Goal: Transaction & Acquisition: Purchase product/service

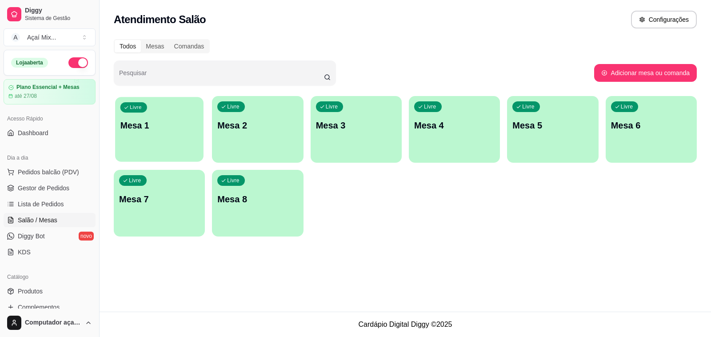
click at [165, 134] on div "Livre Mesa 1" at bounding box center [159, 124] width 88 height 54
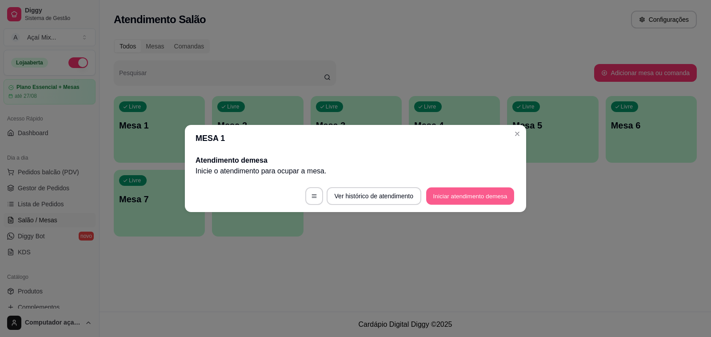
click at [454, 192] on button "Iniciar atendimento de mesa" at bounding box center [470, 196] width 88 height 17
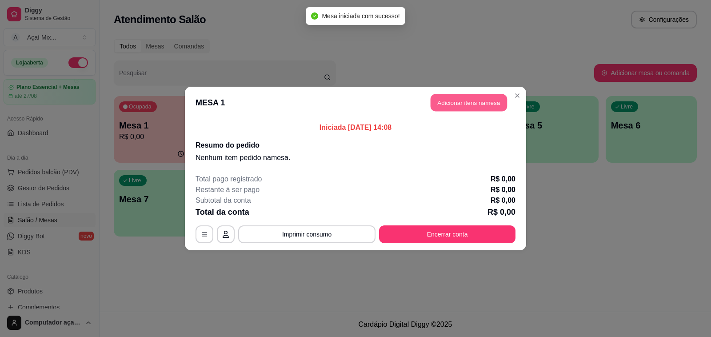
click at [484, 106] on button "Adicionar itens na mesa" at bounding box center [469, 102] width 76 height 17
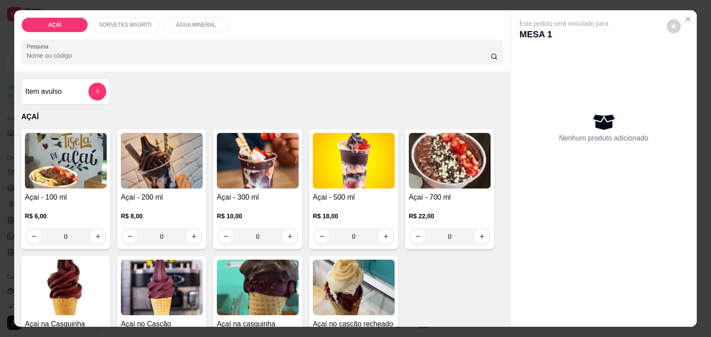
click at [178, 205] on div "R$ 8,00 0" at bounding box center [162, 224] width 82 height 43
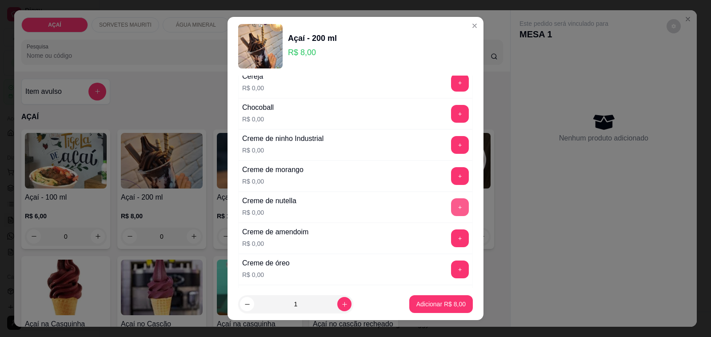
scroll to position [167, 0]
click at [451, 208] on button "+" at bounding box center [460, 206] width 18 height 18
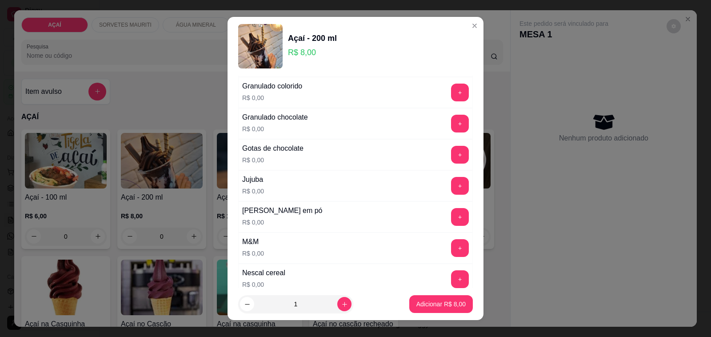
scroll to position [834, 0]
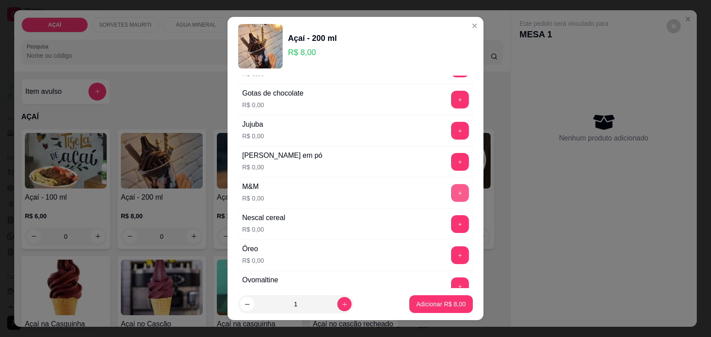
click at [451, 201] on button "+" at bounding box center [460, 193] width 18 height 18
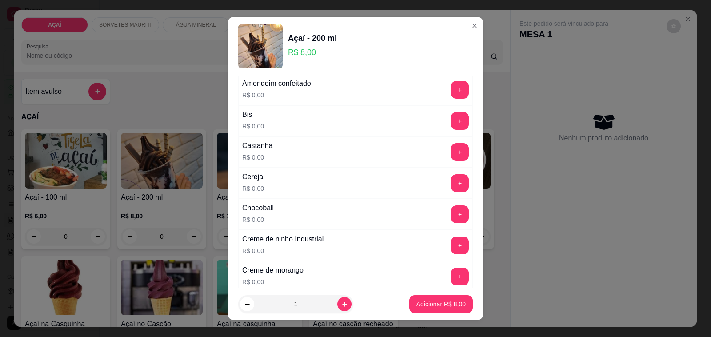
scroll to position [111, 0]
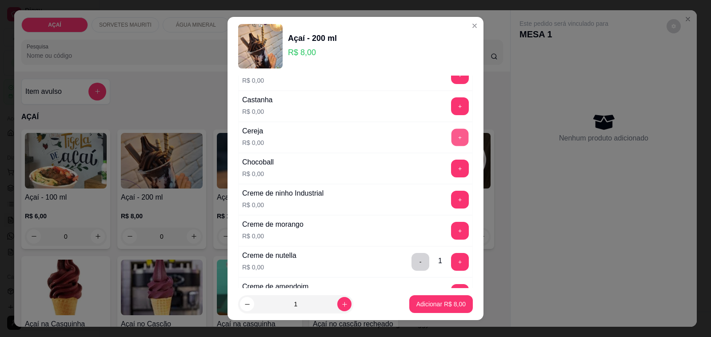
click at [452, 137] on button "+" at bounding box center [460, 137] width 17 height 17
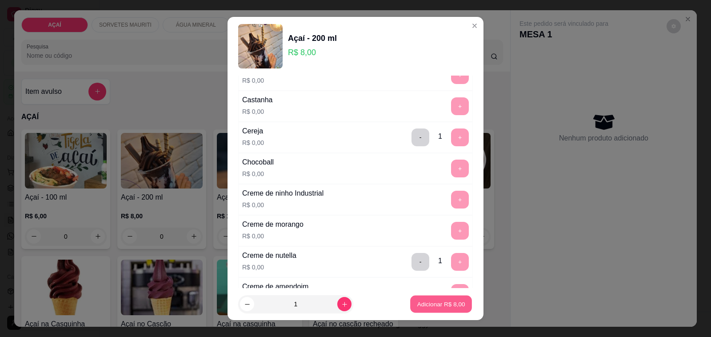
click at [417, 309] on button "Adicionar R$ 8,00" at bounding box center [441, 304] width 62 height 17
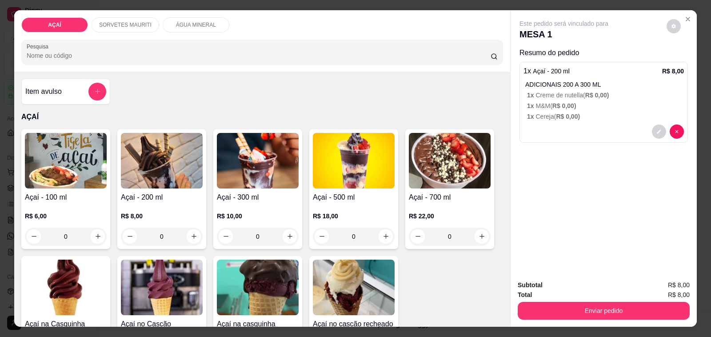
click at [242, 212] on p "R$ 10,00" at bounding box center [258, 216] width 82 height 9
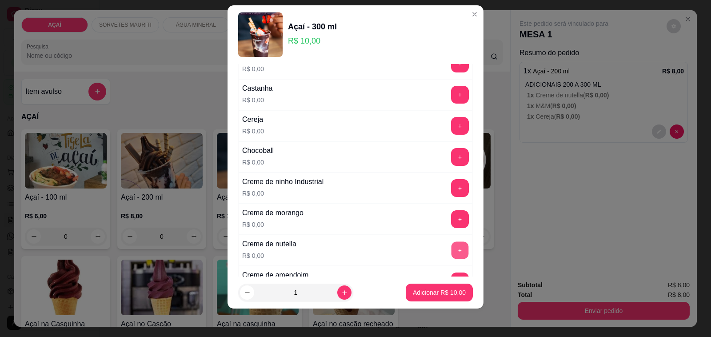
click at [452, 250] on button "+" at bounding box center [460, 250] width 17 height 17
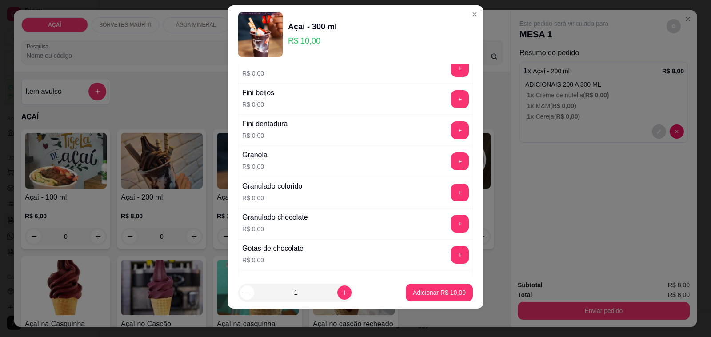
scroll to position [723, 0]
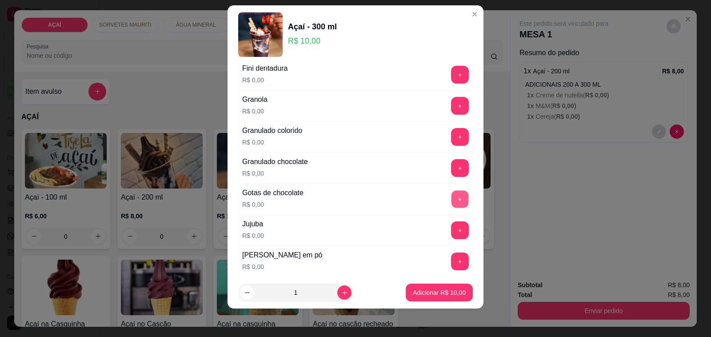
click at [452, 196] on button "+" at bounding box center [460, 199] width 17 height 17
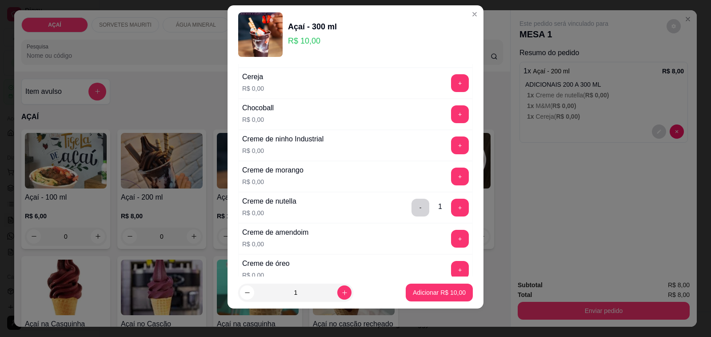
scroll to position [84, 0]
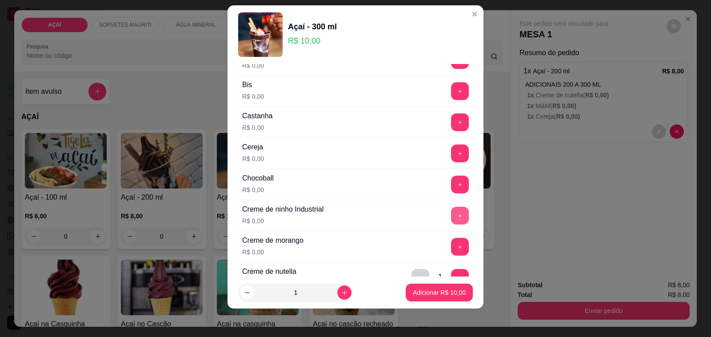
click at [451, 214] on button "+" at bounding box center [460, 216] width 18 height 18
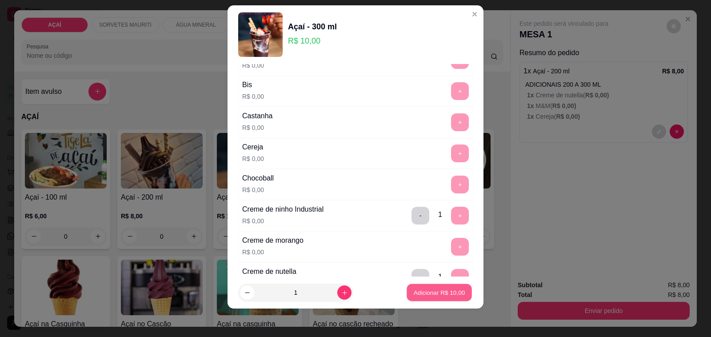
click at [438, 288] on button "Adicionar R$ 10,00" at bounding box center [439, 292] width 65 height 17
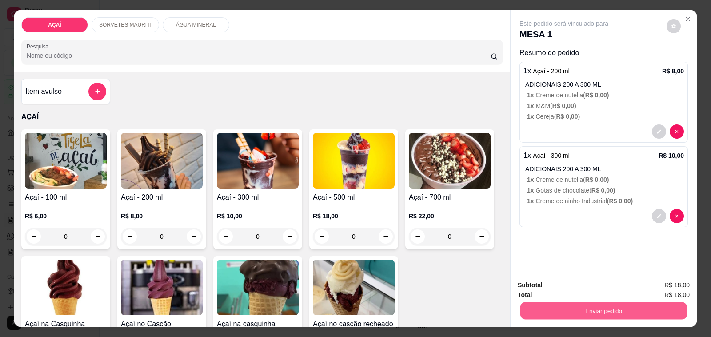
click at [563, 304] on button "Enviar pedido" at bounding box center [604, 310] width 167 height 17
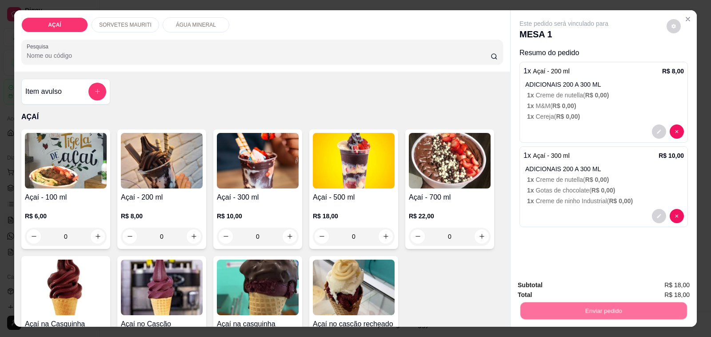
click at [547, 282] on button "Não registrar e enviar pedido" at bounding box center [574, 285] width 92 height 17
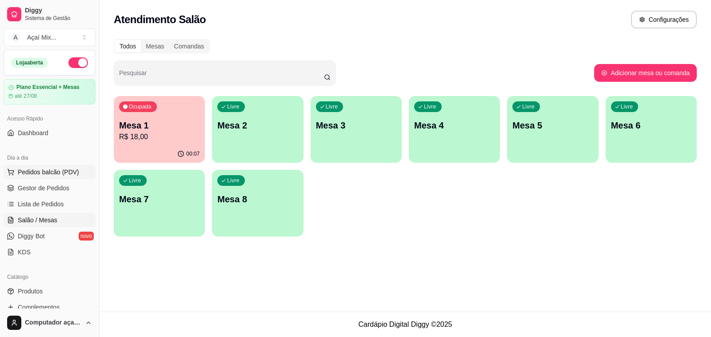
drag, startPoint x: 87, startPoint y: 177, endPoint x: 60, endPoint y: 169, distance: 28.0
click at [81, 175] on div "Dia a dia Pedidos balcão (PDV) Gestor de Pedidos Lista de Pedidos Salão / Mesas…" at bounding box center [49, 205] width 99 height 116
click at [60, 169] on span "Pedidos balcão (PDV)" at bounding box center [48, 172] width 61 height 9
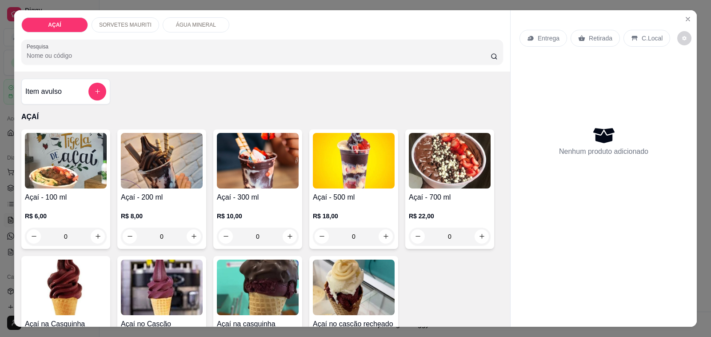
click at [177, 192] on h4 "Açaí - 200 ml" at bounding box center [162, 197] width 82 height 11
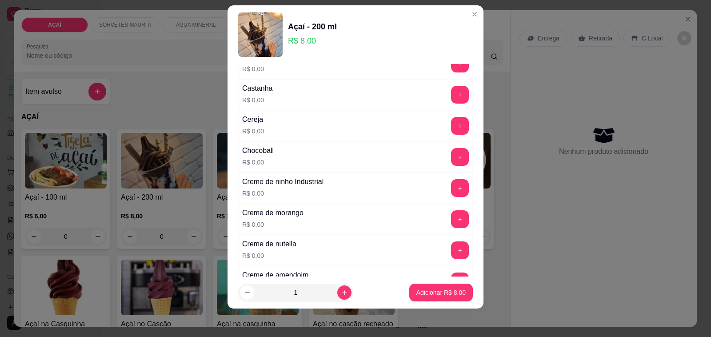
scroll to position [167, 0]
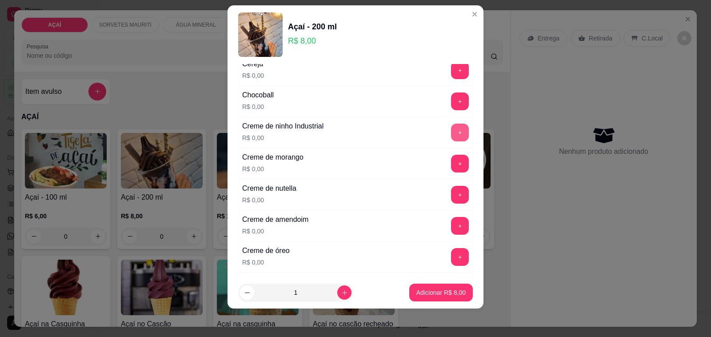
click at [451, 139] on button "+" at bounding box center [460, 133] width 18 height 18
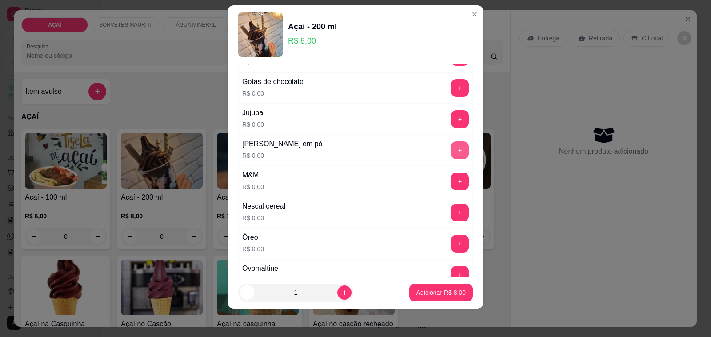
click at [451, 147] on button "+" at bounding box center [460, 150] width 18 height 18
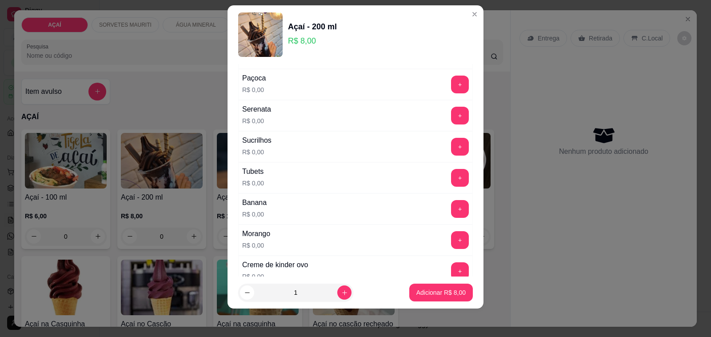
scroll to position [1056, 0]
click at [451, 121] on button "+" at bounding box center [460, 115] width 18 height 18
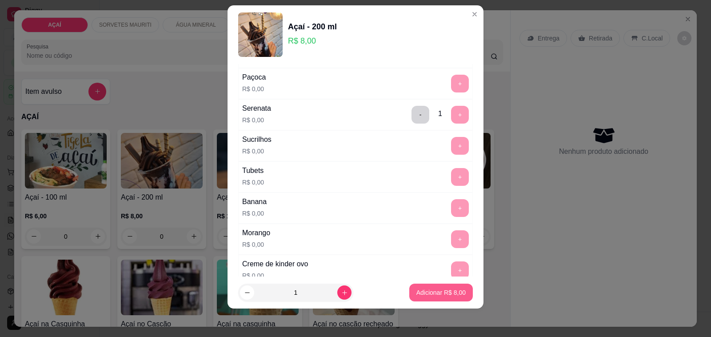
click at [417, 291] on p "Adicionar R$ 8,00" at bounding box center [441, 292] width 49 height 9
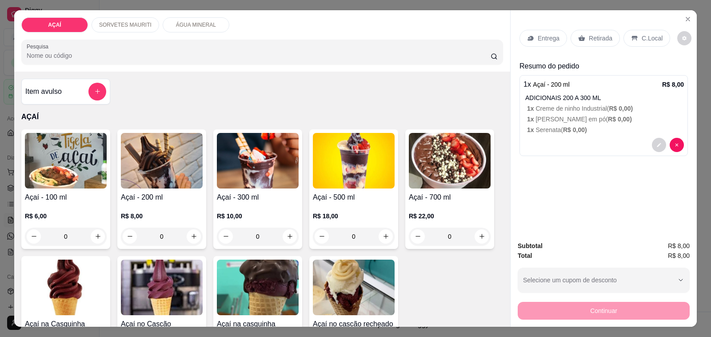
click at [537, 23] on div "Entrega Retirada C.Local" at bounding box center [604, 38] width 169 height 31
click at [543, 34] on p "Entrega" at bounding box center [549, 38] width 22 height 9
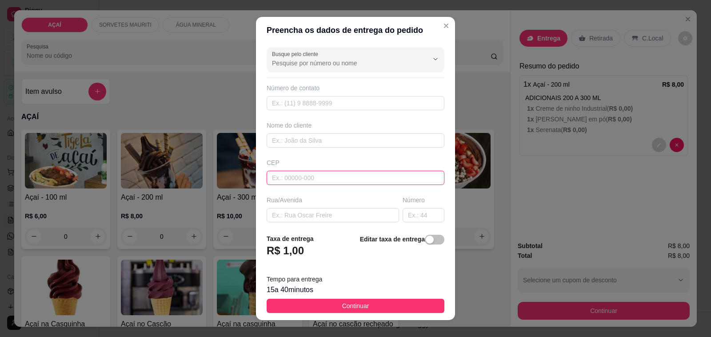
drag, startPoint x: 343, startPoint y: 174, endPoint x: 350, endPoint y: 169, distance: 7.9
click at [347, 174] on input "text" at bounding box center [356, 178] width 178 height 14
type input "57520000"
type input "Maravilha"
type input "5752000000000"
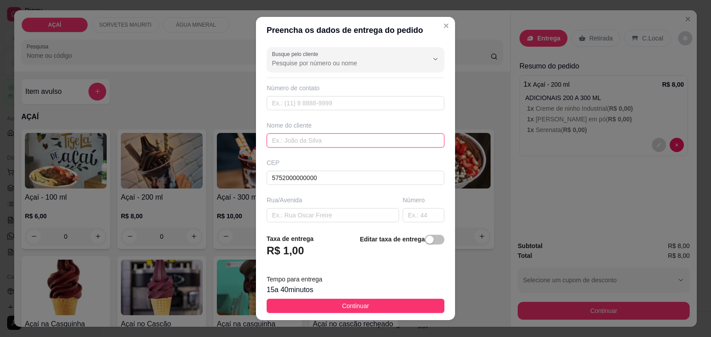
drag, startPoint x: 374, startPoint y: 143, endPoint x: 162, endPoint y: 10, distance: 249.6
click at [373, 143] on input "text" at bounding box center [356, 140] width 178 height 14
click at [267, 102] on input "8711-0158" at bounding box center [356, 103] width 178 height 14
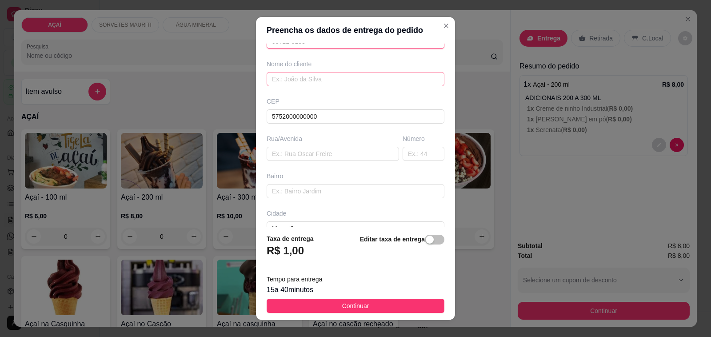
scroll to position [118, 0]
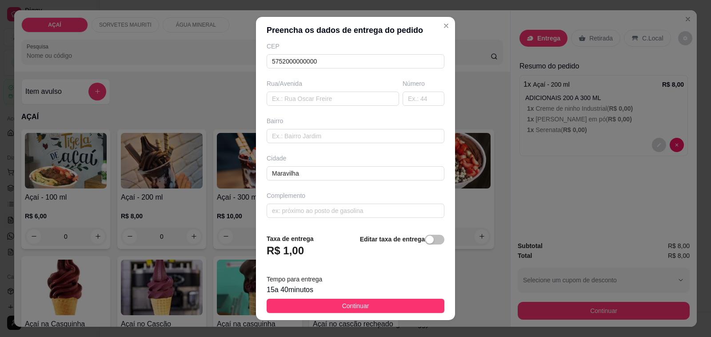
type input "98711-0158"
click at [398, 210] on input "[STREET_ADDRESS][PERSON_NAME]" at bounding box center [356, 211] width 178 height 14
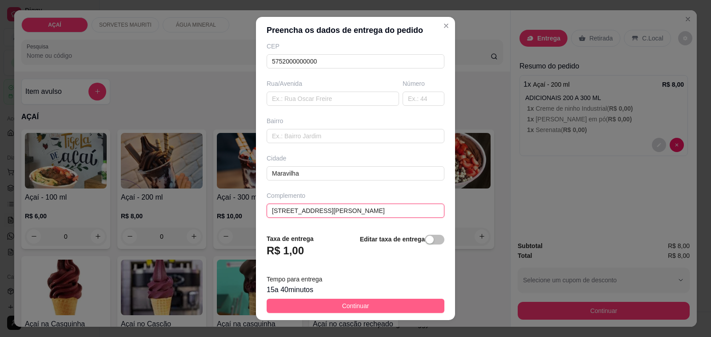
type input "[STREET_ADDRESS][PERSON_NAME]"
click at [327, 300] on button "Continuar" at bounding box center [356, 306] width 178 height 14
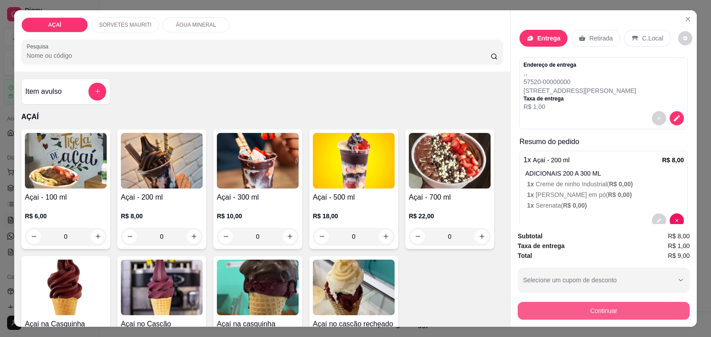
click at [606, 309] on button "Continuar" at bounding box center [604, 311] width 172 height 18
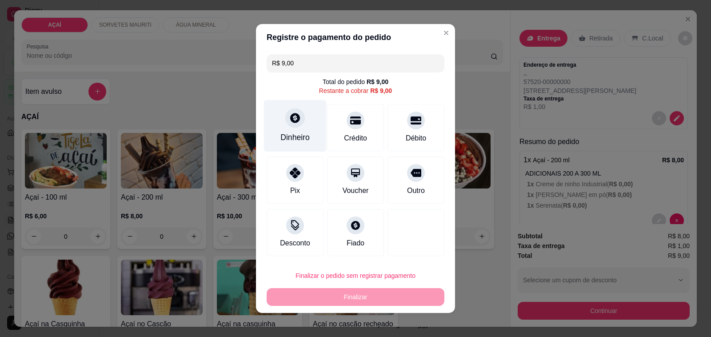
click at [305, 145] on div "Dinheiro" at bounding box center [295, 126] width 63 height 52
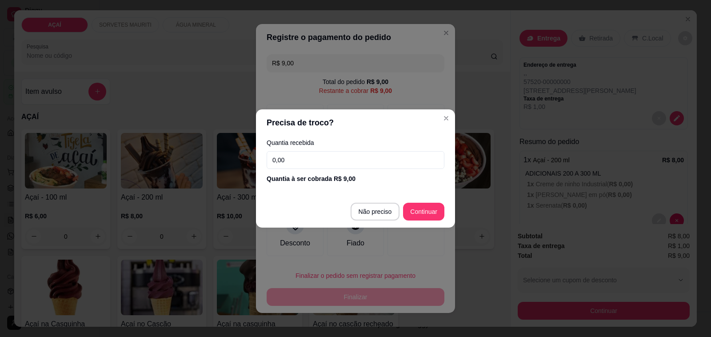
click at [343, 161] on input "0,00" at bounding box center [356, 160] width 178 height 18
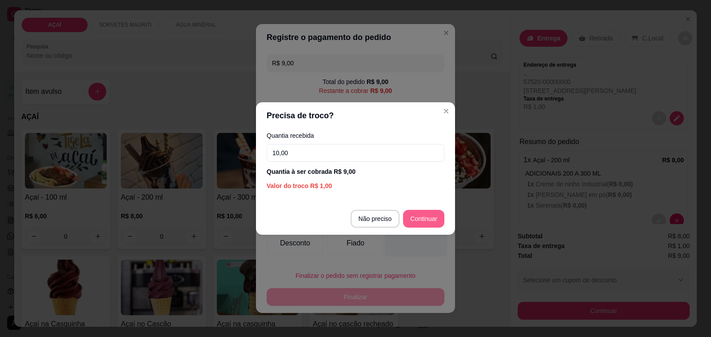
type input "10,00"
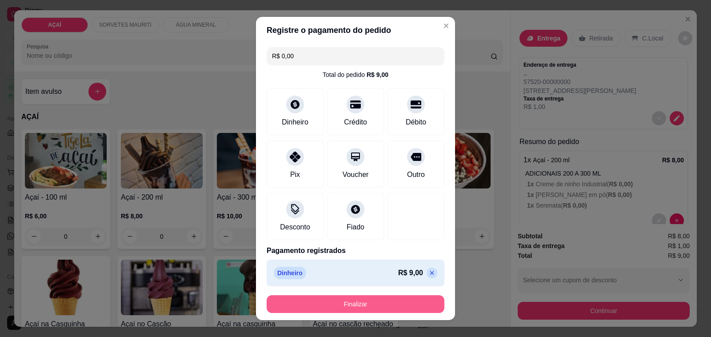
click at [390, 298] on button "Finalizar" at bounding box center [356, 304] width 178 height 18
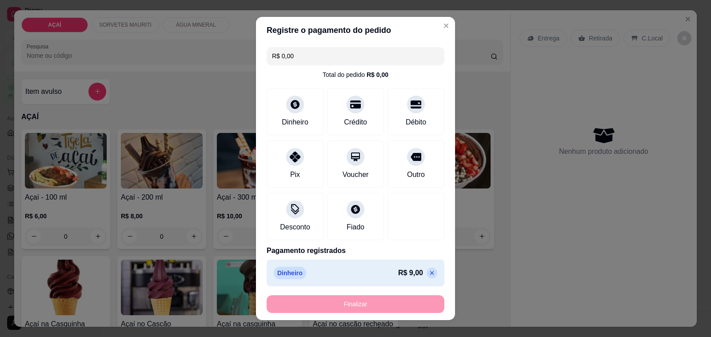
type input "-R$ 9,00"
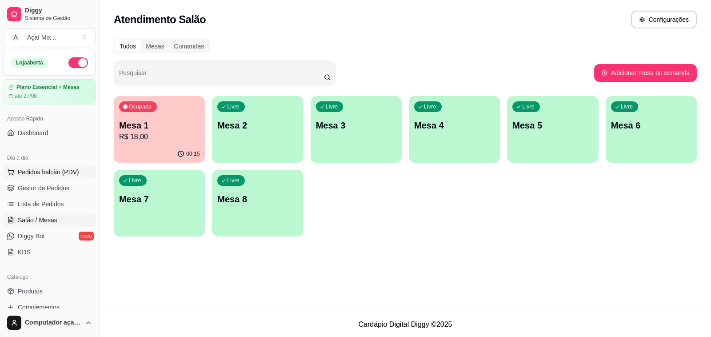
click at [58, 166] on button "Pedidos balcão (PDV)" at bounding box center [50, 172] width 92 height 14
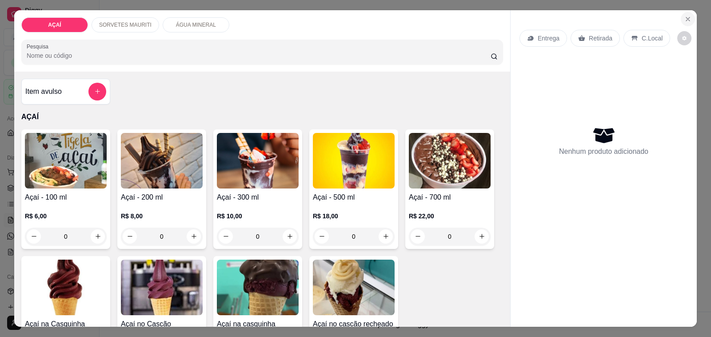
click at [687, 16] on icon "Close" at bounding box center [688, 19] width 7 height 7
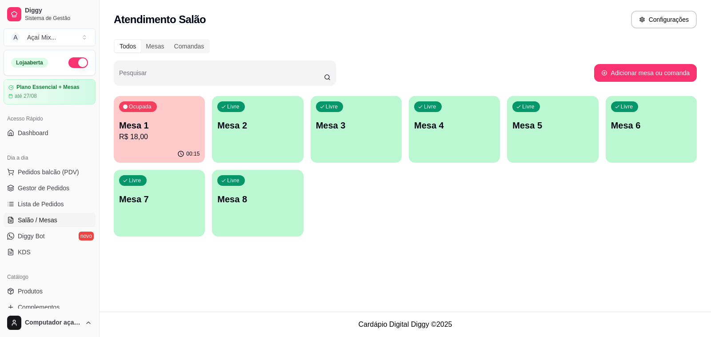
click at [132, 137] on p "R$ 18,00" at bounding box center [159, 137] width 80 height 11
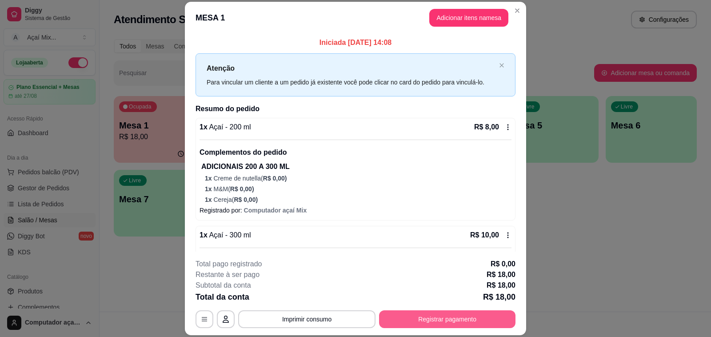
click at [472, 323] on button "Registrar pagamento" at bounding box center [447, 319] width 137 height 18
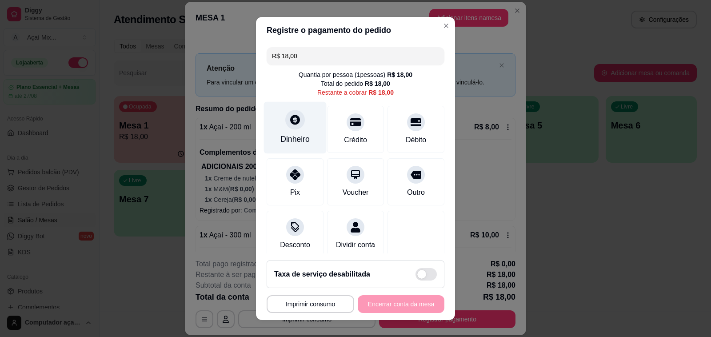
click at [293, 128] on div at bounding box center [295, 120] width 20 height 20
type input "R$ 0,00"
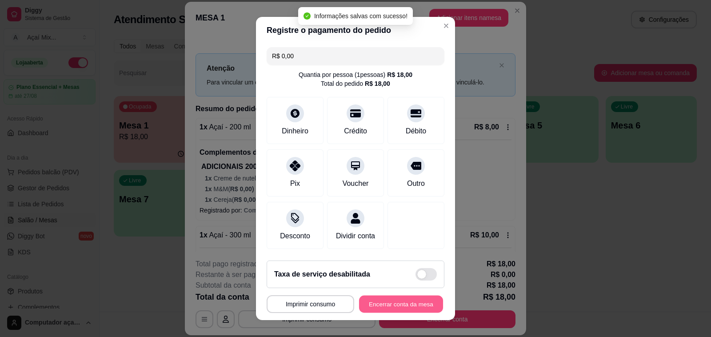
click at [397, 308] on button "Encerrar conta da mesa" at bounding box center [401, 304] width 84 height 17
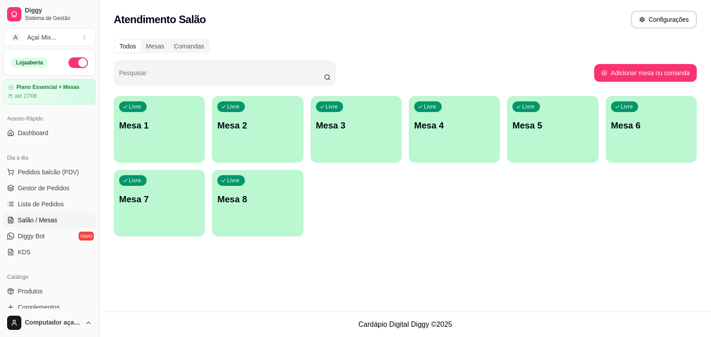
click at [179, 143] on div "Livre Mesa 1" at bounding box center [159, 124] width 91 height 56
click at [31, 170] on span "Pedidos balcão (PDV)" at bounding box center [48, 172] width 61 height 9
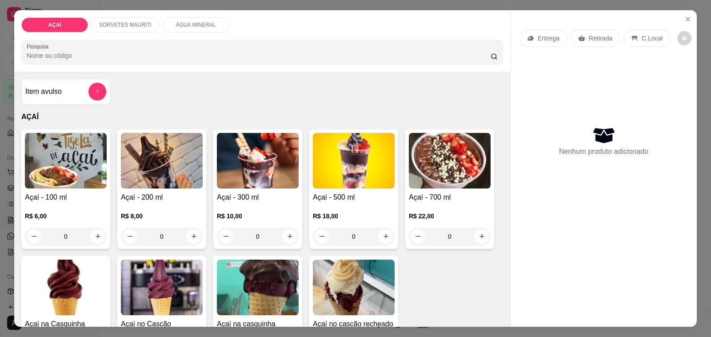
click at [80, 192] on h4 "Açaí - 100 ml" at bounding box center [66, 197] width 82 height 11
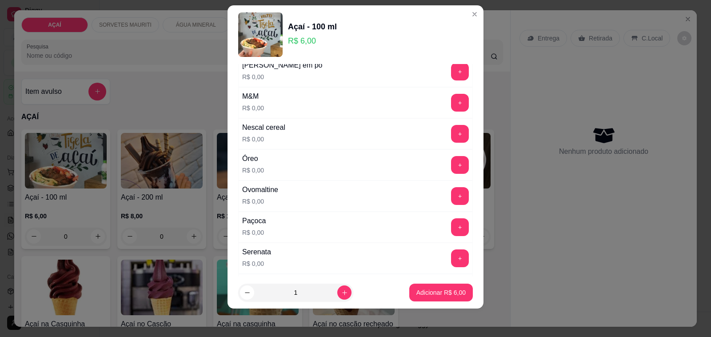
scroll to position [889, 0]
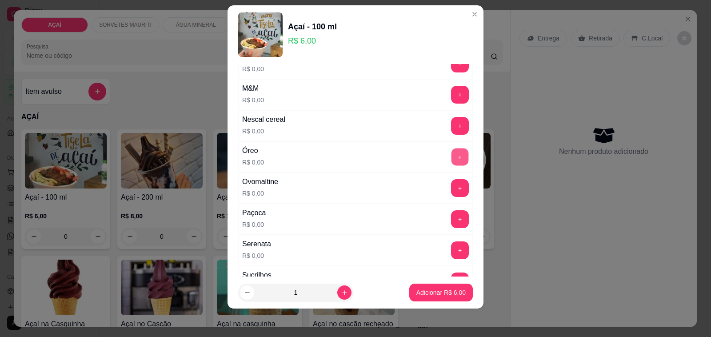
click at [452, 161] on button "+" at bounding box center [460, 157] width 17 height 17
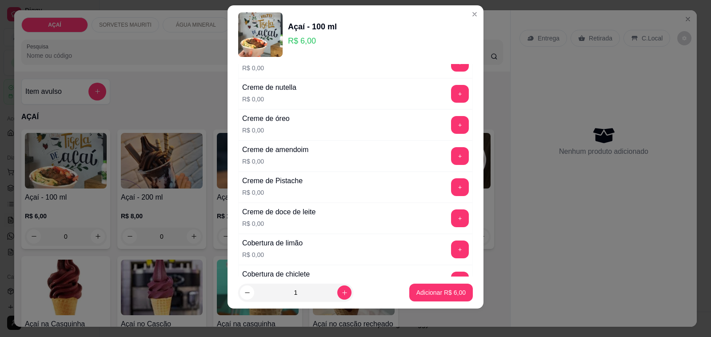
scroll to position [250, 0]
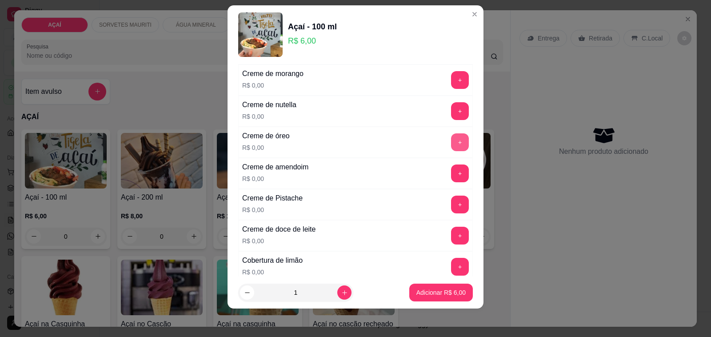
click at [451, 141] on button "+" at bounding box center [460, 142] width 18 height 18
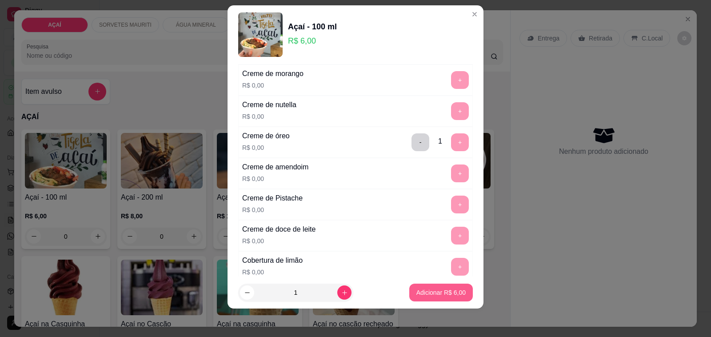
click at [419, 292] on p "Adicionar R$ 6,00" at bounding box center [441, 292] width 49 height 9
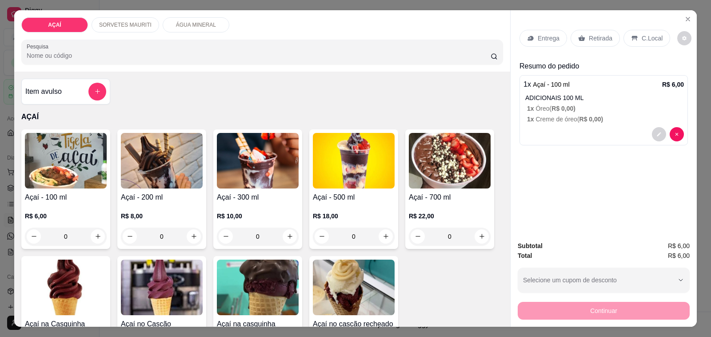
click at [74, 203] on div "R$ 6,00 0" at bounding box center [66, 224] width 82 height 43
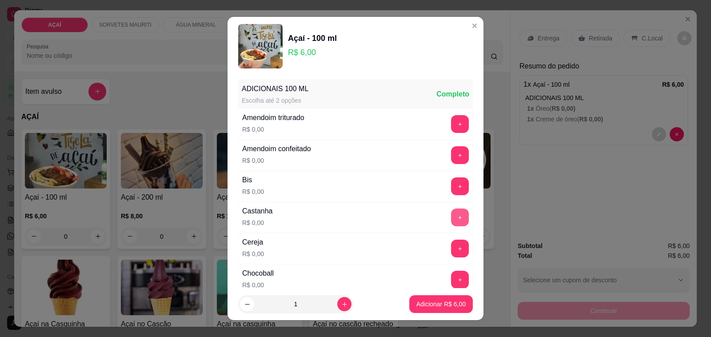
click at [451, 216] on button "+" at bounding box center [460, 218] width 18 height 18
click at [436, 301] on p "Adicionar R$ 6,00" at bounding box center [441, 304] width 49 height 9
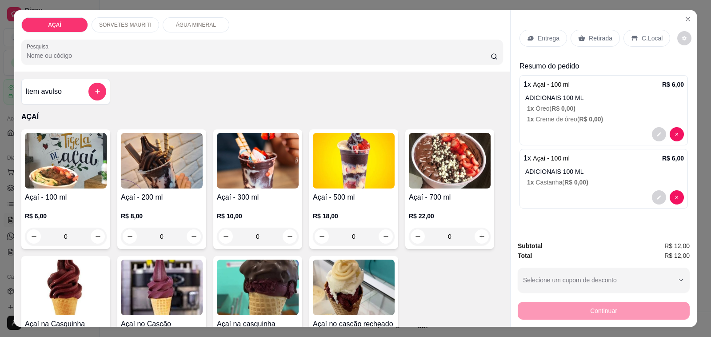
click at [527, 36] on icon at bounding box center [530, 38] width 7 height 7
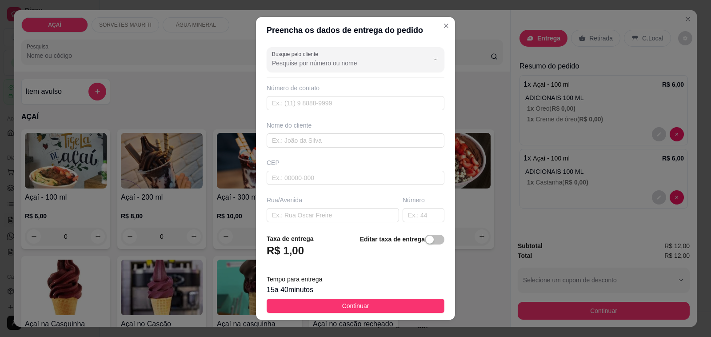
click at [285, 168] on div "CEP" at bounding box center [355, 171] width 183 height 27
click at [289, 173] on input "text" at bounding box center [356, 178] width 178 height 14
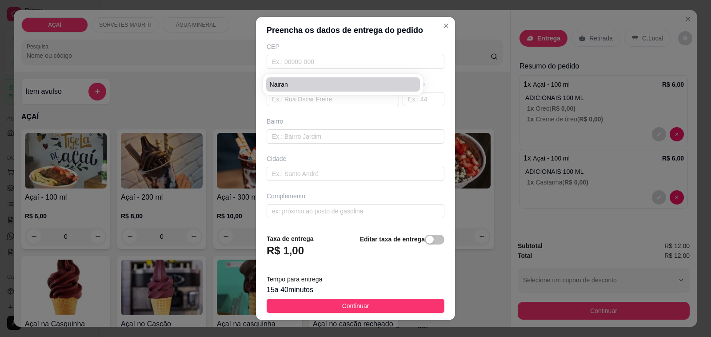
scroll to position [118, 0]
click at [309, 81] on span "nairan" at bounding box center [339, 84] width 138 height 9
type input "nairan"
type input "81121796"
type input "nairan"
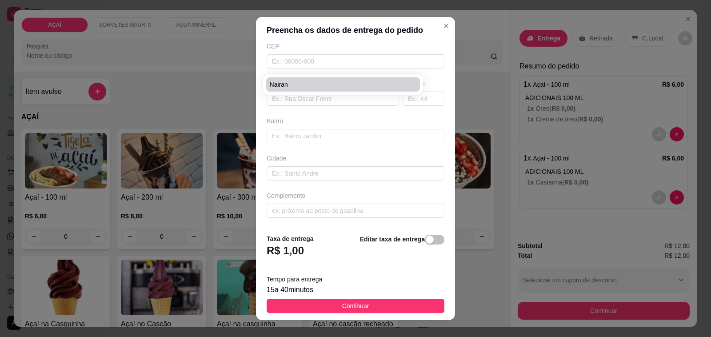
type input "5752000000000"
type input "a casa da mae de [PERSON_NAME]"
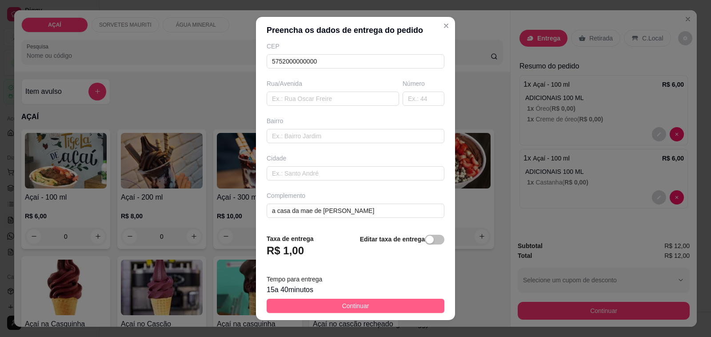
type input "nairan"
drag, startPoint x: 357, startPoint y: 304, endPoint x: 703, endPoint y: 301, distance: 345.5
click at [358, 304] on span "Continuar" at bounding box center [355, 306] width 27 height 10
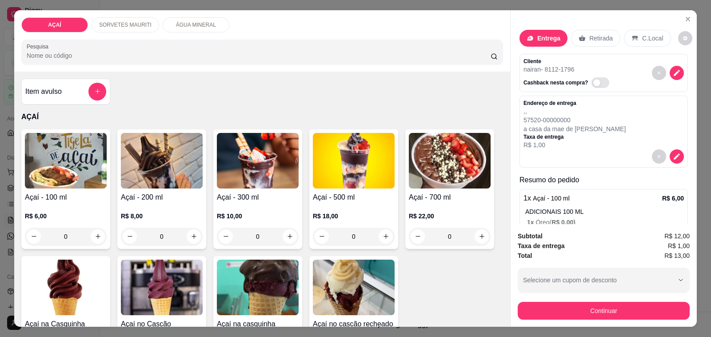
click at [635, 299] on div "Subtotal R$ 12,00 Taxa de entrega R$ 1,00 Total R$ 13,00 Selecione um cupom de …" at bounding box center [604, 275] width 172 height 88
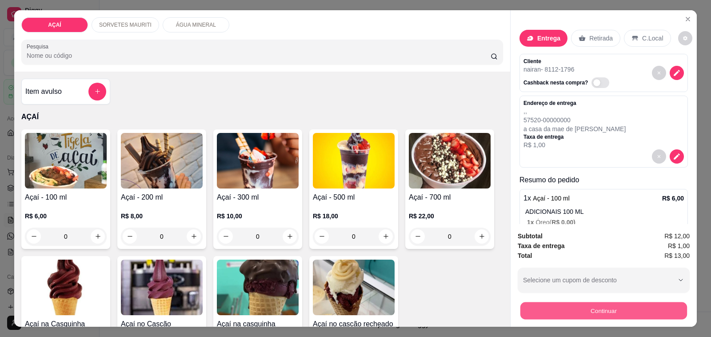
click at [635, 302] on button "Continuar" at bounding box center [604, 310] width 167 height 17
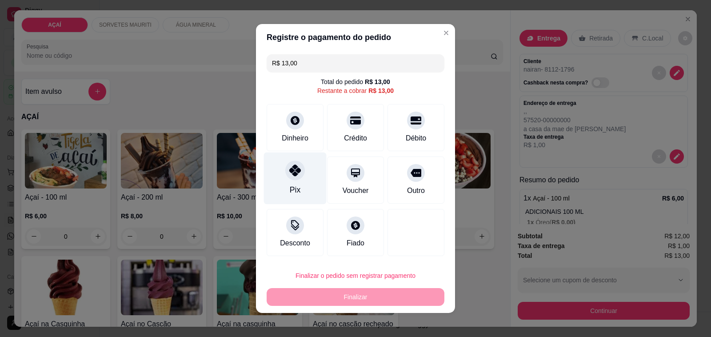
click at [294, 185] on div "Pix" at bounding box center [295, 179] width 63 height 52
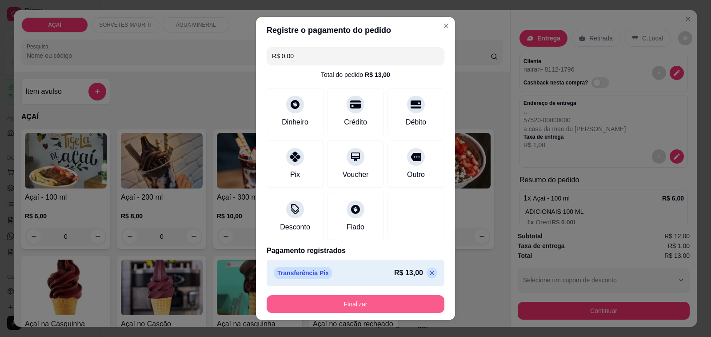
click at [363, 305] on button "Finalizar" at bounding box center [356, 304] width 178 height 18
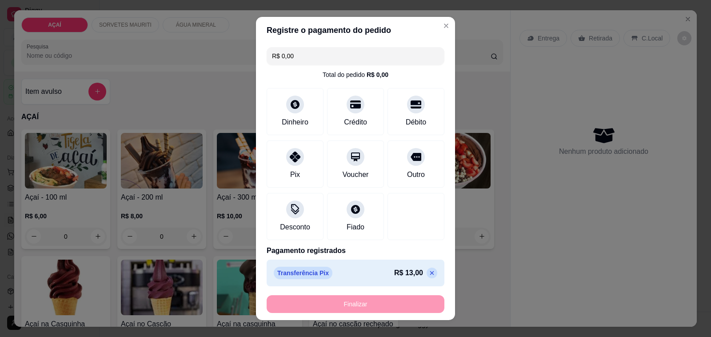
type input "-R$ 13,00"
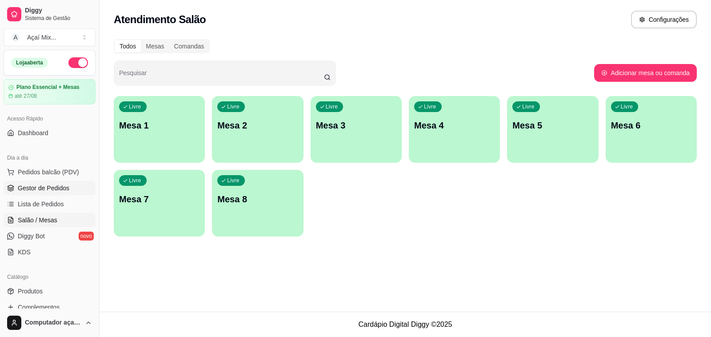
click at [34, 188] on span "Gestor de Pedidos" at bounding box center [44, 188] width 52 height 9
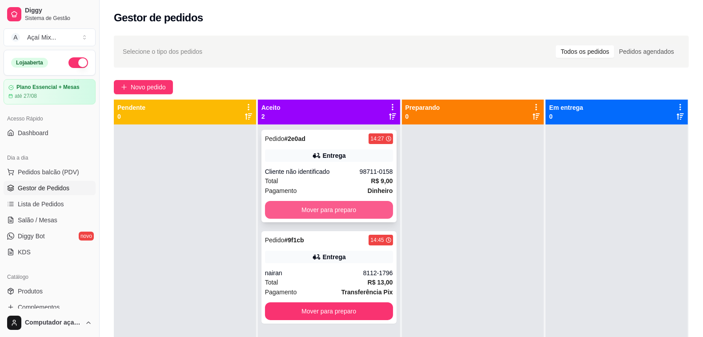
click at [372, 218] on button "Mover para preparo" at bounding box center [329, 210] width 128 height 18
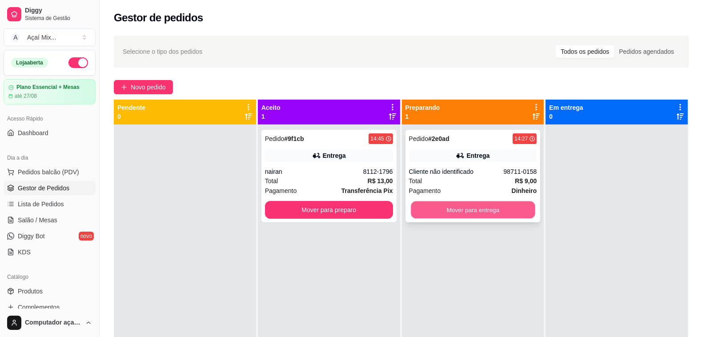
click at [434, 206] on button "Mover para entrega" at bounding box center [473, 209] width 124 height 17
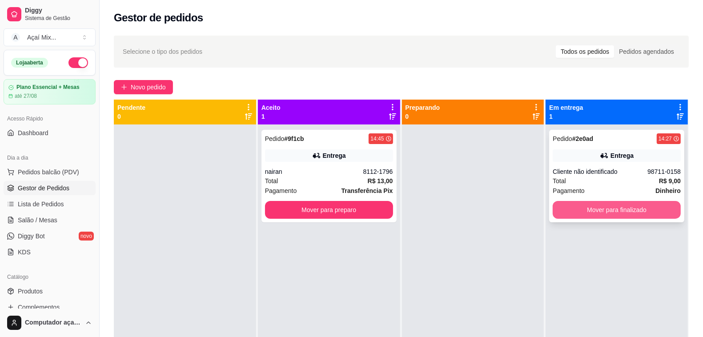
click at [634, 212] on button "Mover para finalizado" at bounding box center [617, 210] width 128 height 18
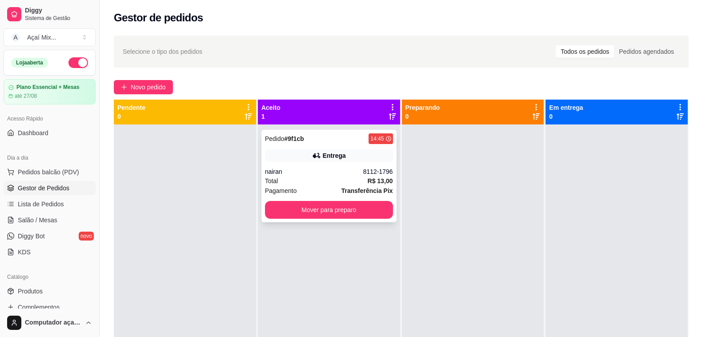
click at [274, 164] on div "Pedido # 9f1cb 14:45 Entrega nairan 8112-1796 Total R$ 13,00 Pagamento Transfer…" at bounding box center [328, 176] width 135 height 92
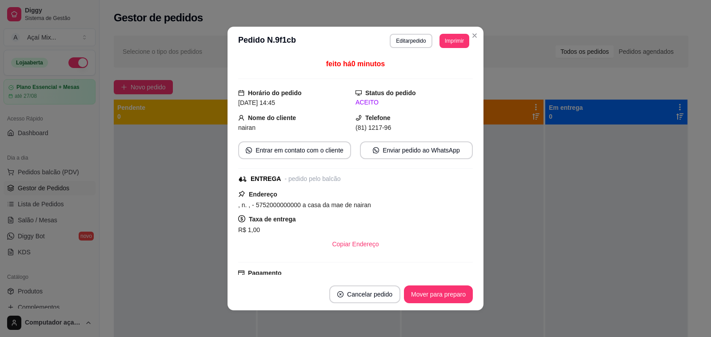
click at [441, 31] on header "**********" at bounding box center [356, 41] width 256 height 28
click at [447, 38] on button "Imprimir" at bounding box center [455, 41] width 30 height 14
click at [442, 74] on button "Impressora" at bounding box center [434, 72] width 64 height 14
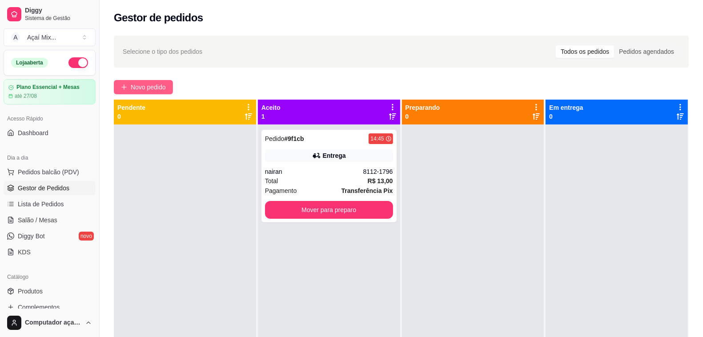
click at [158, 84] on span "Novo pedido" at bounding box center [148, 87] width 35 height 10
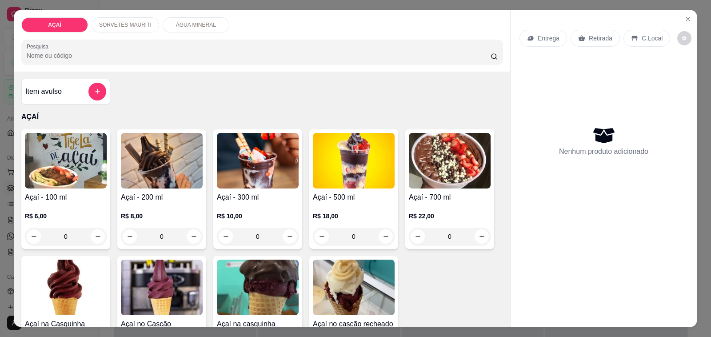
click at [239, 203] on div "R$ 10,00 0" at bounding box center [258, 224] width 82 height 43
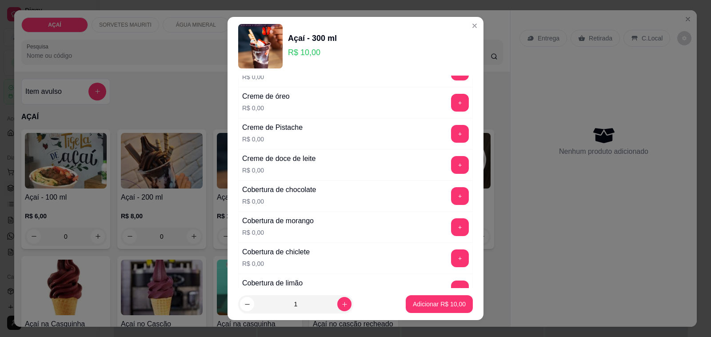
scroll to position [334, 0]
click at [452, 137] on button "+" at bounding box center [460, 133] width 17 height 17
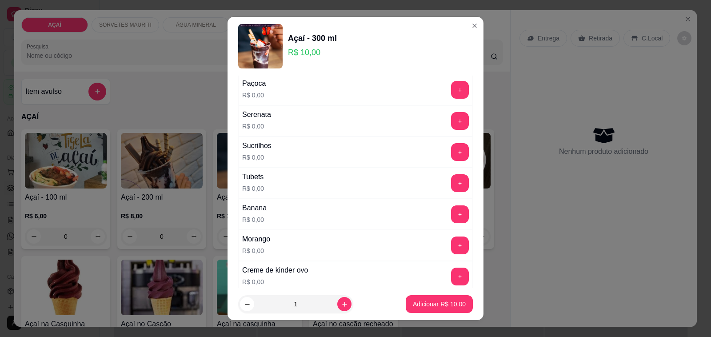
scroll to position [1140, 0]
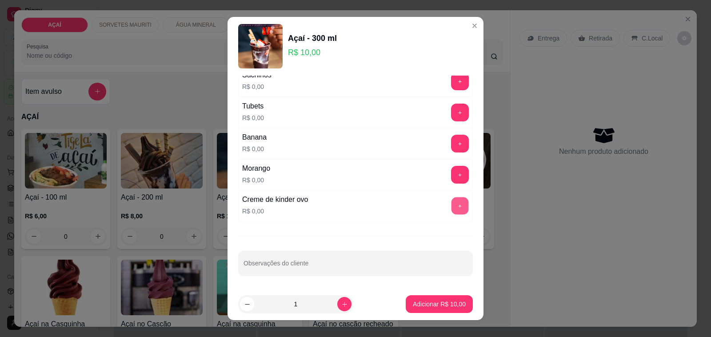
click at [452, 201] on button "+" at bounding box center [460, 205] width 17 height 17
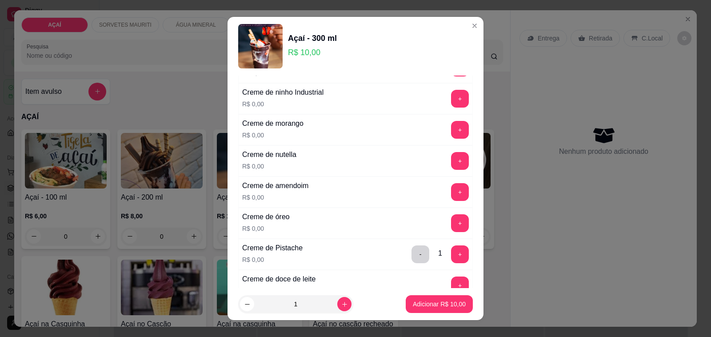
scroll to position [195, 0]
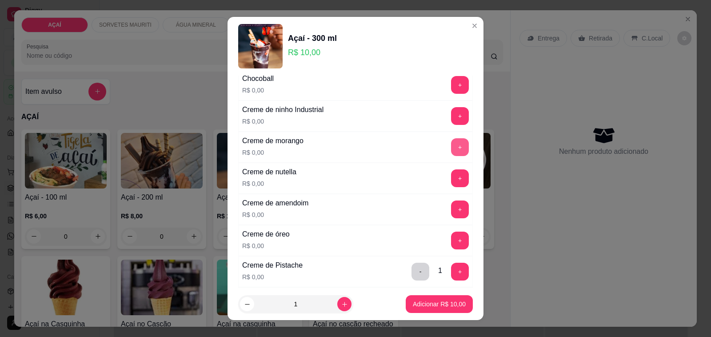
click at [451, 154] on button "+" at bounding box center [460, 147] width 18 height 18
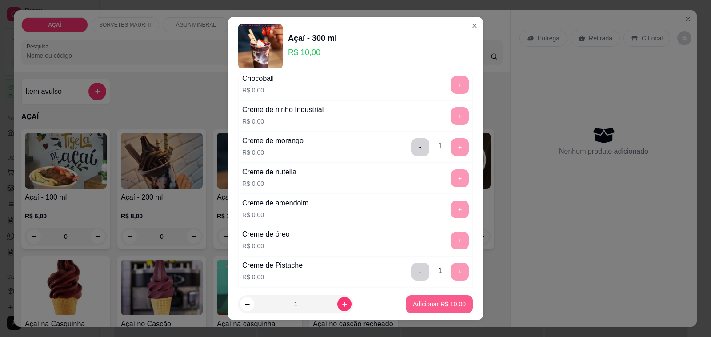
click at [425, 306] on p "Adicionar R$ 10,00" at bounding box center [439, 304] width 53 height 9
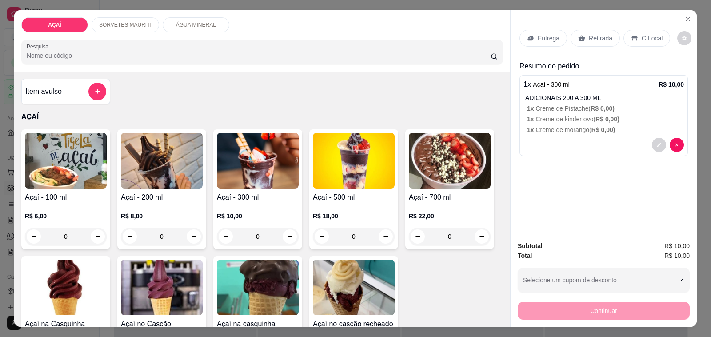
click at [544, 41] on div "Entrega" at bounding box center [544, 38] width 48 height 17
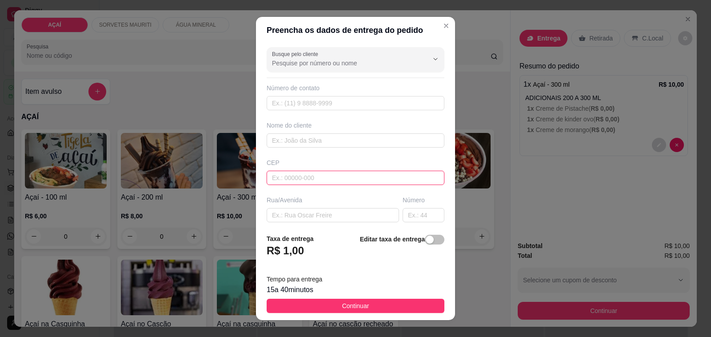
click at [331, 179] on input "text" at bounding box center [356, 178] width 178 height 14
type input "57520000"
type input "Maravilha"
type input "575200000"
type input "8760-2900"
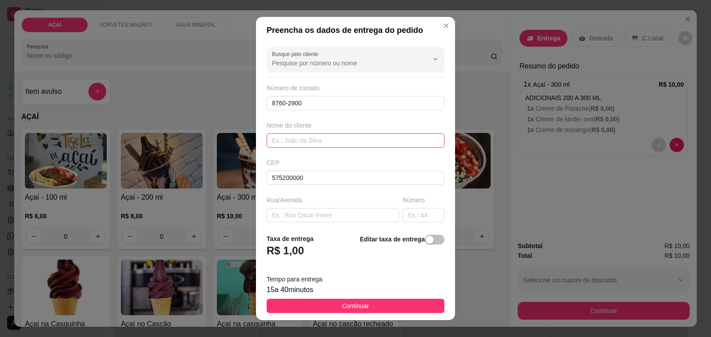
drag, startPoint x: 350, startPoint y: 141, endPoint x: 335, endPoint y: 134, distance: 17.1
click at [346, 140] on input "text" at bounding box center [356, 140] width 178 height 14
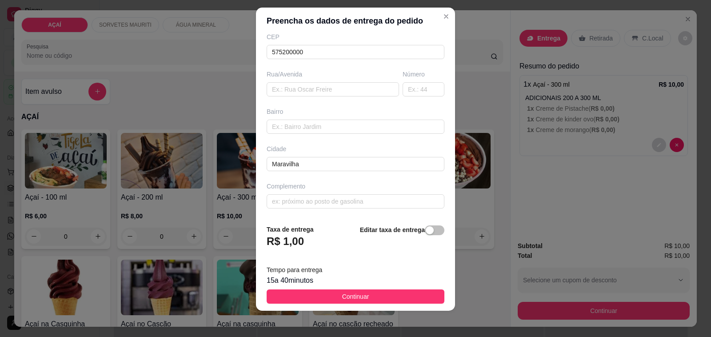
scroll to position [12, 0]
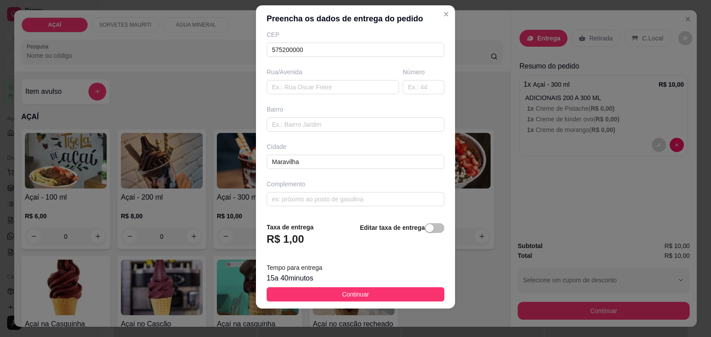
type input "[PERSON_NAME]"
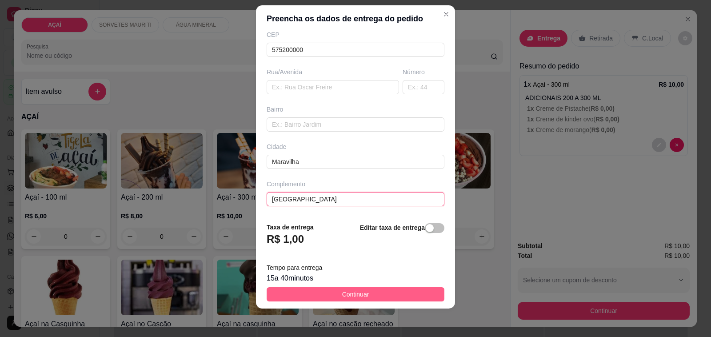
type input "[GEOGRAPHIC_DATA]"
click at [385, 297] on button "Continuar" at bounding box center [356, 294] width 178 height 14
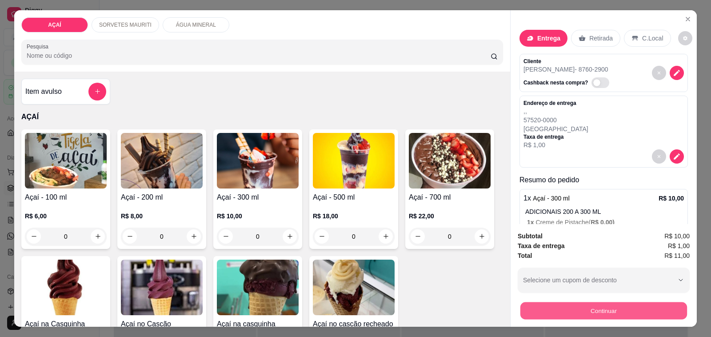
click at [669, 307] on button "Continuar" at bounding box center [604, 310] width 167 height 17
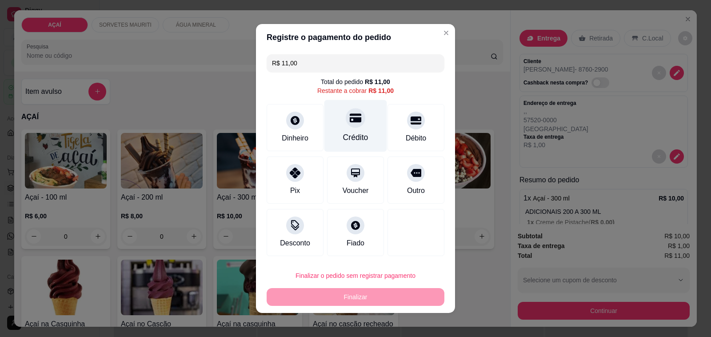
click at [358, 121] on div "Crédito" at bounding box center [356, 126] width 63 height 52
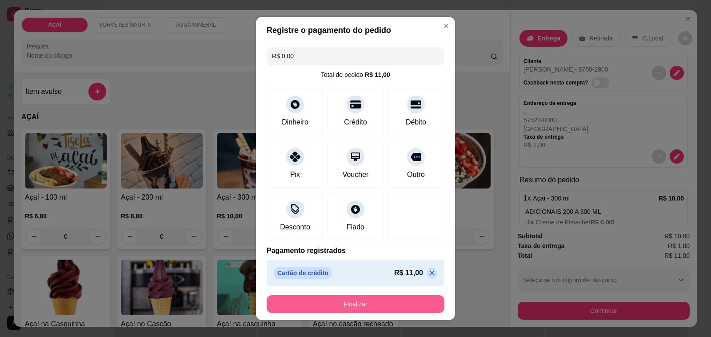
click at [392, 304] on button "Finalizar" at bounding box center [356, 304] width 178 height 18
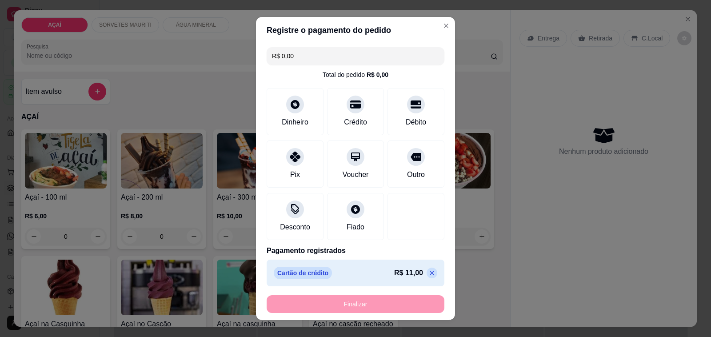
type input "-R$ 11,00"
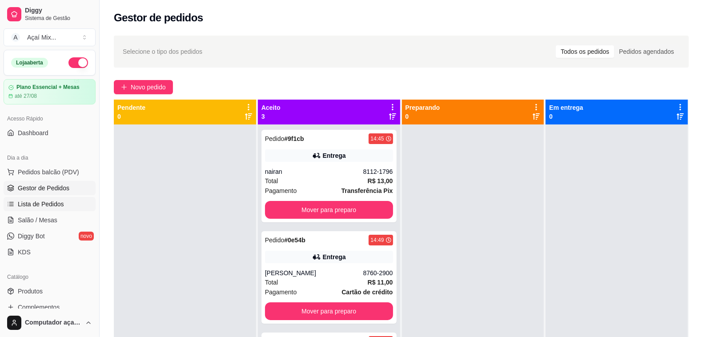
click at [44, 206] on span "Lista de Pedidos" at bounding box center [41, 204] width 46 height 9
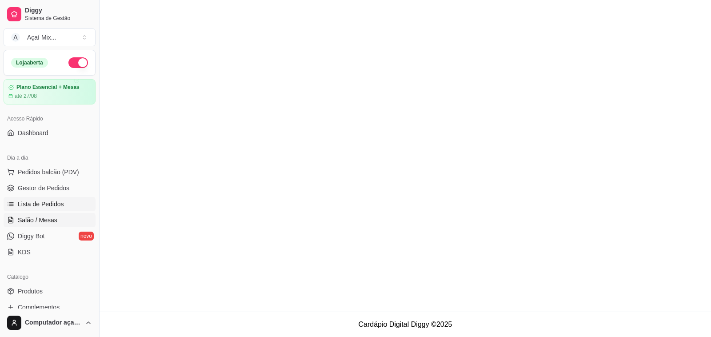
click at [54, 222] on span "Salão / Mesas" at bounding box center [38, 220] width 40 height 9
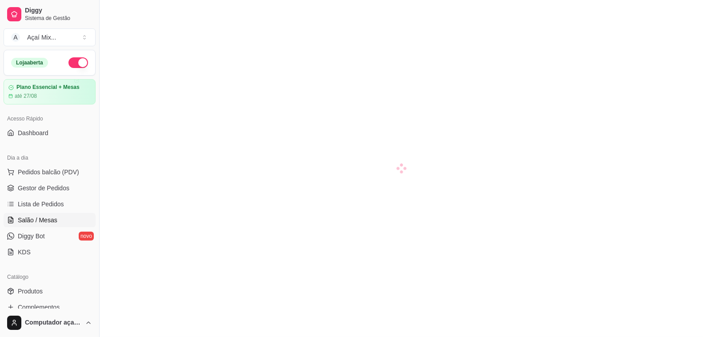
click at [54, 222] on span "Salão / Mesas" at bounding box center [38, 220] width 40 height 9
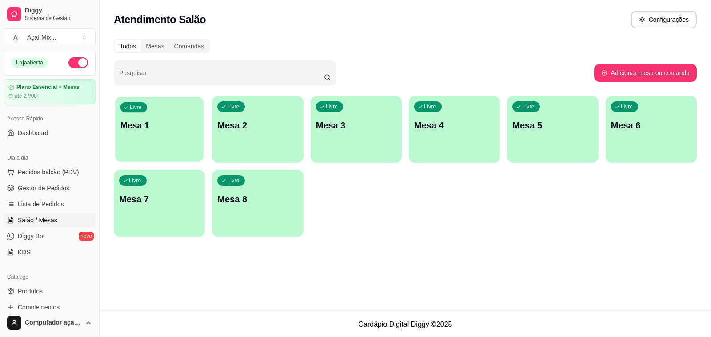
click at [176, 155] on div "button" at bounding box center [159, 156] width 88 height 10
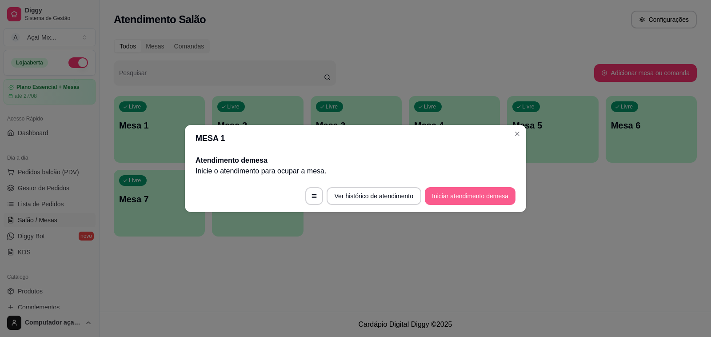
click at [442, 197] on button "Iniciar atendimento de mesa" at bounding box center [470, 196] width 91 height 18
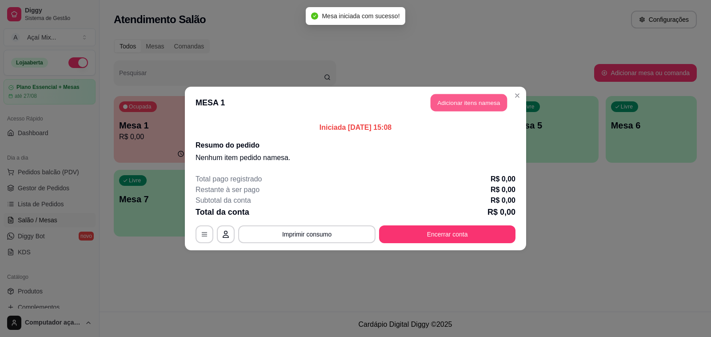
click at [478, 102] on button "Adicionar itens na mesa" at bounding box center [469, 102] width 76 height 17
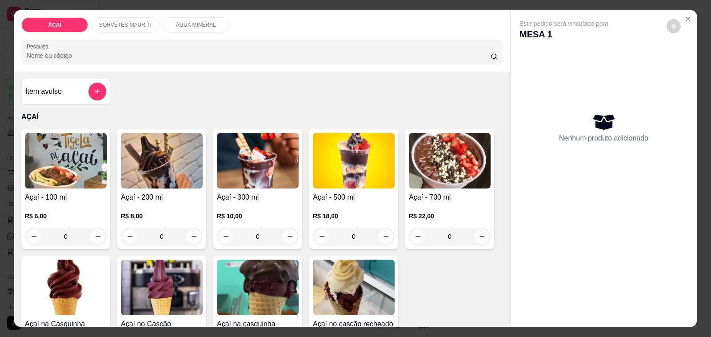
click at [141, 21] on p "SORVETES MAURITI" at bounding box center [125, 24] width 52 height 7
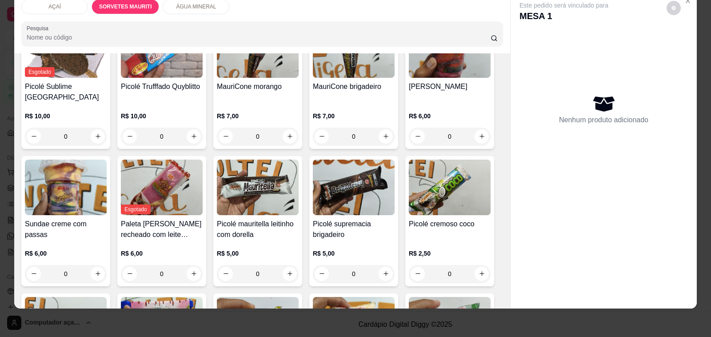
scroll to position [433, 0]
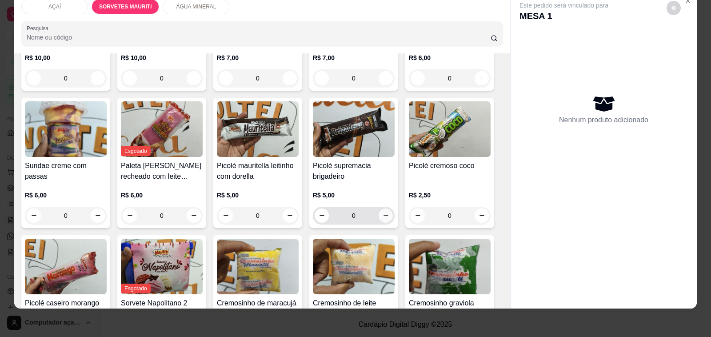
click at [384, 209] on button "increase-product-quantity" at bounding box center [386, 216] width 14 height 14
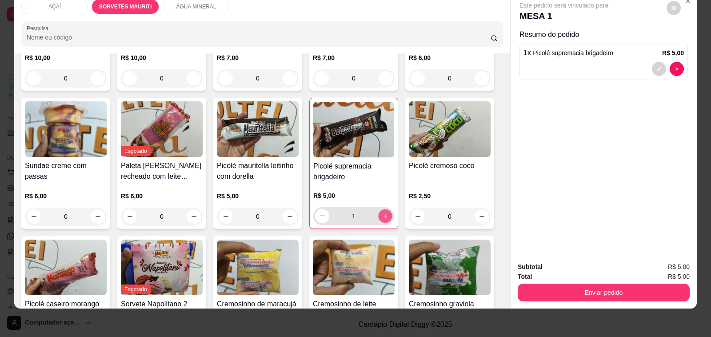
click at [383, 214] on icon "increase-product-quantity" at bounding box center [385, 216] width 4 height 4
type input "2"
click at [287, 212] on button "increase-product-quantity" at bounding box center [290, 216] width 14 height 14
type input "1"
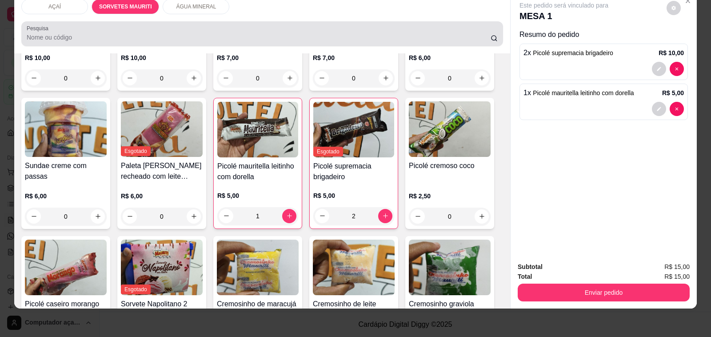
scroll to position [0, 0]
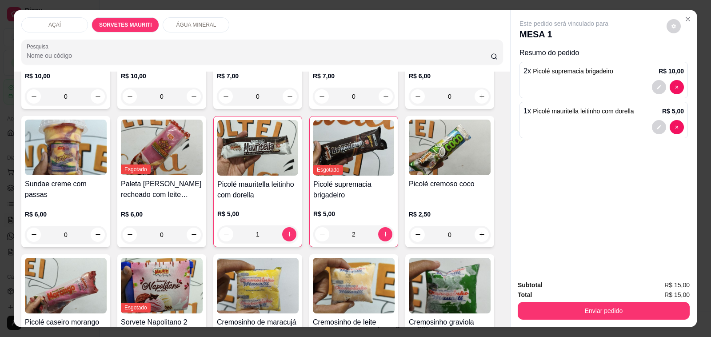
click at [38, 22] on div "AÇAÍ" at bounding box center [54, 24] width 67 height 15
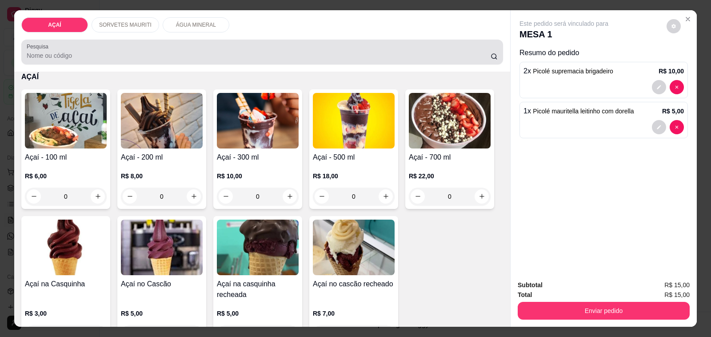
scroll to position [22, 0]
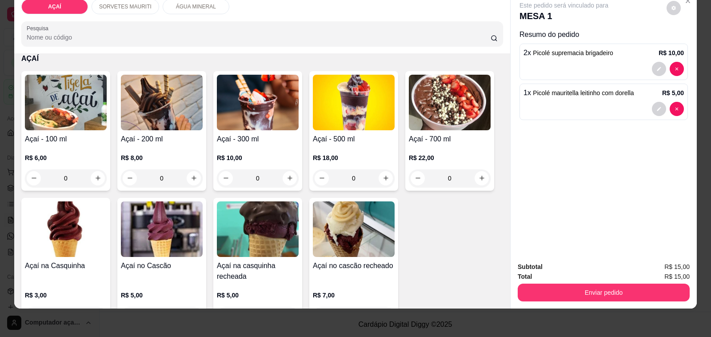
click at [183, 145] on div "R$ 8,00 0" at bounding box center [162, 166] width 82 height 43
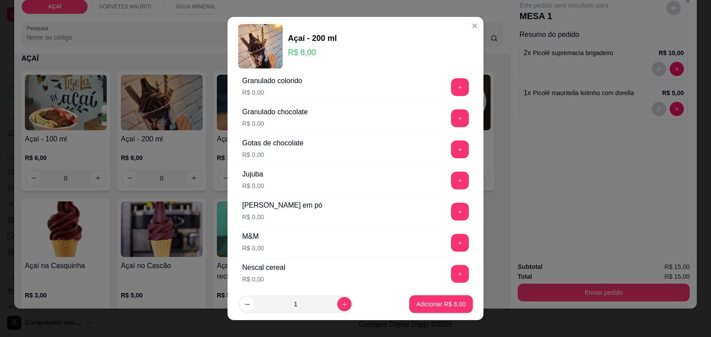
scroll to position [778, 0]
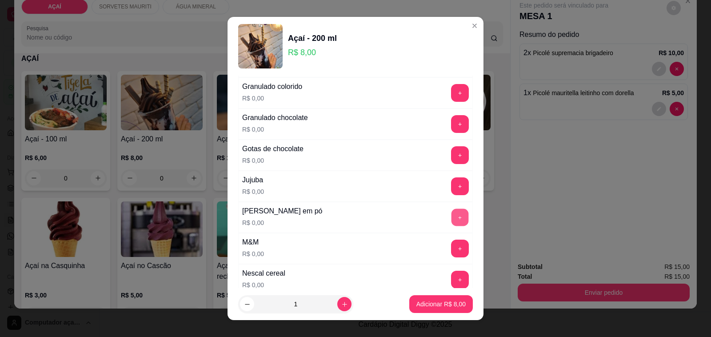
click at [452, 218] on button "+" at bounding box center [460, 217] width 17 height 17
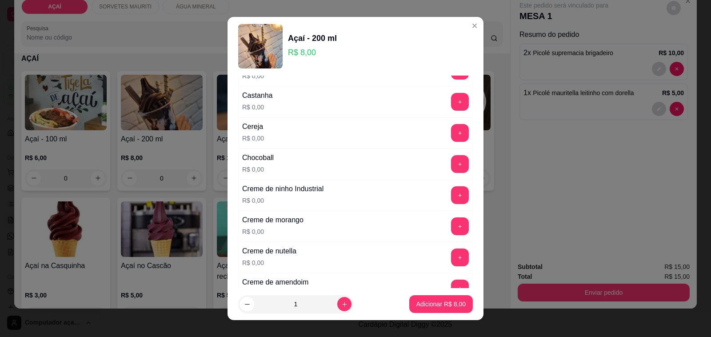
scroll to position [56, 0]
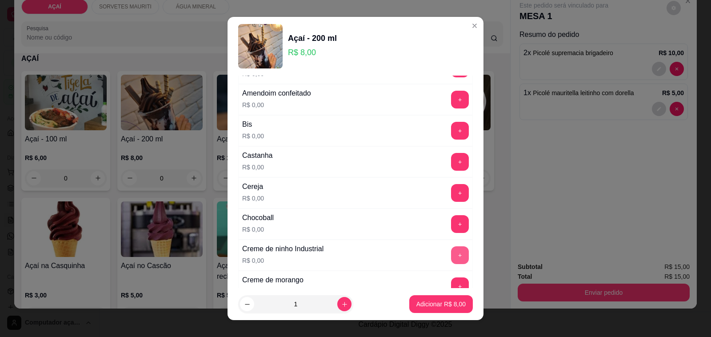
click at [451, 261] on button "+" at bounding box center [460, 255] width 18 height 18
click at [448, 201] on div "+" at bounding box center [460, 193] width 25 height 18
click at [451, 196] on button "+" at bounding box center [460, 193] width 18 height 18
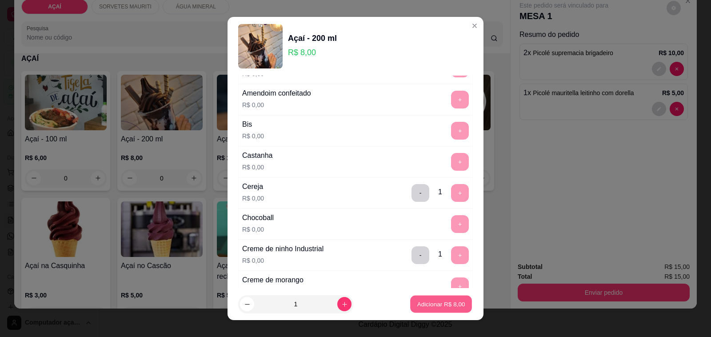
click at [417, 301] on p "Adicionar R$ 8,00" at bounding box center [441, 304] width 48 height 8
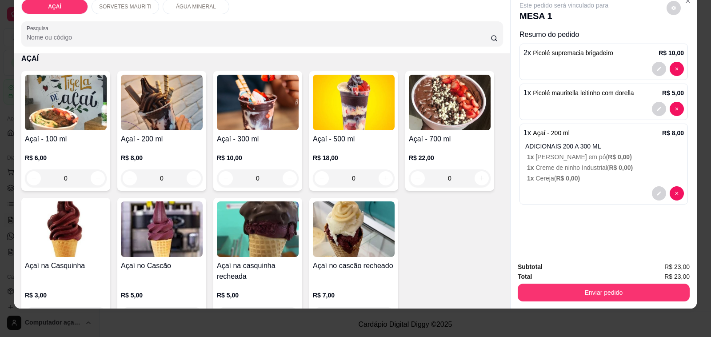
click at [165, 153] on p "R$ 8,00" at bounding box center [162, 157] width 82 height 9
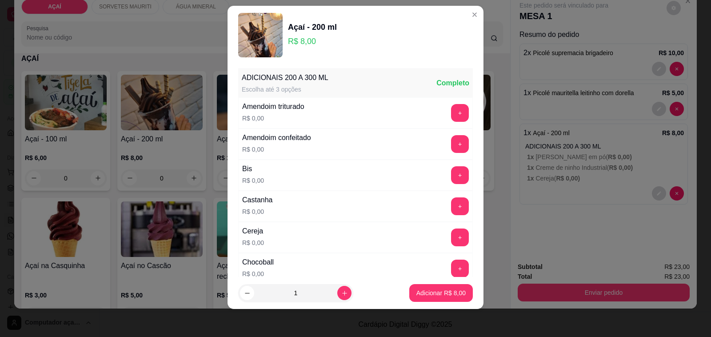
scroll to position [12, 0]
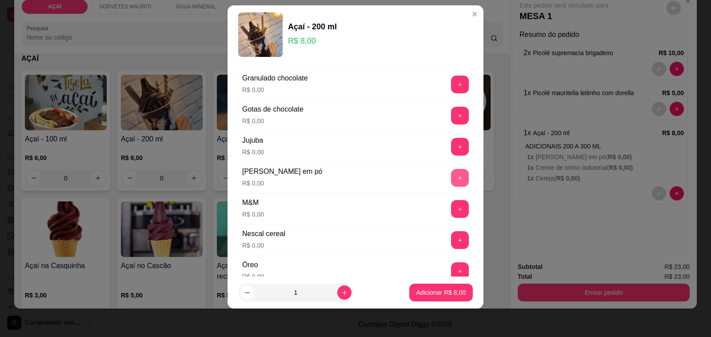
click at [451, 185] on button "+" at bounding box center [460, 178] width 18 height 18
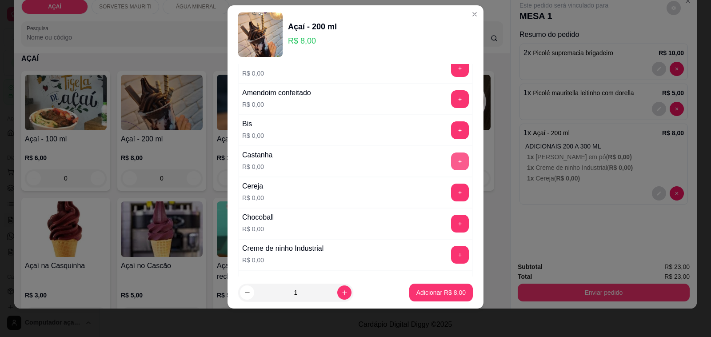
scroll to position [0, 0]
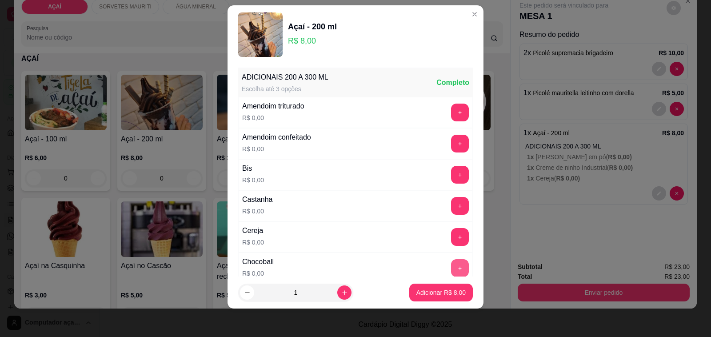
click at [451, 261] on button "+" at bounding box center [460, 268] width 18 height 18
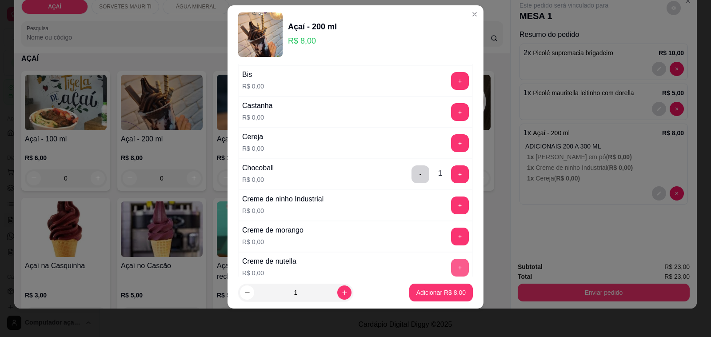
scroll to position [111, 0]
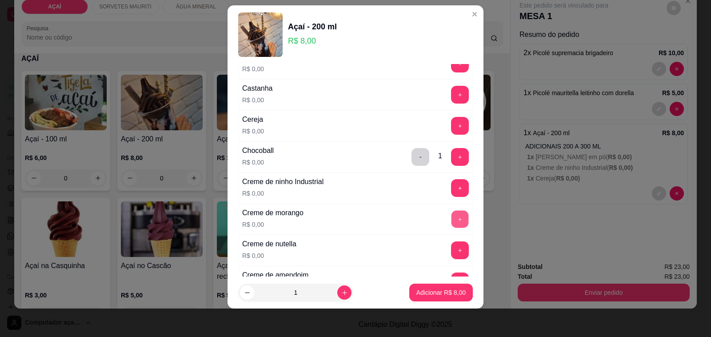
click at [452, 222] on button "+" at bounding box center [460, 219] width 17 height 17
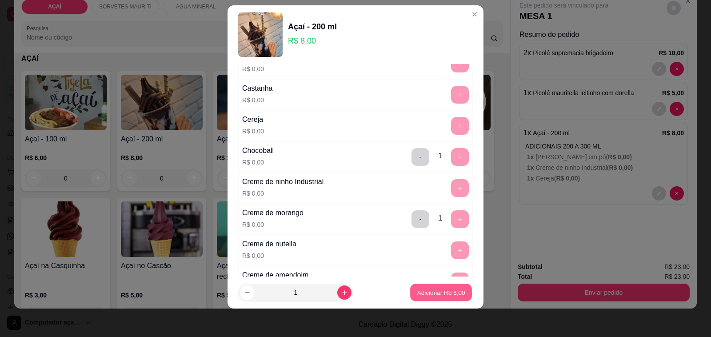
click at [458, 289] on button "Adicionar R$ 8,00" at bounding box center [441, 292] width 62 height 17
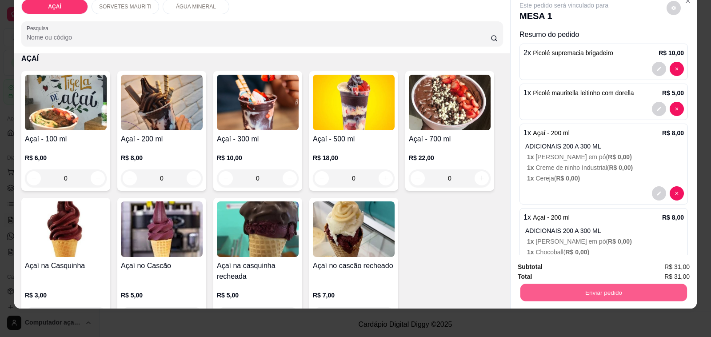
click at [521, 284] on button "Enviar pedido" at bounding box center [604, 292] width 167 height 17
click at [545, 263] on button "Não registrar e enviar pedido" at bounding box center [574, 263] width 92 height 17
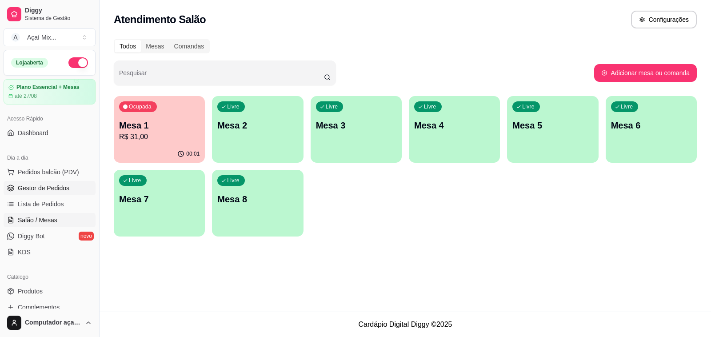
drag, startPoint x: 30, startPoint y: 186, endPoint x: 38, endPoint y: 198, distance: 14.7
click at [32, 186] on span "Gestor de Pedidos" at bounding box center [44, 188] width 52 height 9
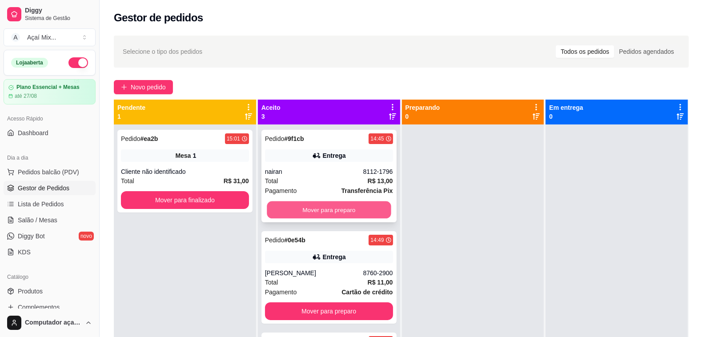
click at [349, 213] on button "Mover para preparo" at bounding box center [329, 209] width 124 height 17
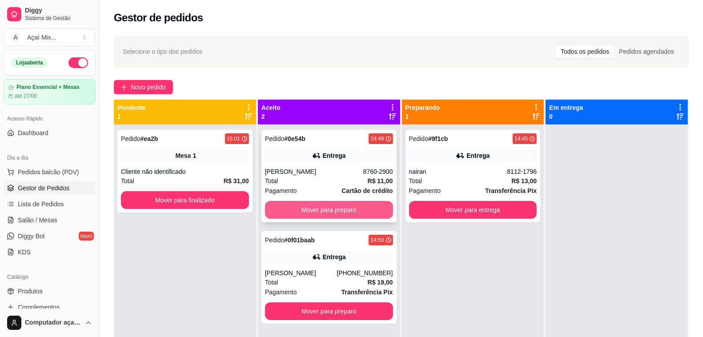
click at [370, 209] on button "Mover para preparo" at bounding box center [329, 210] width 128 height 18
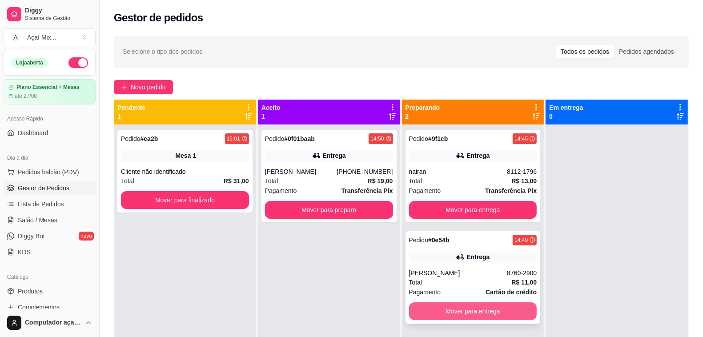
click at [470, 317] on button "Mover para entrega" at bounding box center [473, 311] width 128 height 18
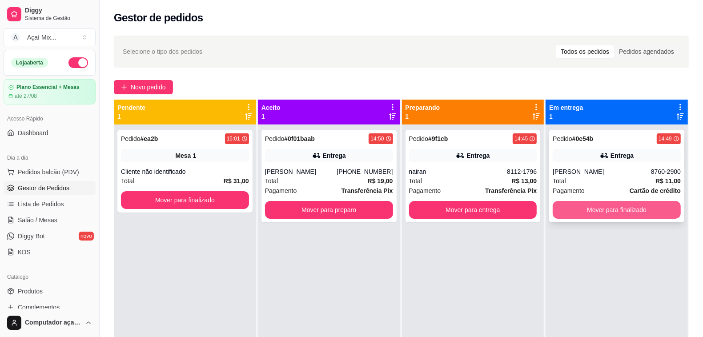
click at [553, 211] on button "Mover para finalizado" at bounding box center [617, 210] width 128 height 18
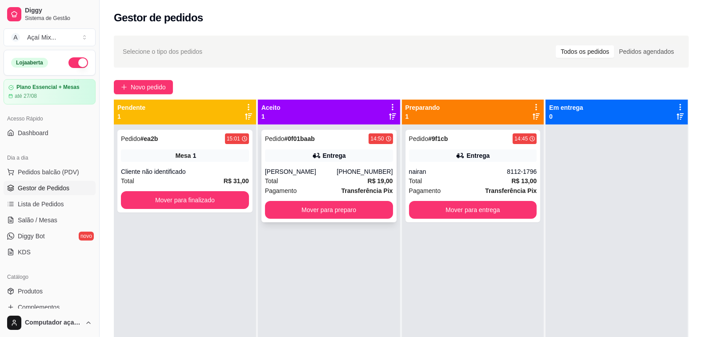
click at [371, 220] on div "Pedido # 0f01baab 14:50 Entrega [PERSON_NAME] [PHONE_NUMBER] Total R$ 19,00 Pag…" at bounding box center [328, 176] width 135 height 92
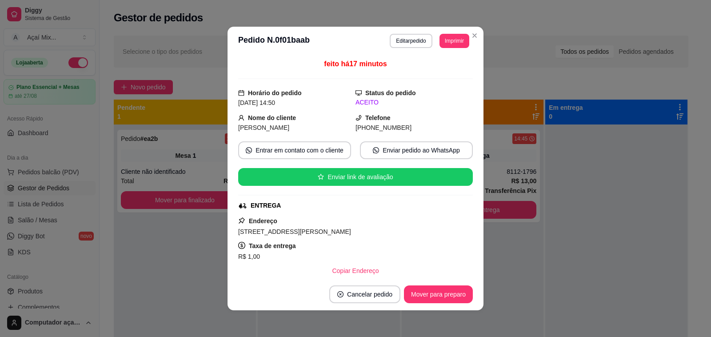
drag, startPoint x: 378, startPoint y: 225, endPoint x: 485, endPoint y: 228, distance: 106.7
click at [446, 227] on div "Endereço [STREET_ADDRESS][PERSON_NAME] de entrega R$ 1,00 Copiar Endereço" at bounding box center [355, 248] width 235 height 64
click at [437, 294] on button "Mover para preparo" at bounding box center [438, 294] width 69 height 18
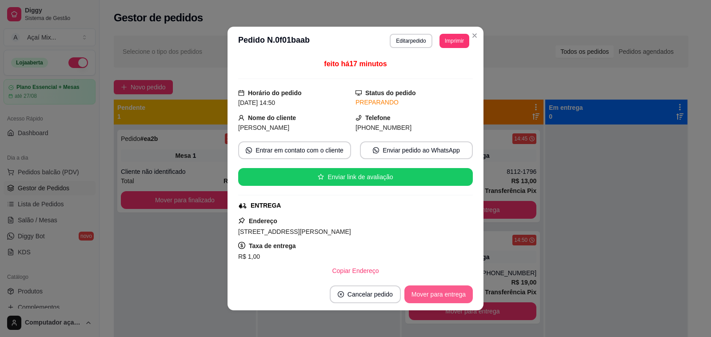
click at [438, 294] on button "Mover para entrega" at bounding box center [439, 294] width 68 height 18
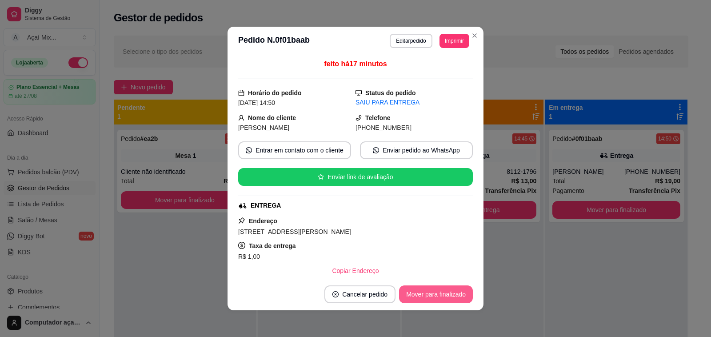
click at [438, 295] on button "Mover para finalizado" at bounding box center [436, 294] width 74 height 18
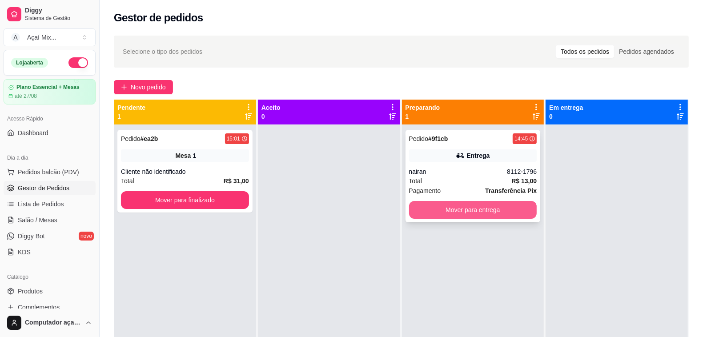
click at [518, 214] on button "Mover para entrega" at bounding box center [473, 210] width 128 height 18
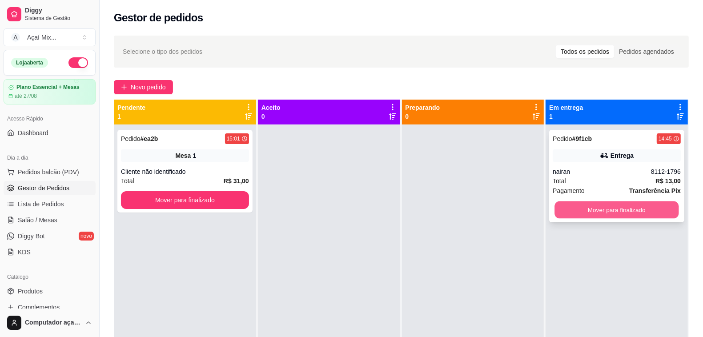
click at [584, 209] on button "Mover para finalizado" at bounding box center [617, 209] width 124 height 17
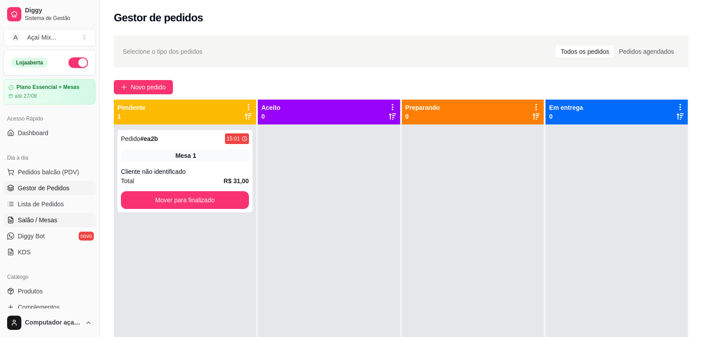
click at [34, 221] on span "Salão / Mesas" at bounding box center [38, 220] width 40 height 9
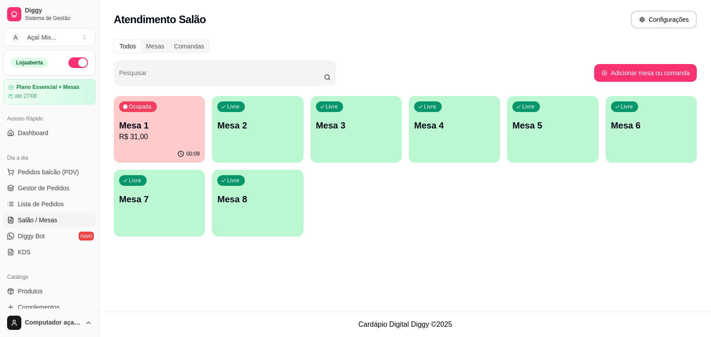
click at [154, 151] on div "00:09" at bounding box center [159, 153] width 91 height 17
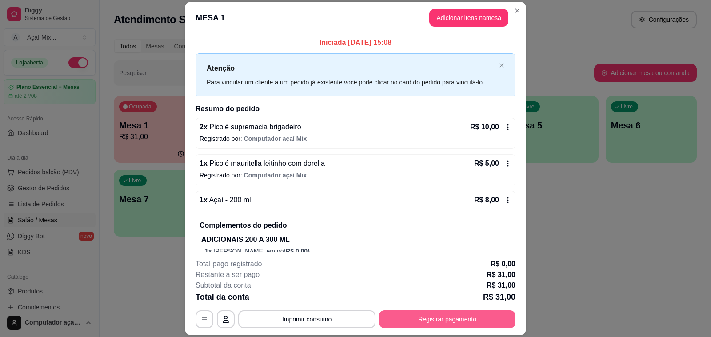
click at [458, 316] on button "Registrar pagamento" at bounding box center [447, 319] width 137 height 18
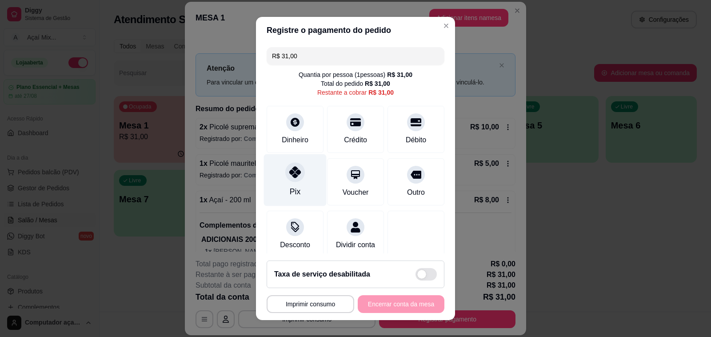
click at [293, 178] on icon at bounding box center [295, 172] width 12 height 12
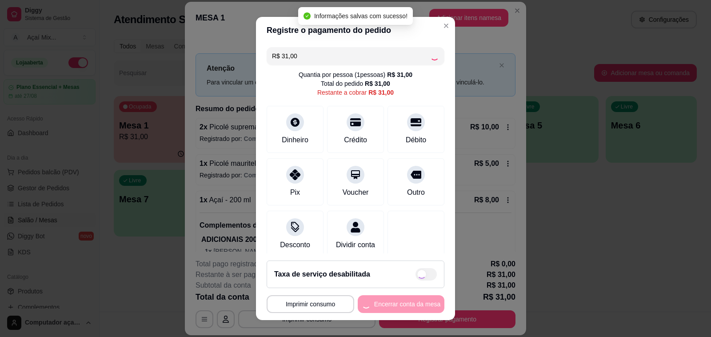
type input "R$ 0,00"
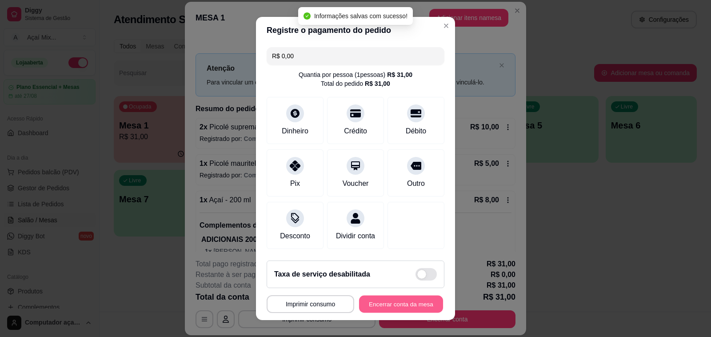
click at [377, 300] on button "Encerrar conta da mesa" at bounding box center [401, 304] width 84 height 17
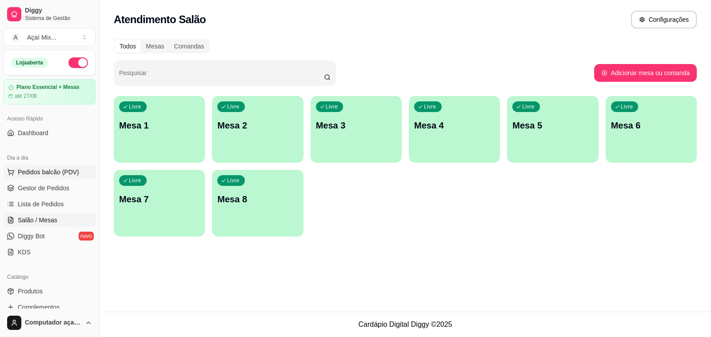
click at [40, 174] on span "Pedidos balcão (PDV)" at bounding box center [48, 172] width 61 height 9
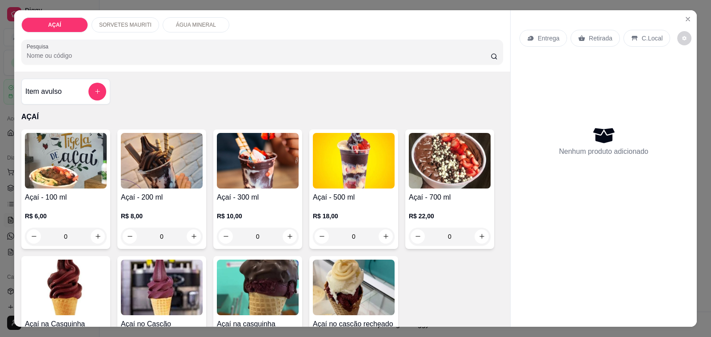
click at [161, 218] on div "R$ 8,00 0" at bounding box center [162, 229] width 82 height 34
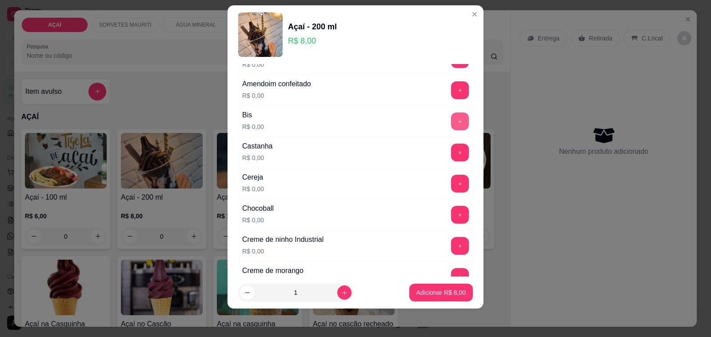
scroll to position [167, 0]
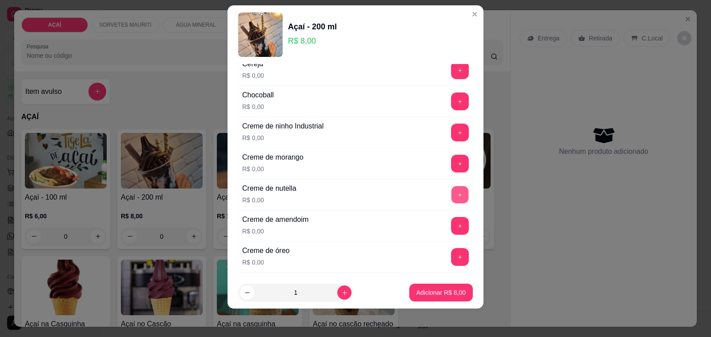
click at [452, 192] on button "+" at bounding box center [460, 194] width 17 height 17
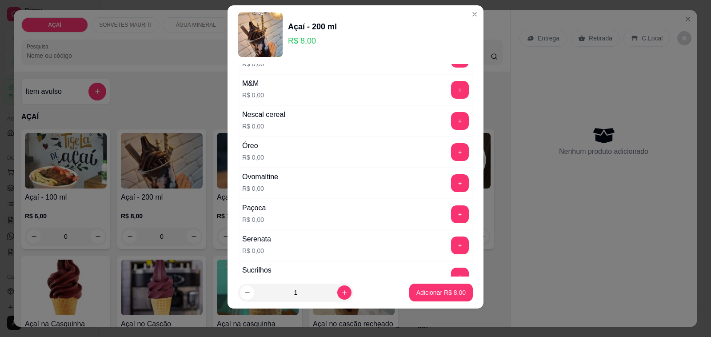
scroll to position [945, 0]
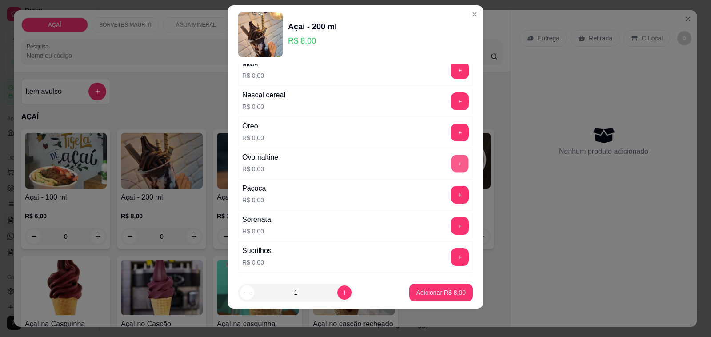
click at [452, 170] on button "+" at bounding box center [460, 163] width 17 height 17
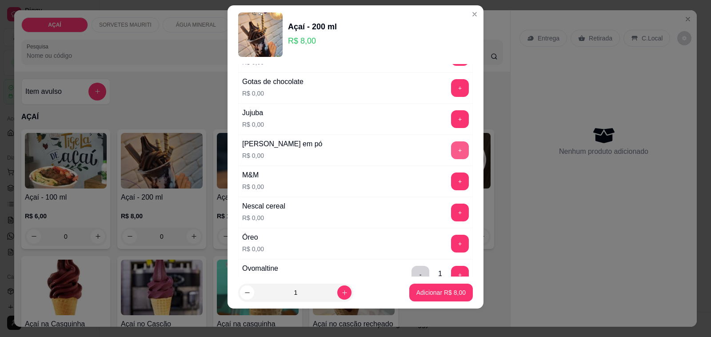
scroll to position [778, 0]
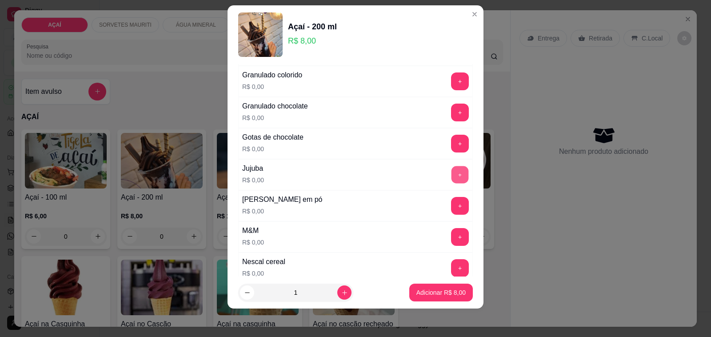
click at [452, 184] on button "+" at bounding box center [460, 174] width 17 height 17
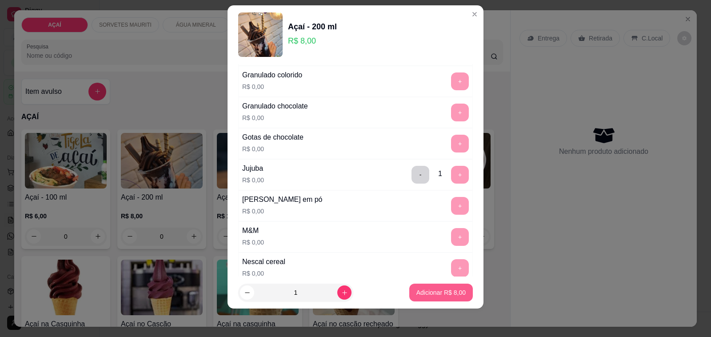
click at [449, 285] on button "Adicionar R$ 8,00" at bounding box center [442, 293] width 64 height 18
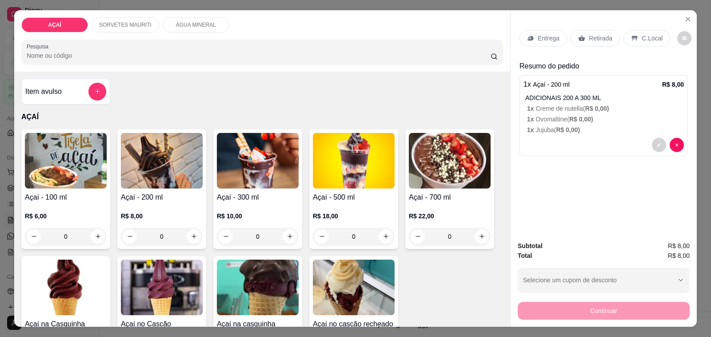
click at [537, 40] on div "Entrega" at bounding box center [544, 38] width 48 height 17
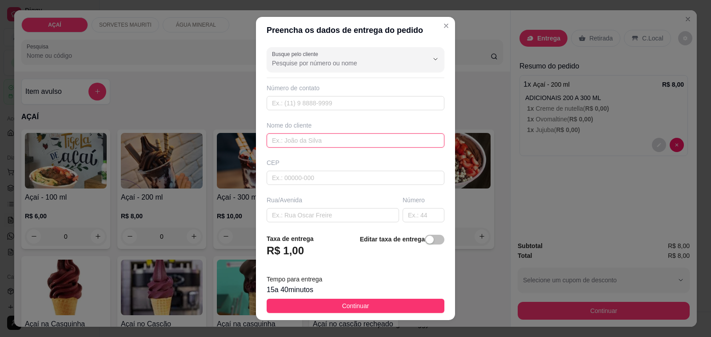
click at [329, 139] on input "text" at bounding box center [356, 140] width 178 height 14
click at [280, 144] on input "damielly" at bounding box center [356, 140] width 178 height 14
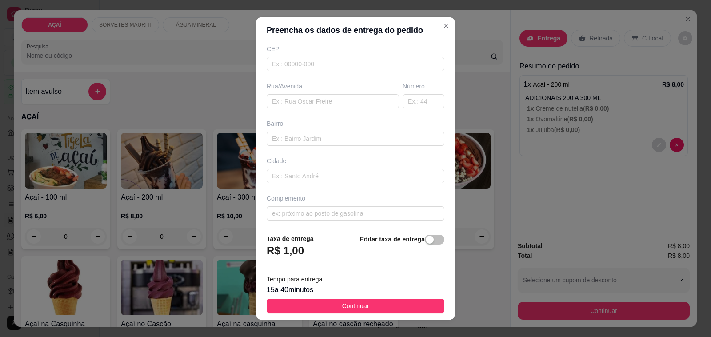
scroll to position [118, 0]
type input "danielly"
click at [319, 65] on input "text" at bounding box center [356, 61] width 178 height 14
type input "57520000"
type input "Maravilha"
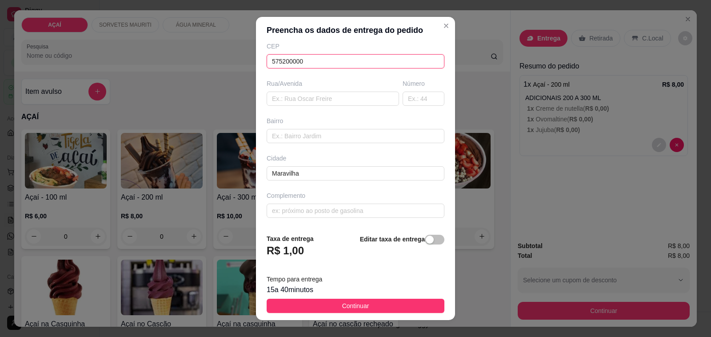
scroll to position [12, 0]
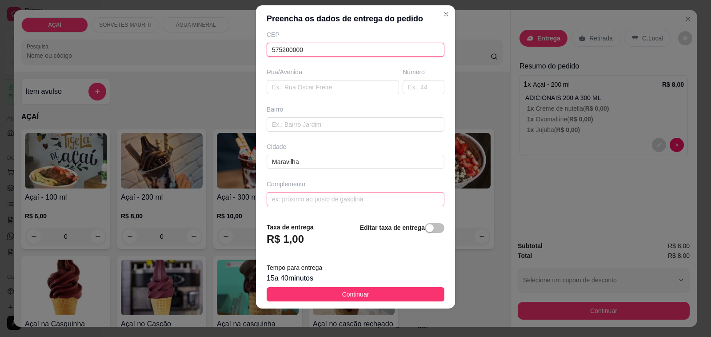
type input "575200000"
click at [324, 197] on input "text" at bounding box center [356, 199] width 178 height 14
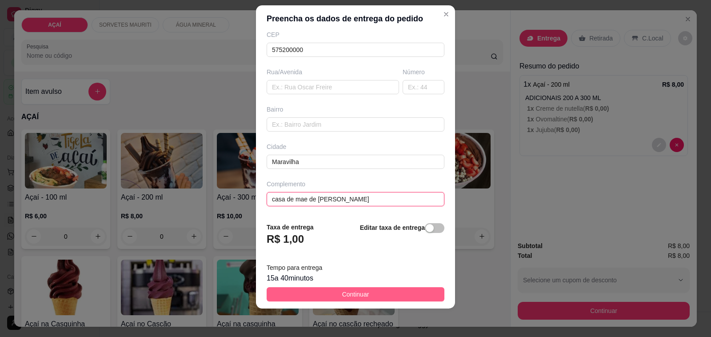
type input "casa de mae de [PERSON_NAME]"
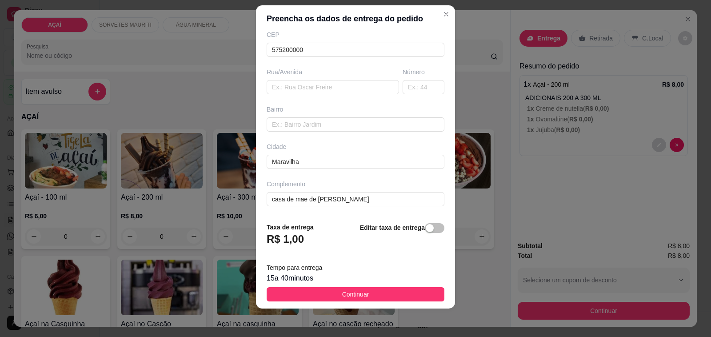
drag, startPoint x: 394, startPoint y: 289, endPoint x: 489, endPoint y: 310, distance: 97.0
click at [408, 295] on button "Continuar" at bounding box center [356, 294] width 178 height 14
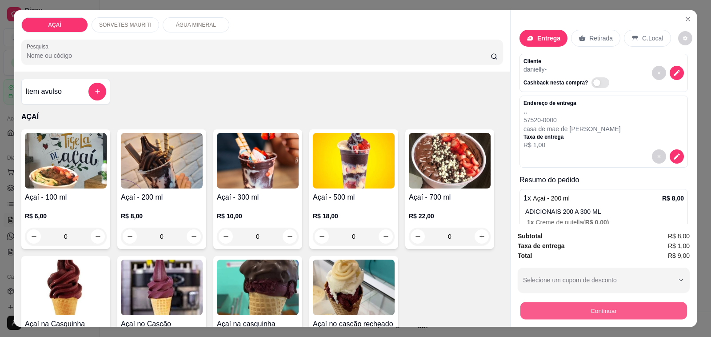
click at [521, 310] on button "Continuar" at bounding box center [604, 310] width 167 height 17
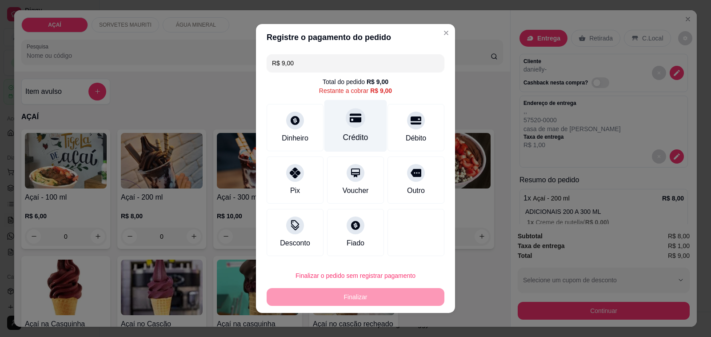
click at [346, 125] on div at bounding box center [356, 118] width 20 height 20
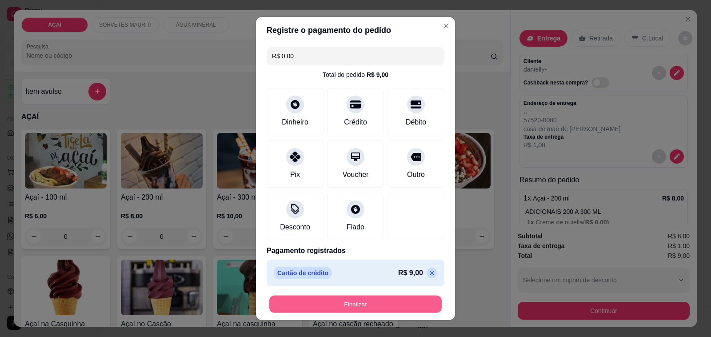
click at [392, 306] on button "Finalizar" at bounding box center [355, 304] width 173 height 17
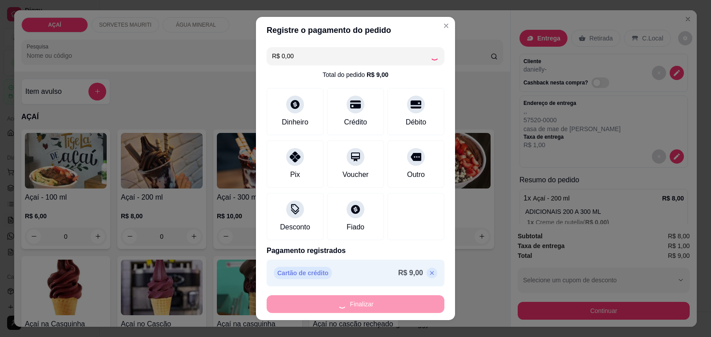
type input "-R$ 9,00"
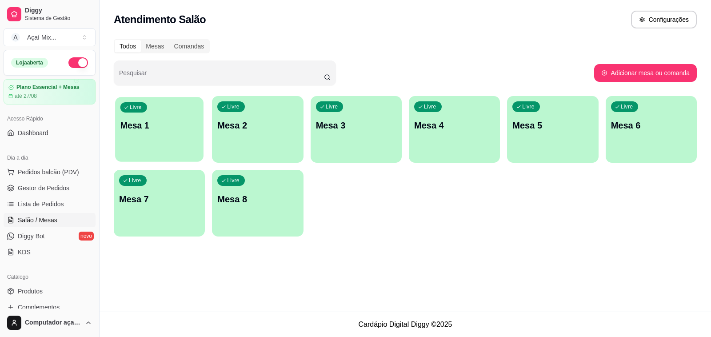
click at [161, 118] on div "Livre Mesa 1" at bounding box center [159, 124] width 88 height 54
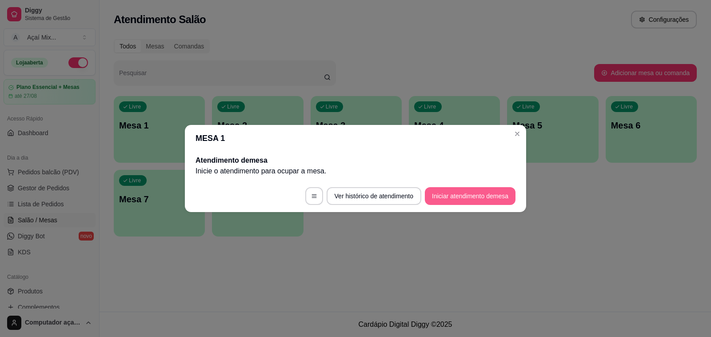
click at [458, 198] on button "Iniciar atendimento de mesa" at bounding box center [470, 196] width 91 height 18
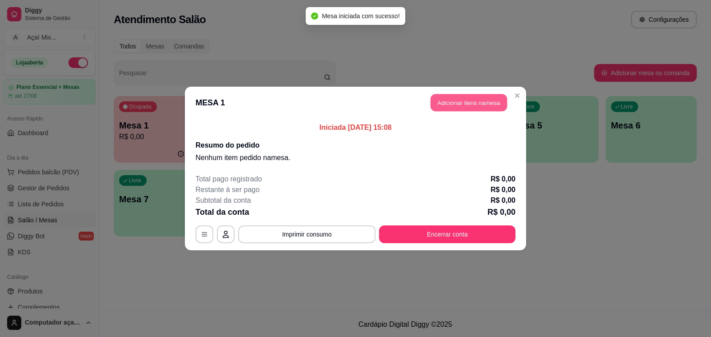
click at [454, 101] on button "Adicionar itens na mesa" at bounding box center [469, 102] width 76 height 17
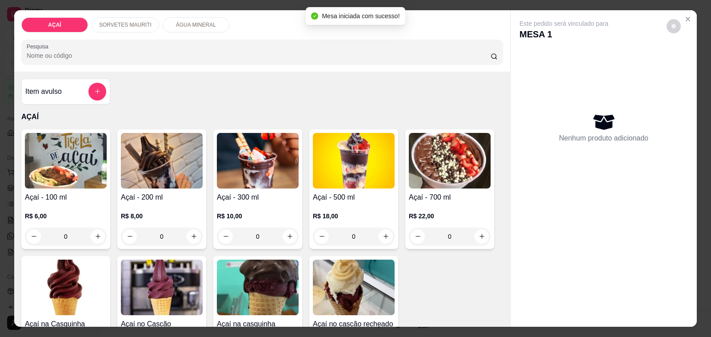
click at [127, 21] on p "SORVETES MAURITI" at bounding box center [125, 24] width 52 height 7
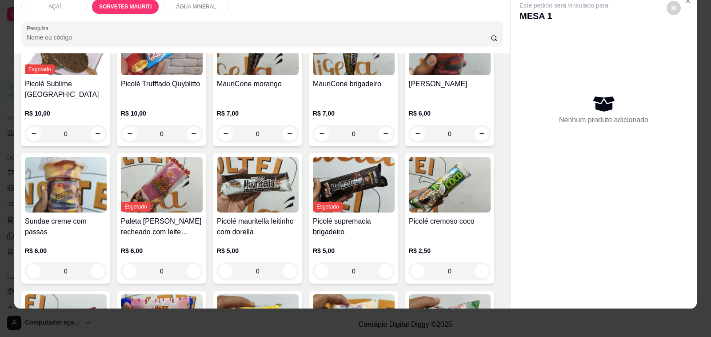
scroll to position [433, 0]
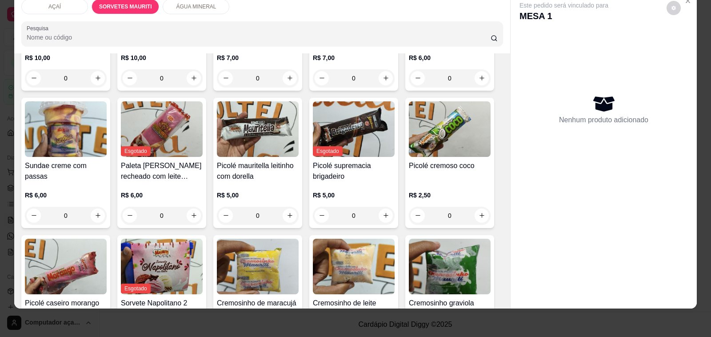
click at [245, 182] on div "R$ 5,00 0" at bounding box center [258, 203] width 82 height 43
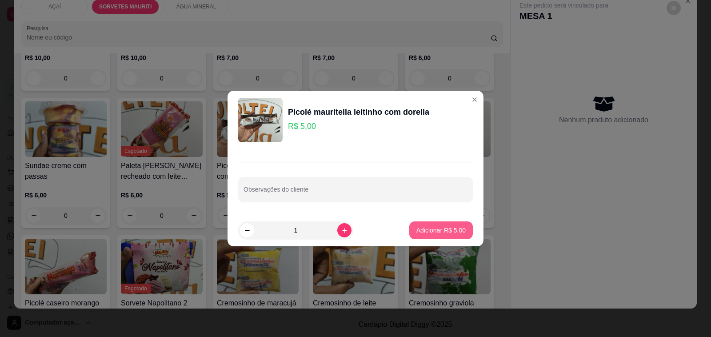
click at [436, 238] on button "Adicionar R$ 5,00" at bounding box center [442, 230] width 64 height 18
type input "1"
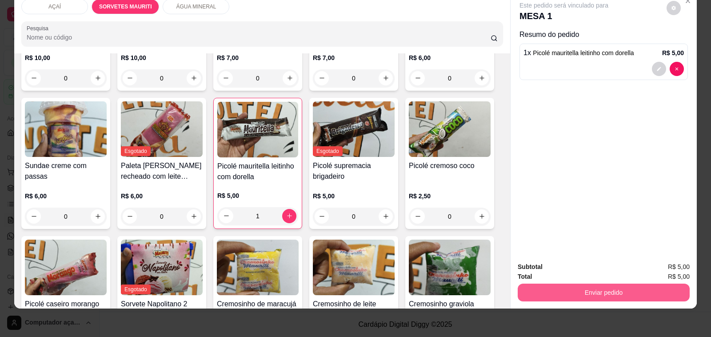
click at [663, 284] on button "Enviar pedido" at bounding box center [604, 293] width 172 height 18
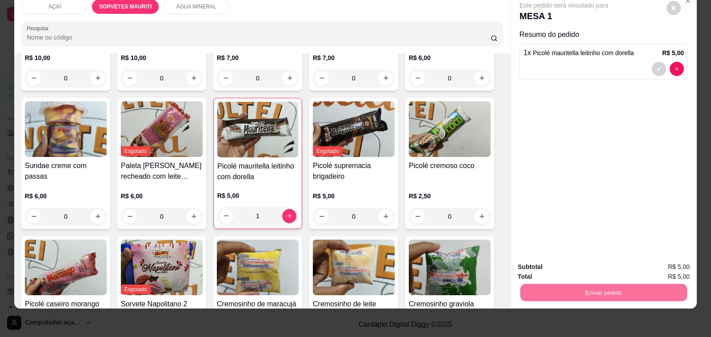
click at [551, 263] on button "Não registrar e enviar pedido" at bounding box center [574, 263] width 90 height 16
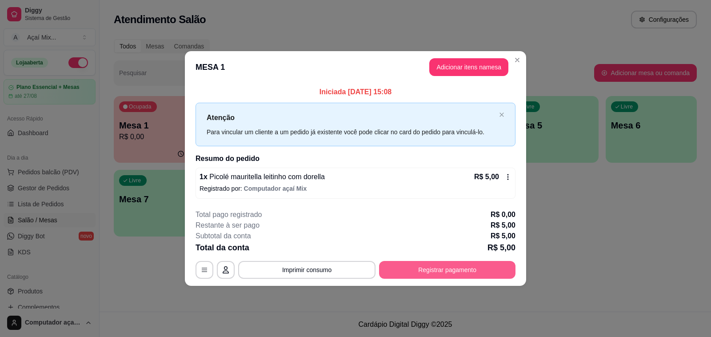
click at [436, 273] on button "Registrar pagamento" at bounding box center [447, 270] width 137 height 18
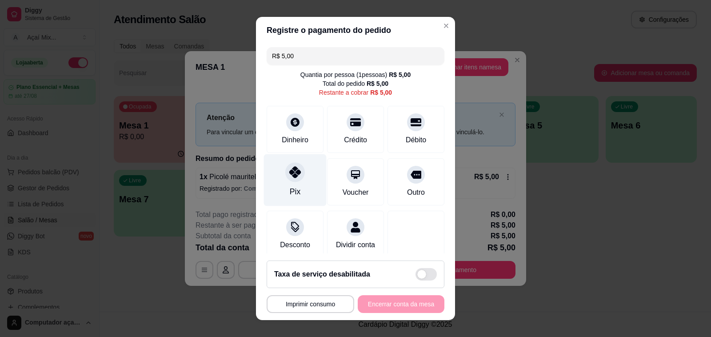
click at [310, 193] on div "Pix" at bounding box center [295, 180] width 63 height 52
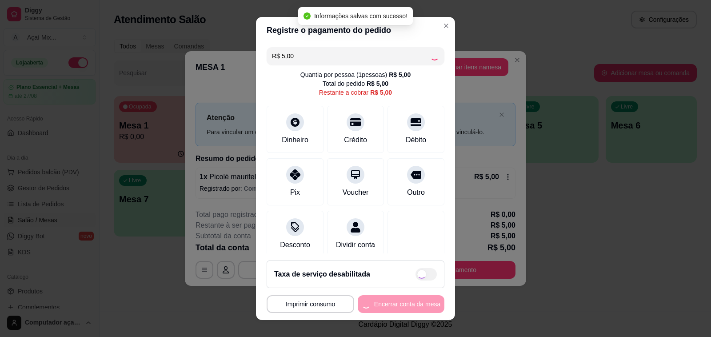
type input "R$ 0,00"
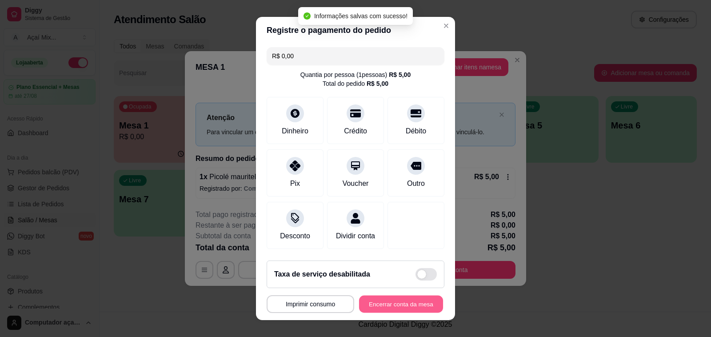
click at [402, 309] on button "Encerrar conta da mesa" at bounding box center [401, 304] width 84 height 17
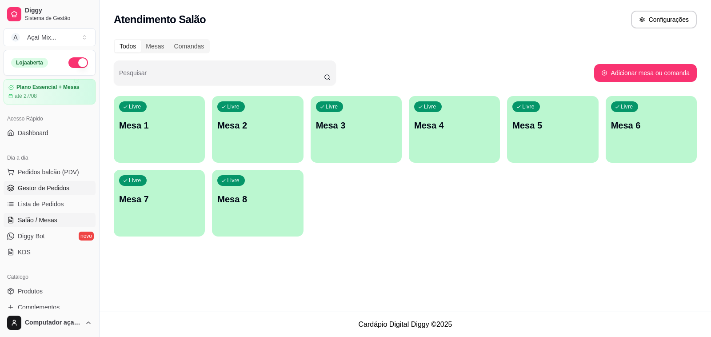
click at [45, 190] on span "Gestor de Pedidos" at bounding box center [44, 188] width 52 height 9
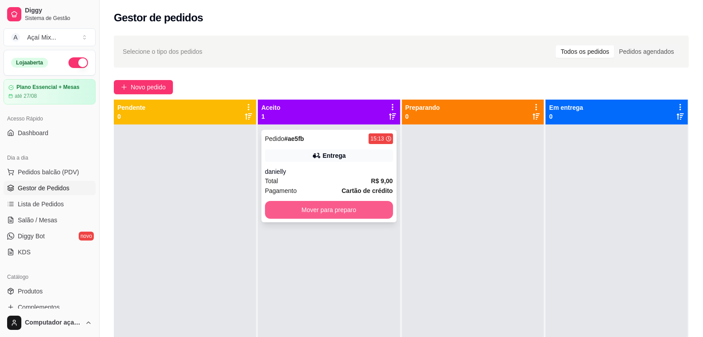
click at [290, 211] on button "Mover para preparo" at bounding box center [329, 210] width 128 height 18
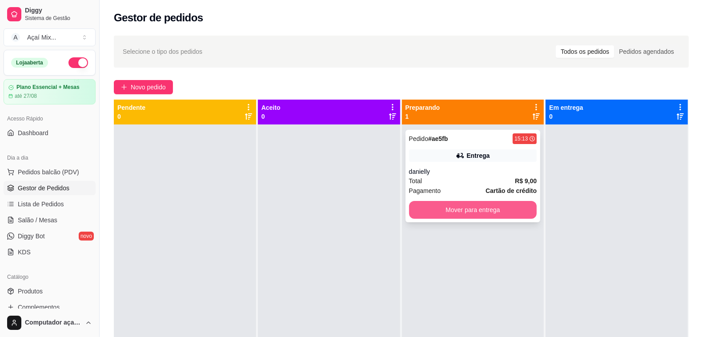
click at [471, 213] on button "Mover para entrega" at bounding box center [473, 210] width 128 height 18
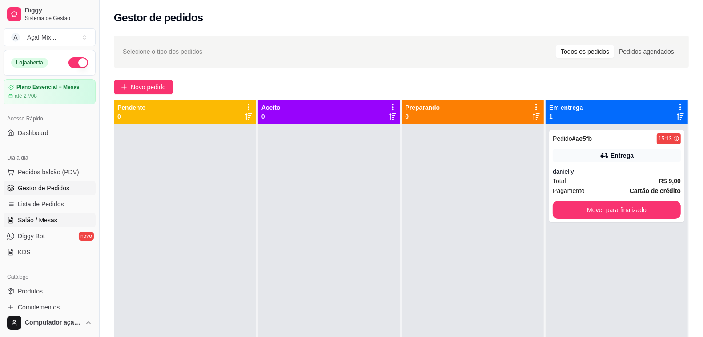
click at [49, 218] on span "Salão / Mesas" at bounding box center [38, 220] width 40 height 9
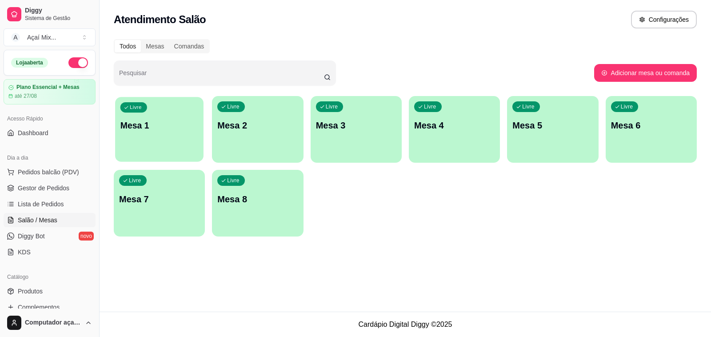
click at [192, 138] on div "Livre Mesa 1" at bounding box center [159, 124] width 88 height 54
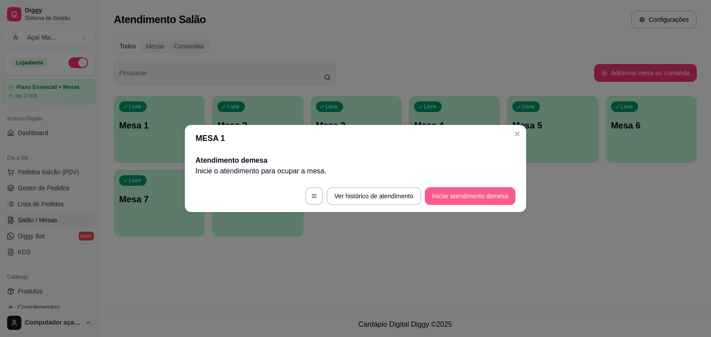
click at [464, 203] on button "Iniciar atendimento de mesa" at bounding box center [470, 196] width 91 height 18
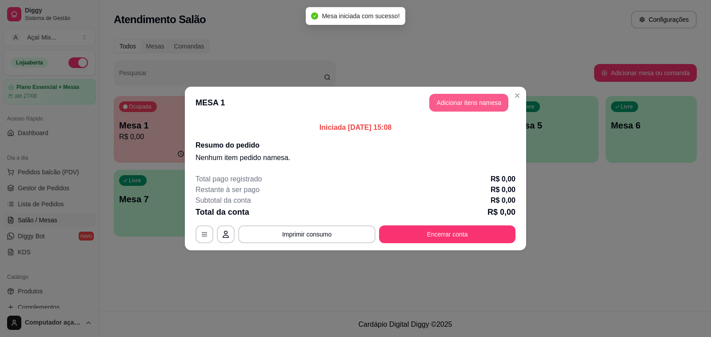
click at [449, 100] on button "Adicionar itens na mesa" at bounding box center [469, 103] width 79 height 18
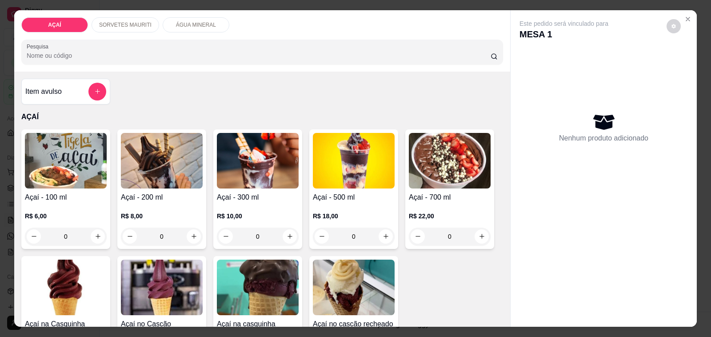
click at [132, 23] on p "SORVETES MAURITI" at bounding box center [125, 24] width 52 height 7
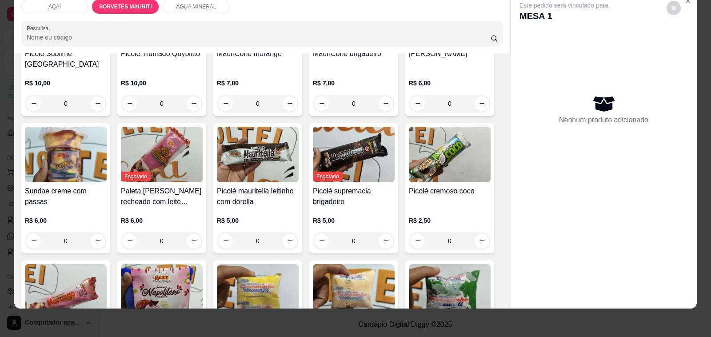
scroll to position [433, 0]
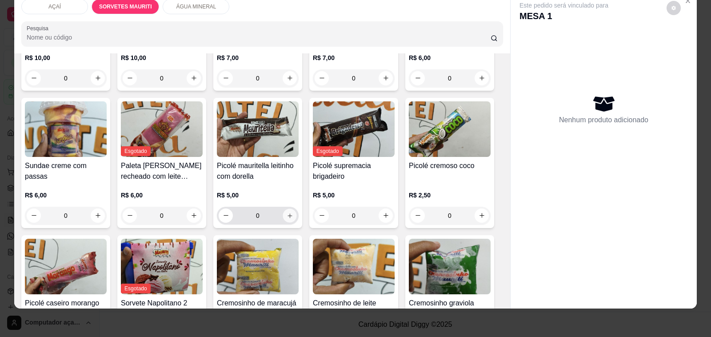
click at [288, 212] on icon "increase-product-quantity" at bounding box center [290, 215] width 7 height 7
type input "1"
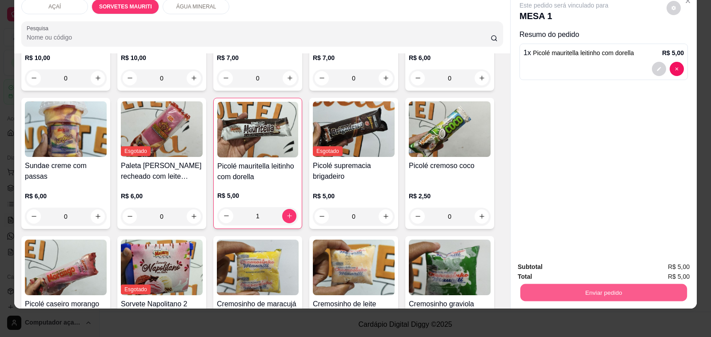
click at [543, 284] on button "Enviar pedido" at bounding box center [604, 292] width 167 height 17
click at [552, 267] on button "Não registrar e enviar pedido" at bounding box center [574, 263] width 92 height 17
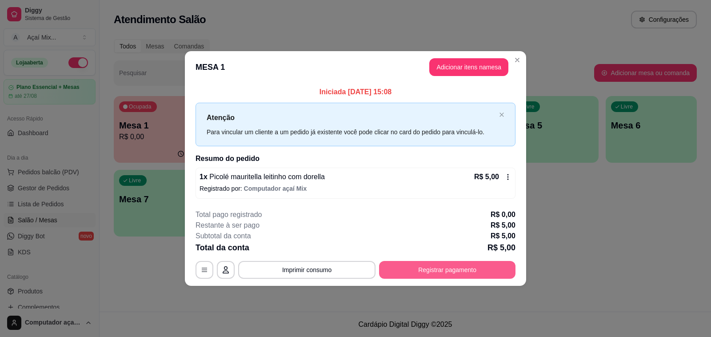
click at [485, 275] on button "Registrar pagamento" at bounding box center [447, 270] width 137 height 18
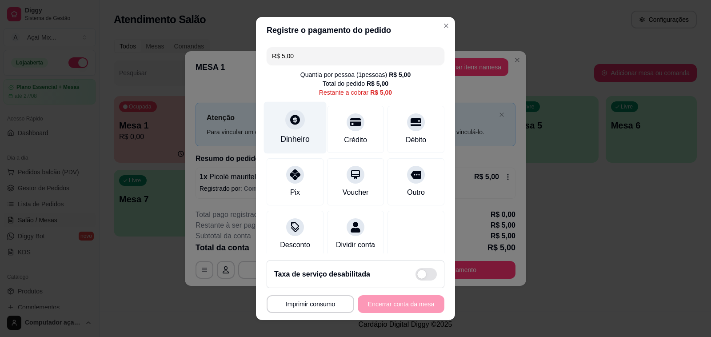
click at [295, 142] on div "Dinheiro" at bounding box center [295, 139] width 29 height 12
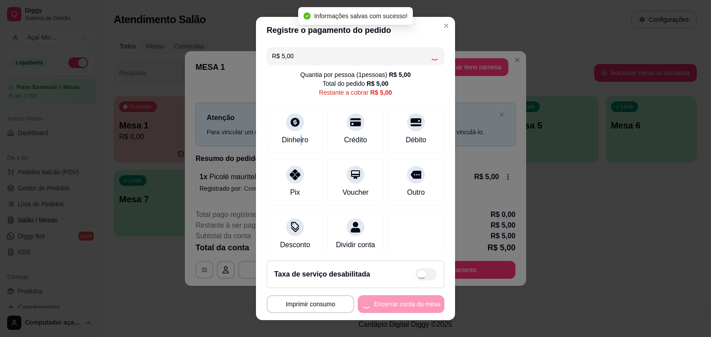
type input "R$ 0,00"
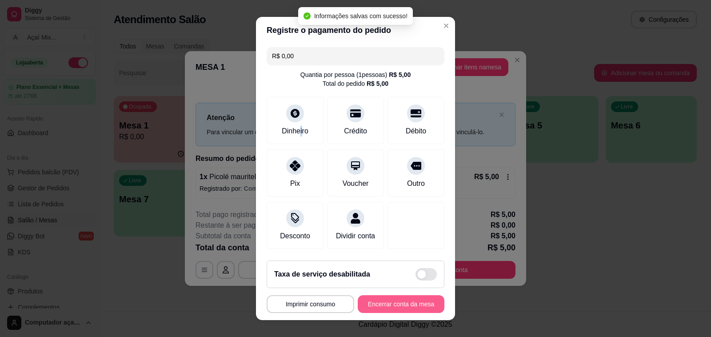
click at [392, 299] on button "Encerrar conta da mesa" at bounding box center [401, 304] width 87 height 18
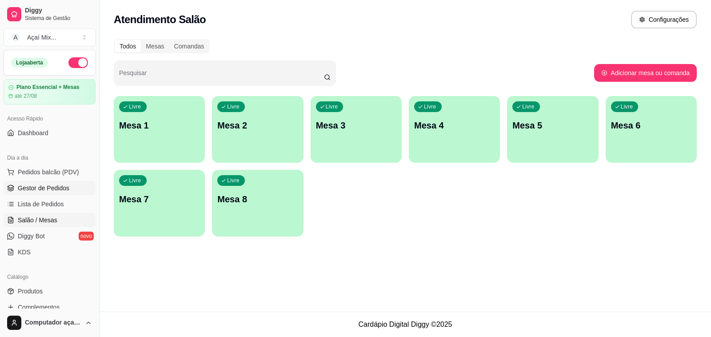
click at [43, 190] on span "Gestor de Pedidos" at bounding box center [44, 188] width 52 height 9
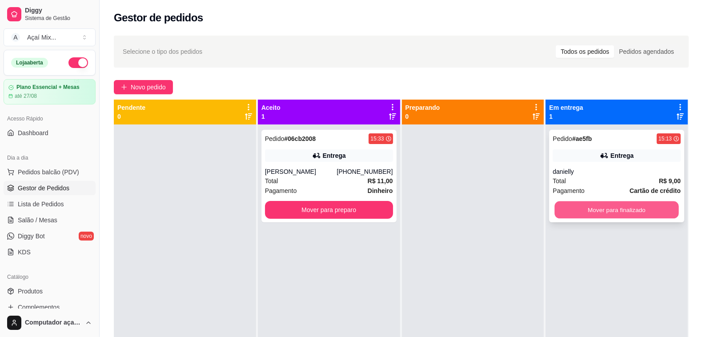
click at [612, 209] on button "Mover para finalizado" at bounding box center [617, 209] width 124 height 17
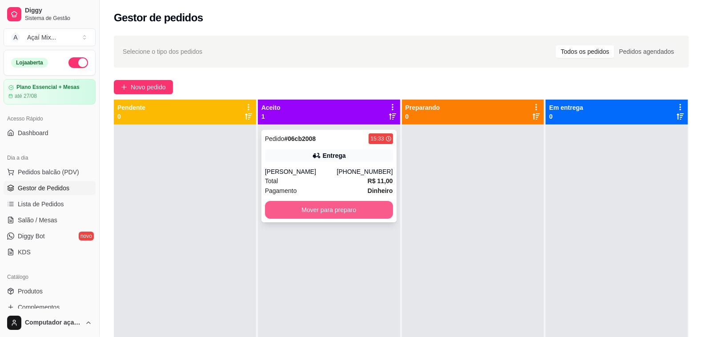
click at [317, 209] on button "Mover para preparo" at bounding box center [329, 210] width 128 height 18
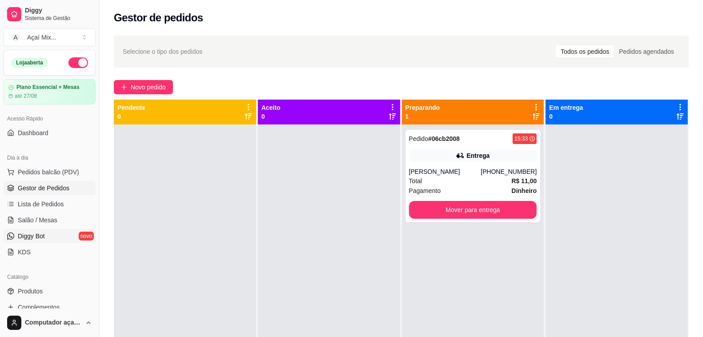
click at [48, 229] on link "Diggy Bot novo" at bounding box center [50, 236] width 92 height 14
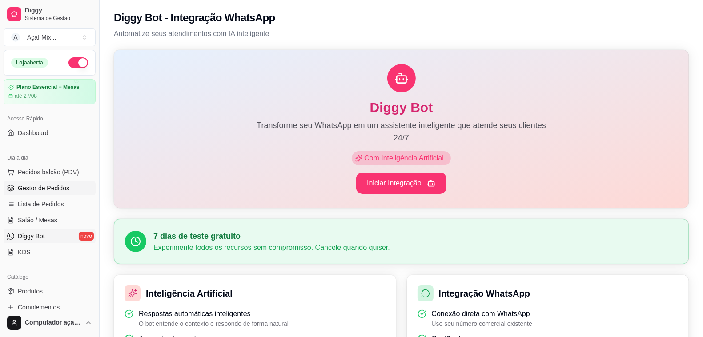
click at [46, 190] on span "Gestor de Pedidos" at bounding box center [44, 188] width 52 height 9
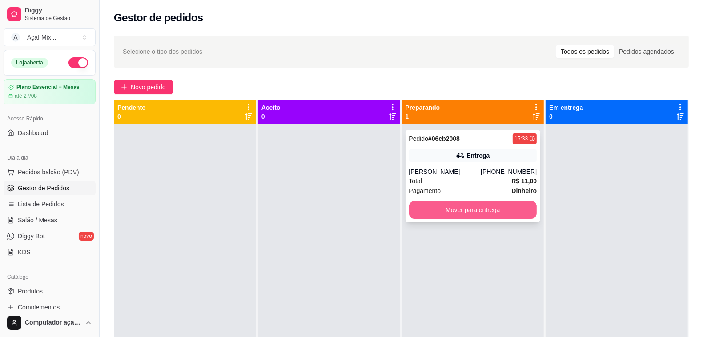
click at [429, 209] on button "Mover para entrega" at bounding box center [473, 210] width 128 height 18
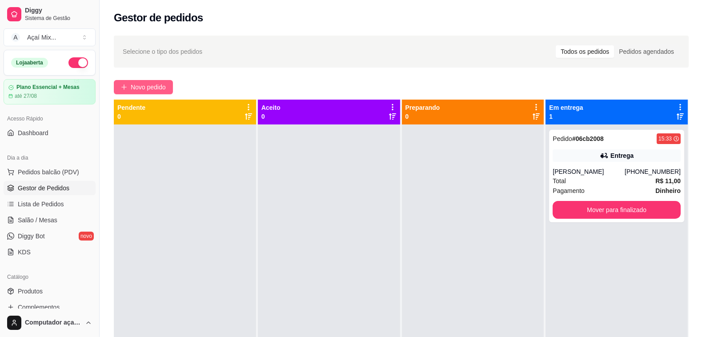
click at [147, 81] on button "Novo pedido" at bounding box center [143, 87] width 59 height 14
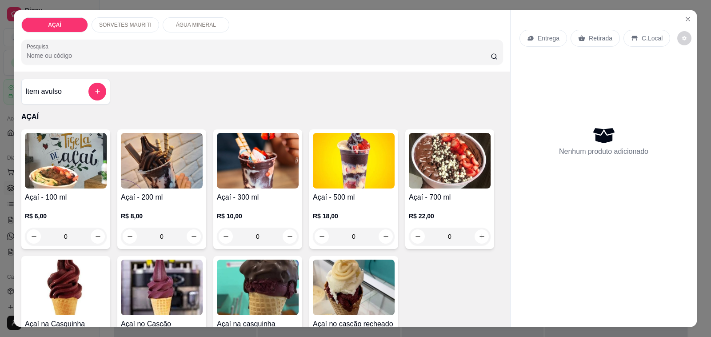
click at [350, 197] on h4 "Açaí - 500 ml" at bounding box center [354, 197] width 82 height 11
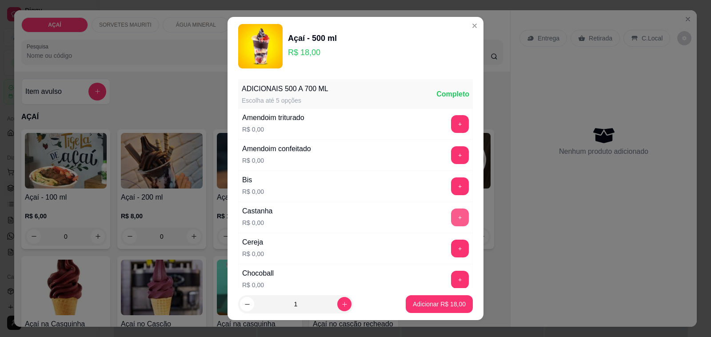
click at [451, 216] on button "+" at bounding box center [460, 218] width 18 height 18
click at [451, 253] on button "+" at bounding box center [460, 249] width 18 height 18
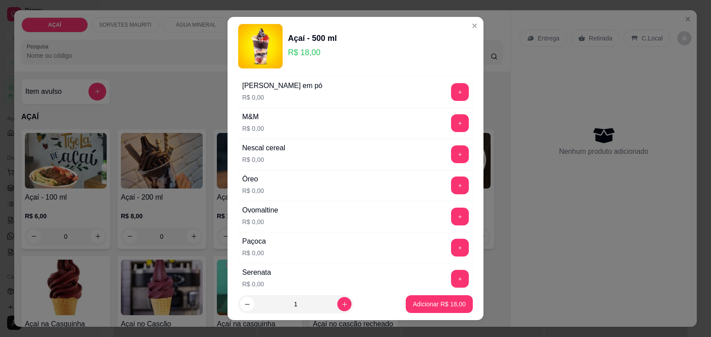
scroll to position [889, 0]
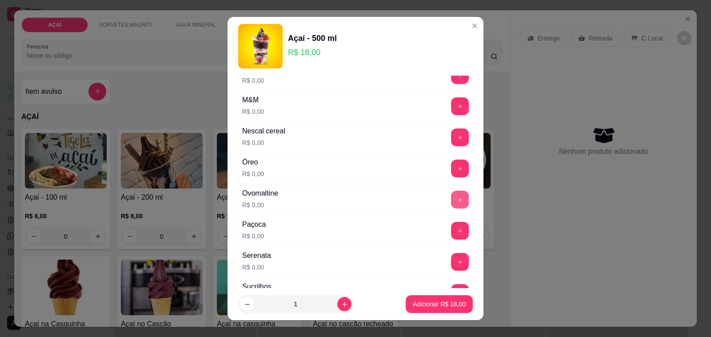
click at [451, 209] on button "+" at bounding box center [460, 200] width 18 height 18
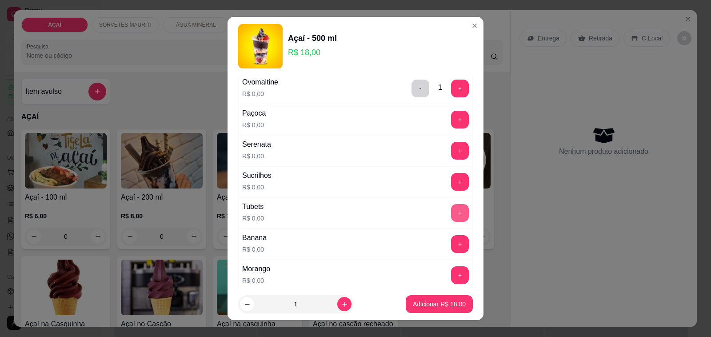
scroll to position [1056, 0]
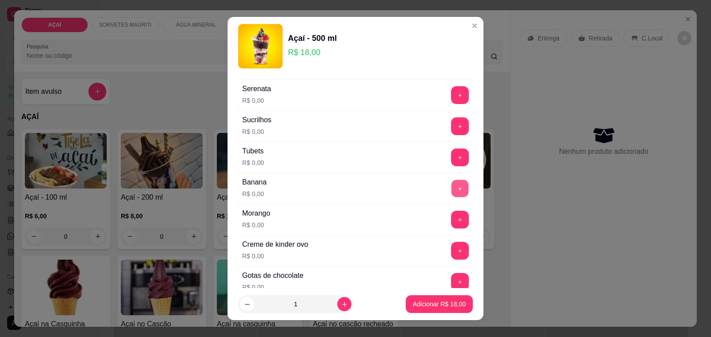
click at [452, 197] on button "+" at bounding box center [460, 188] width 17 height 17
click at [448, 300] on p "Adicionar R$ 18,00" at bounding box center [440, 304] width 52 height 8
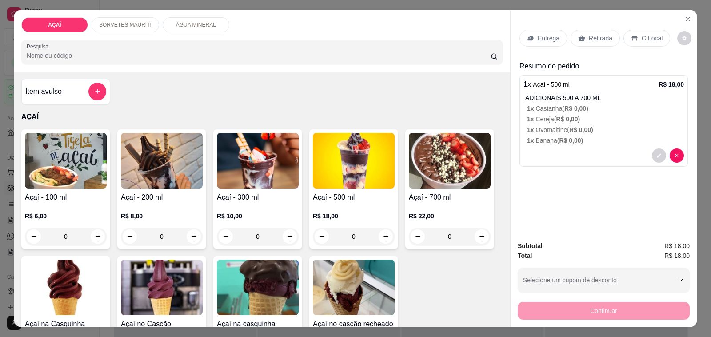
click at [345, 196] on h4 "Açaí - 500 ml" at bounding box center [354, 197] width 82 height 11
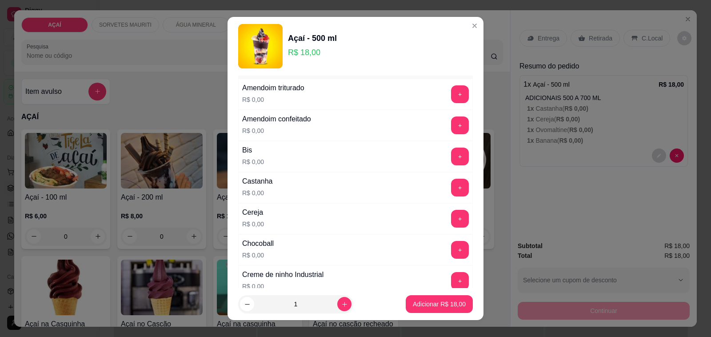
scroll to position [111, 0]
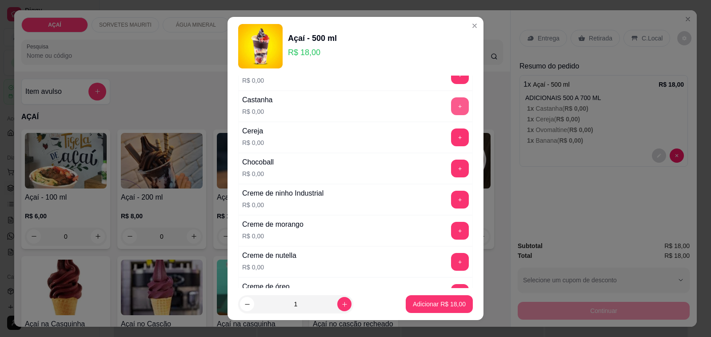
click at [451, 108] on button "+" at bounding box center [460, 106] width 18 height 18
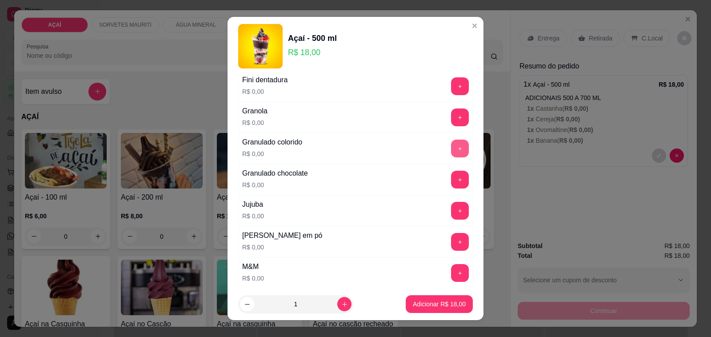
scroll to position [778, 0]
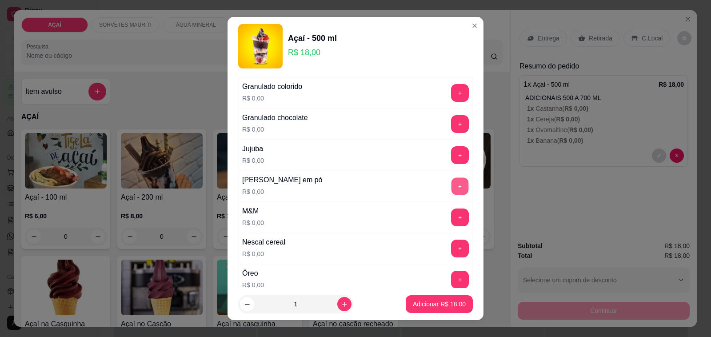
click at [452, 192] on button "+" at bounding box center [460, 186] width 17 height 17
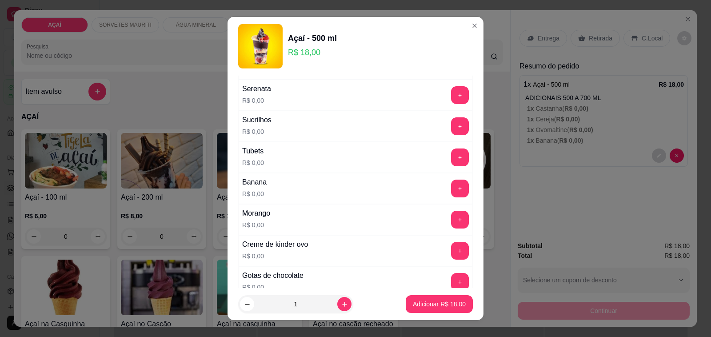
scroll to position [1112, 0]
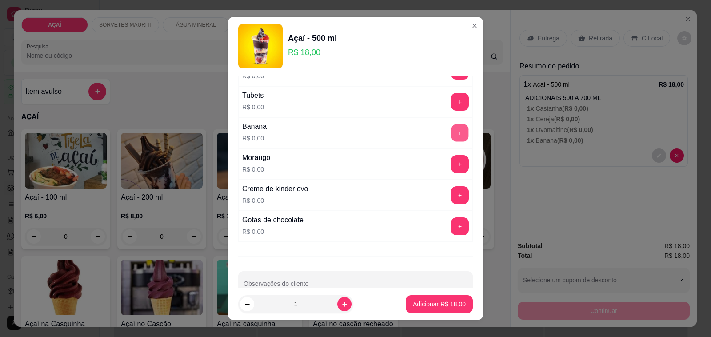
click at [452, 141] on button "+" at bounding box center [460, 133] width 17 height 17
click at [427, 303] on p "Adicionar R$ 18,00" at bounding box center [439, 304] width 53 height 9
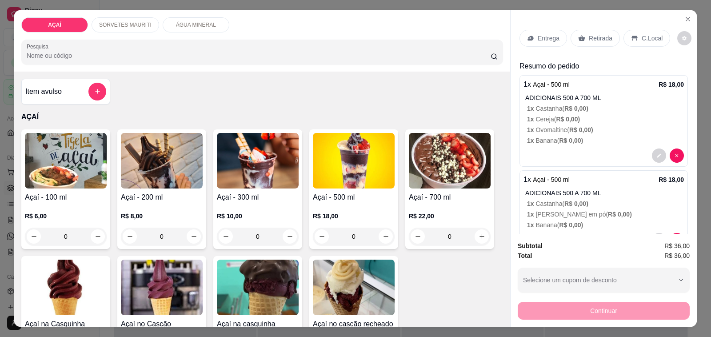
click at [530, 35] on icon at bounding box center [530, 38] width 7 height 7
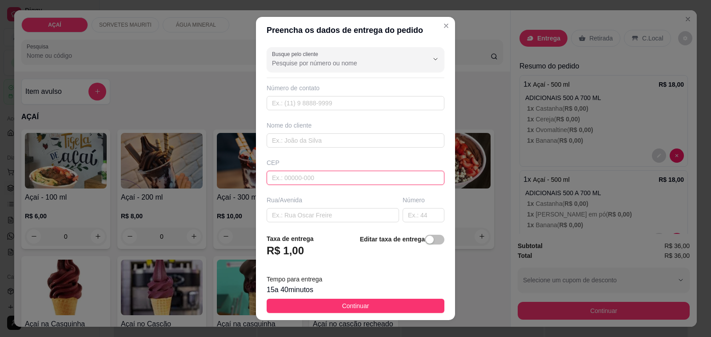
click at [328, 181] on input "text" at bounding box center [356, 178] width 178 height 14
type input "57520000"
type input "Maravilha"
type input "5752000000000"
click at [350, 151] on div "Busque pelo cliente Número de contato Nome do cliente CEP 5752000000000 Rua/[GE…" at bounding box center [355, 135] width 199 height 183
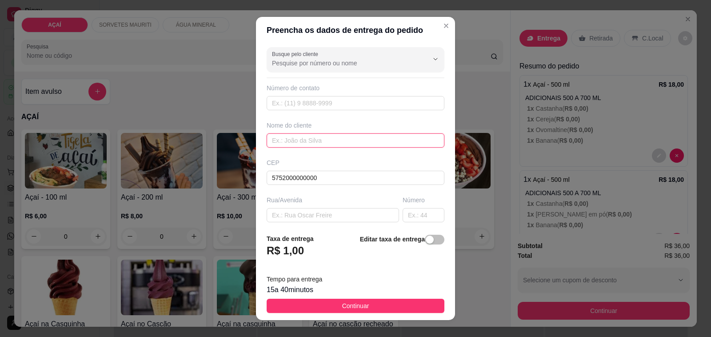
drag, startPoint x: 348, startPoint y: 137, endPoint x: 241, endPoint y: 96, distance: 114.6
click at [348, 137] on input "text" at bounding box center [356, 140] width 178 height 14
type input "Bruna Mello Mix"
click at [337, 107] on input "text" at bounding box center [356, 103] width 178 height 14
click at [267, 101] on input "8202-1621" at bounding box center [356, 103] width 178 height 14
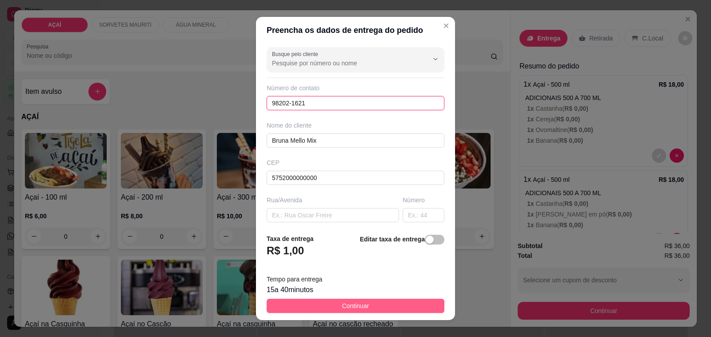
type input "98202-1621"
click at [323, 303] on button "Continuar" at bounding box center [356, 306] width 178 height 14
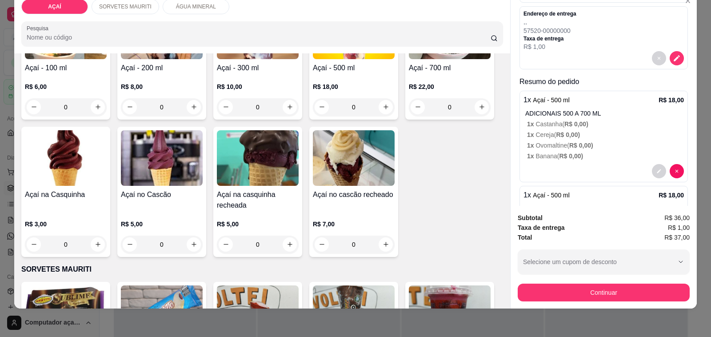
scroll to position [145, 0]
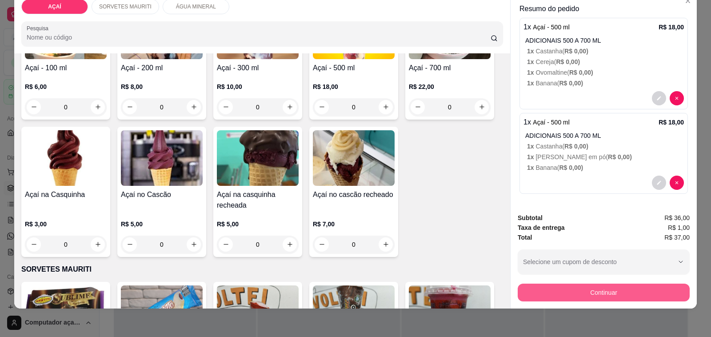
click at [599, 292] on button "Continuar" at bounding box center [604, 293] width 172 height 18
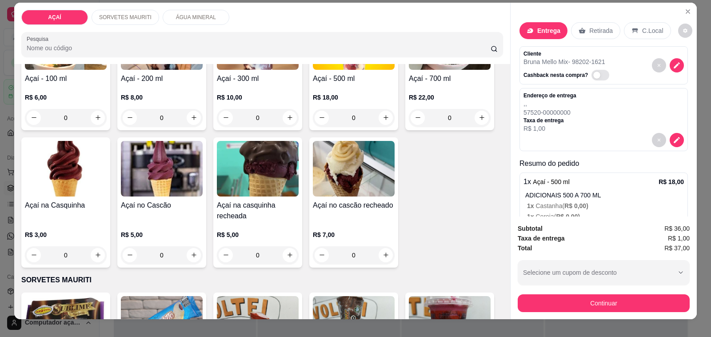
scroll to position [0, 0]
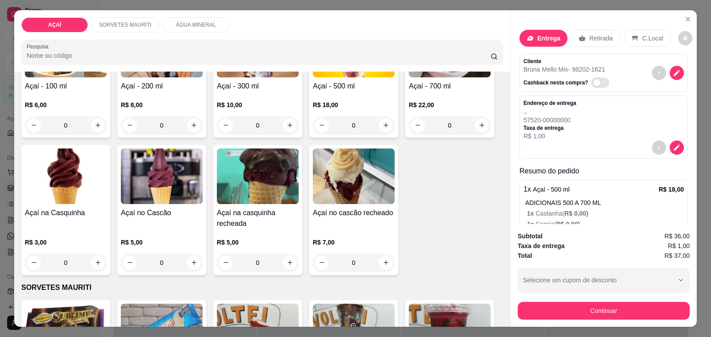
click at [543, 24] on div "Entrega Retirada C.Local" at bounding box center [604, 38] width 169 height 31
click at [538, 23] on div "Entrega Retirada C.Local" at bounding box center [604, 38] width 169 height 31
click at [545, 30] on div "Entrega" at bounding box center [544, 38] width 48 height 17
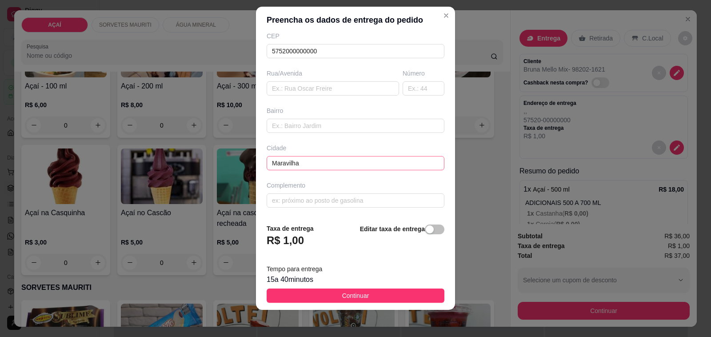
scroll to position [12, 0]
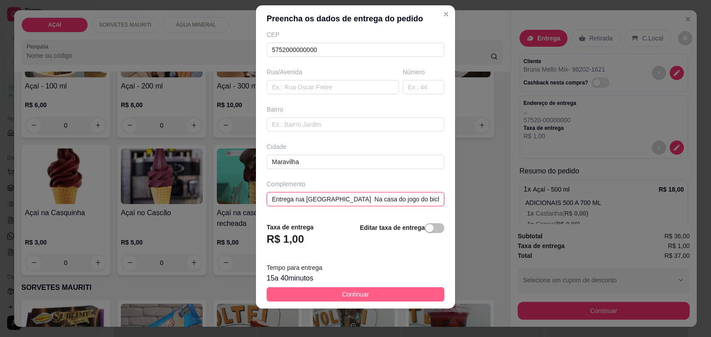
type input "Entrega rua [GEOGRAPHIC_DATA] Na casa do jogo do bicho"
click at [357, 301] on button "Continuar" at bounding box center [356, 294] width 178 height 14
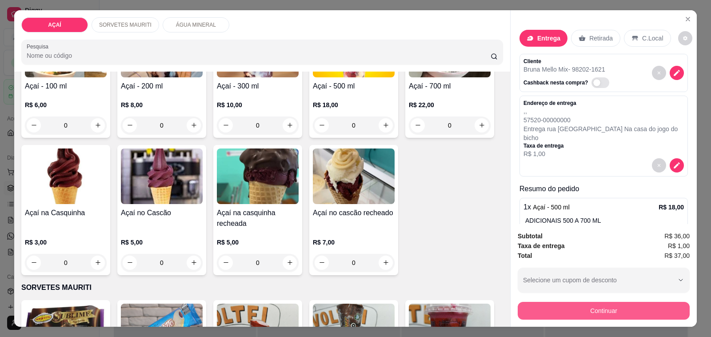
click at [526, 305] on button "Continuar" at bounding box center [604, 311] width 172 height 18
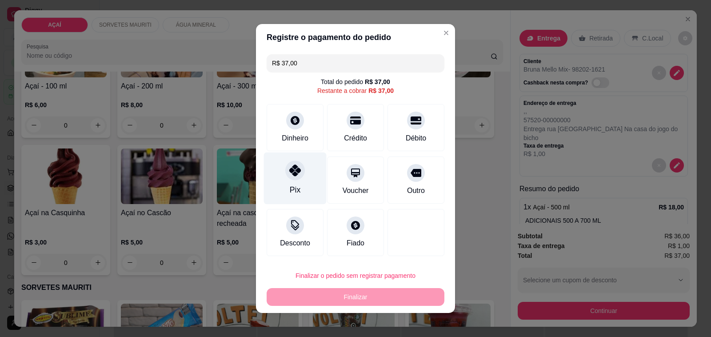
click at [290, 181] on div "Pix" at bounding box center [295, 179] width 63 height 52
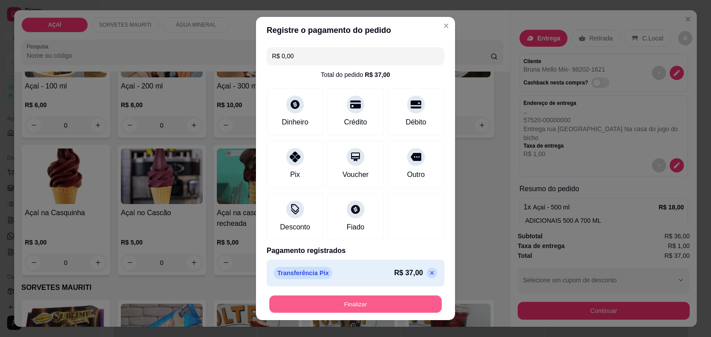
click at [310, 301] on button "Finalizar" at bounding box center [355, 304] width 173 height 17
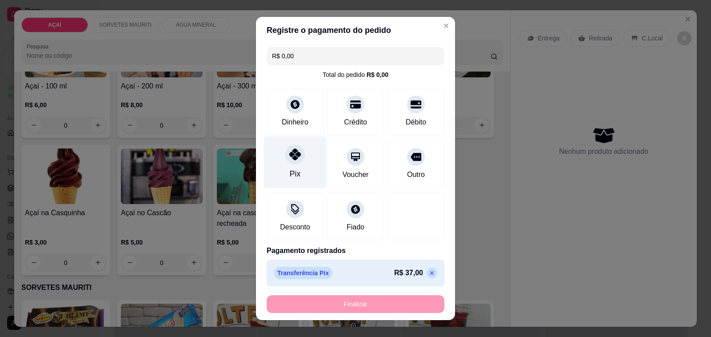
type input "-R$ 37,00"
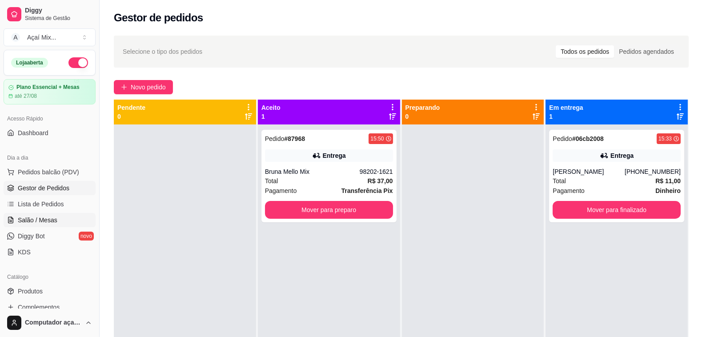
click at [42, 226] on link "Salão / Mesas" at bounding box center [50, 220] width 92 height 14
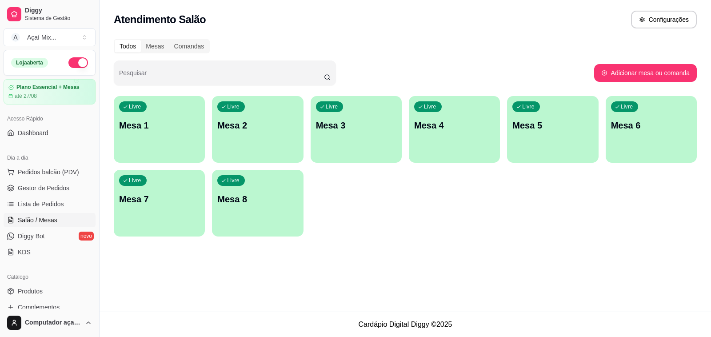
click at [156, 157] on div "button" at bounding box center [159, 157] width 91 height 11
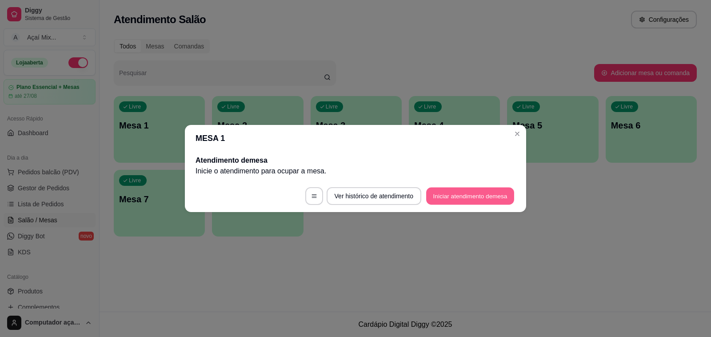
click at [488, 204] on button "Iniciar atendimento de mesa" at bounding box center [470, 196] width 88 height 17
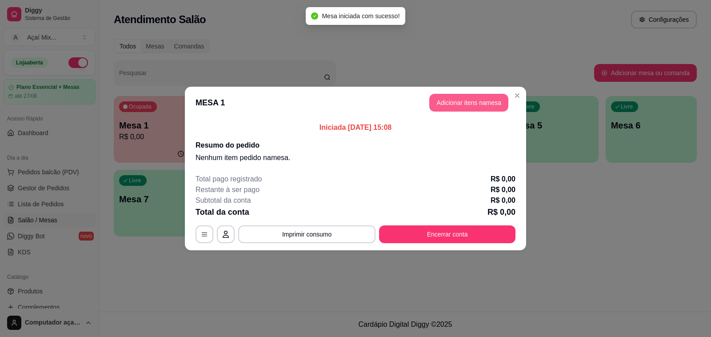
click at [448, 109] on button "Adicionar itens na mesa" at bounding box center [469, 103] width 79 height 18
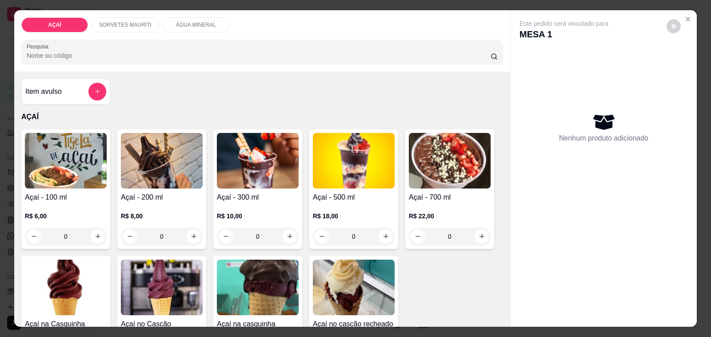
click at [55, 221] on div "R$ 6,00 0" at bounding box center [66, 229] width 82 height 34
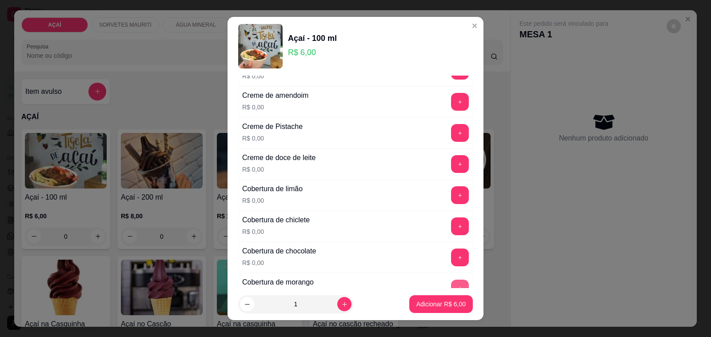
scroll to position [556, 0]
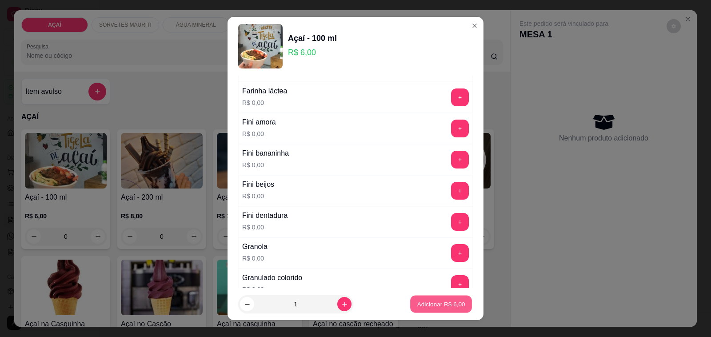
click at [417, 307] on p "Adicionar R$ 6,00" at bounding box center [441, 304] width 48 height 8
type input "1"
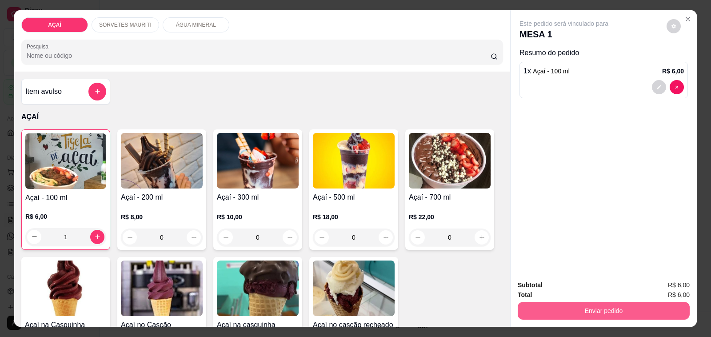
click at [597, 313] on button "Enviar pedido" at bounding box center [604, 311] width 172 height 18
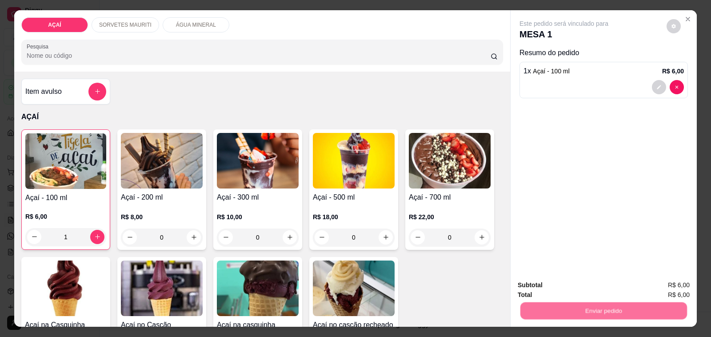
click at [579, 281] on button "Não registrar e enviar pedido" at bounding box center [574, 285] width 92 height 17
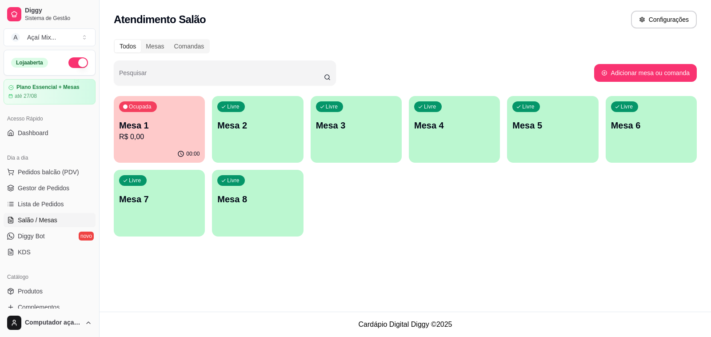
click at [247, 153] on div "button" at bounding box center [257, 157] width 91 height 11
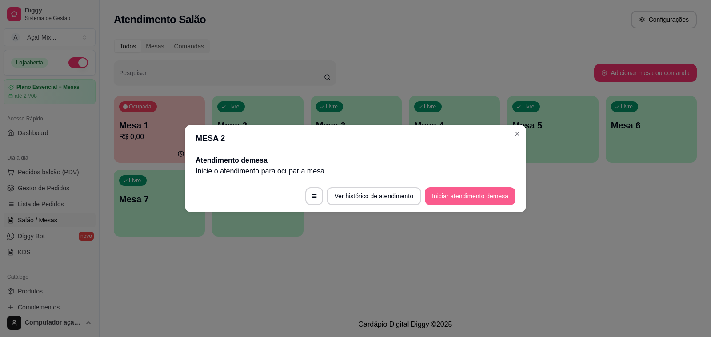
click at [500, 194] on button "Iniciar atendimento de mesa" at bounding box center [470, 196] width 91 height 18
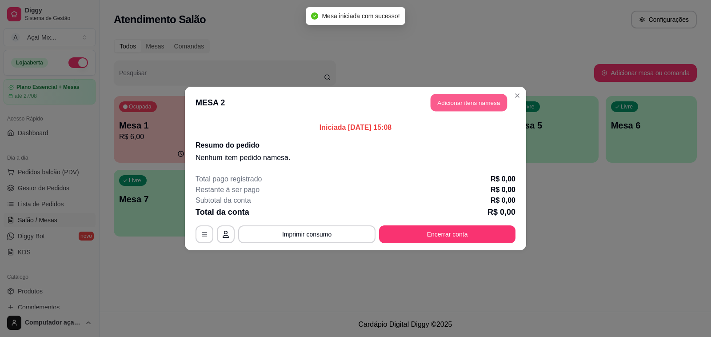
click at [450, 99] on button "Adicionar itens na mesa" at bounding box center [469, 102] width 76 height 17
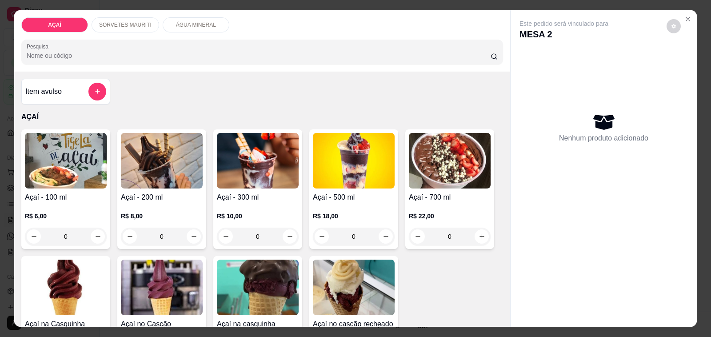
click at [292, 232] on div "0" at bounding box center [258, 237] width 82 height 18
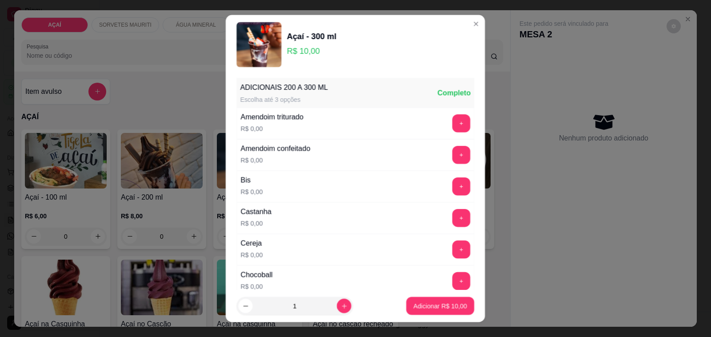
click at [288, 232] on div "Castanha R$ 0,00 +" at bounding box center [356, 218] width 238 height 32
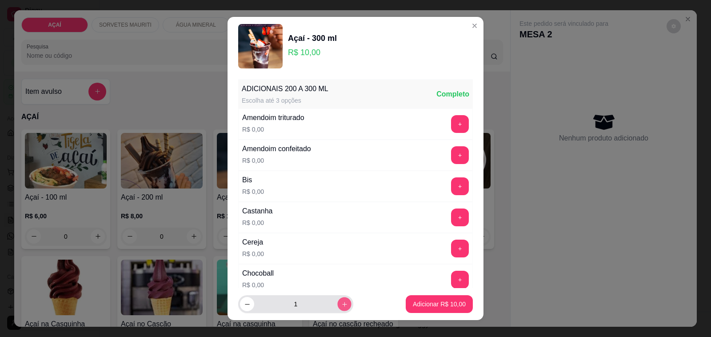
click at [338, 310] on button "increase-product-quantity" at bounding box center [345, 304] width 14 height 14
type input "2"
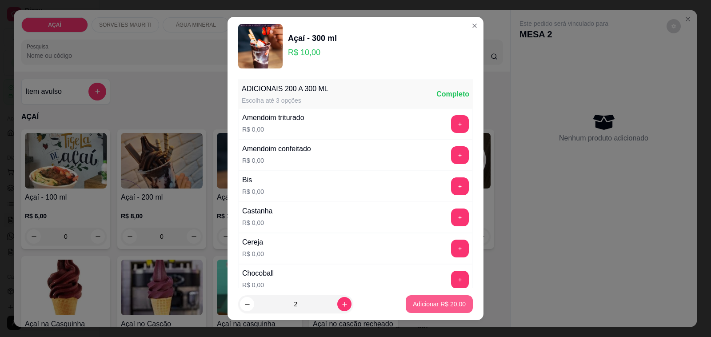
click at [413, 306] on p "Adicionar R$ 20,00" at bounding box center [439, 304] width 53 height 9
type input "2"
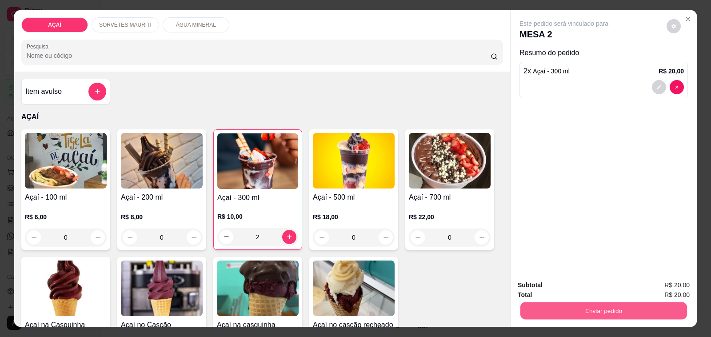
click at [523, 303] on button "Enviar pedido" at bounding box center [604, 310] width 167 height 17
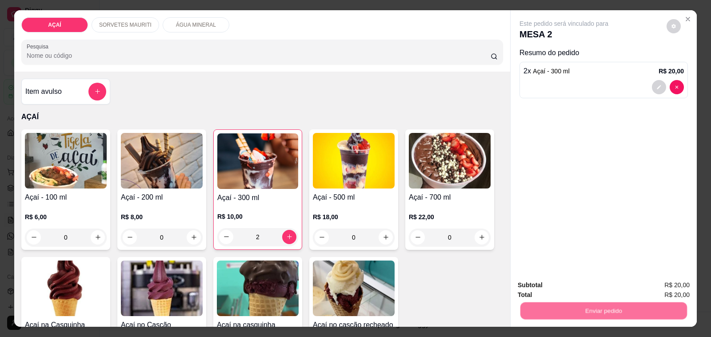
click at [540, 286] on button "Não registrar e enviar pedido" at bounding box center [574, 285] width 90 height 16
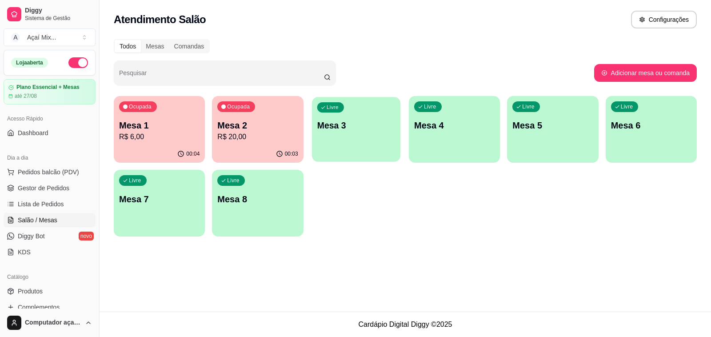
click at [321, 137] on div "Livre Mesa 3" at bounding box center [356, 124] width 88 height 54
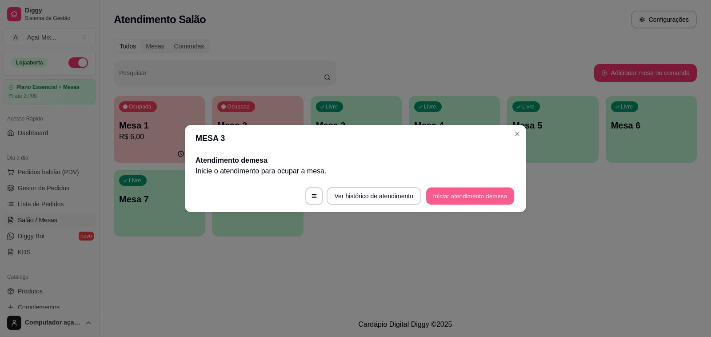
click at [452, 198] on button "Iniciar atendimento de mesa" at bounding box center [470, 196] width 88 height 17
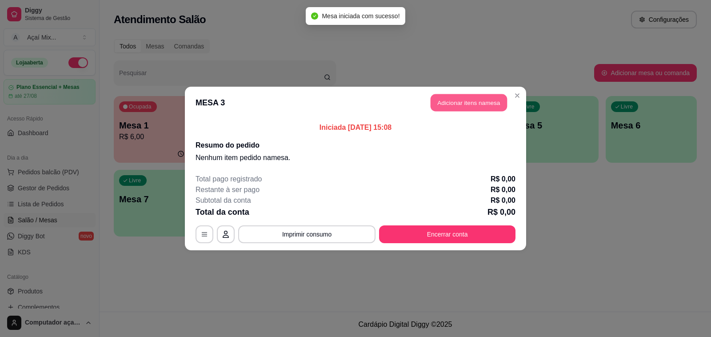
click at [459, 107] on button "Adicionar itens na mesa" at bounding box center [469, 102] width 76 height 17
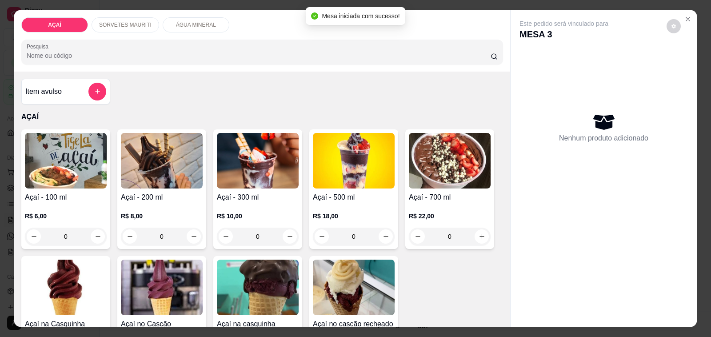
click at [242, 195] on h4 "Açaí - 300 ml" at bounding box center [258, 197] width 82 height 11
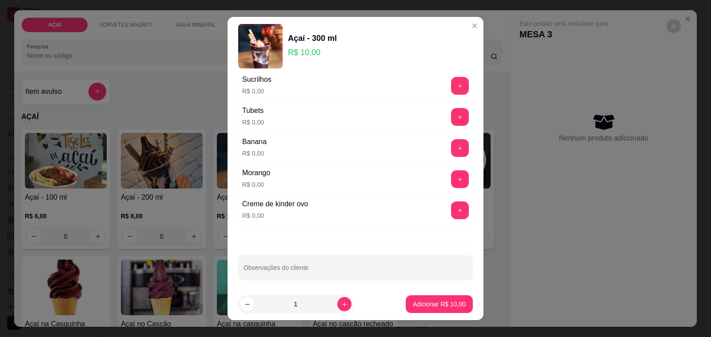
scroll to position [1140, 0]
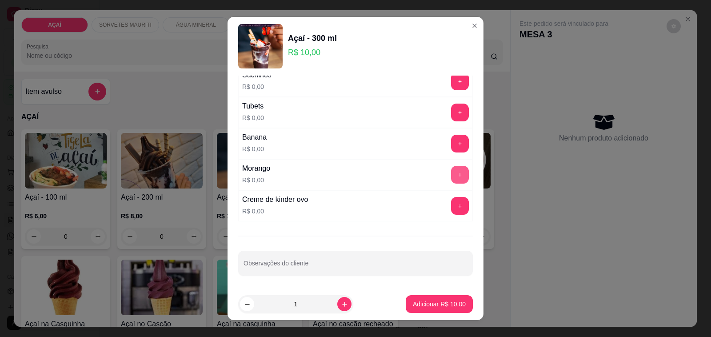
click at [451, 172] on button "+" at bounding box center [460, 175] width 18 height 18
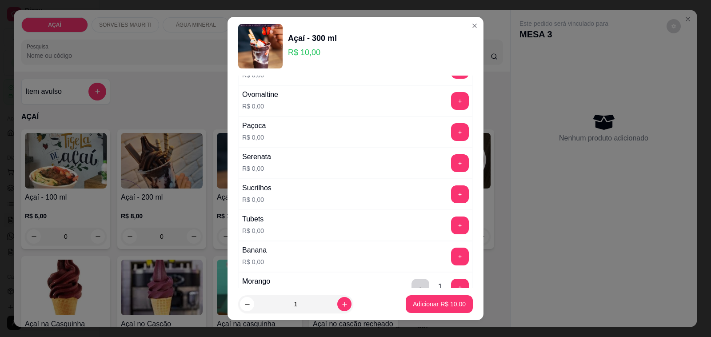
scroll to position [973, 0]
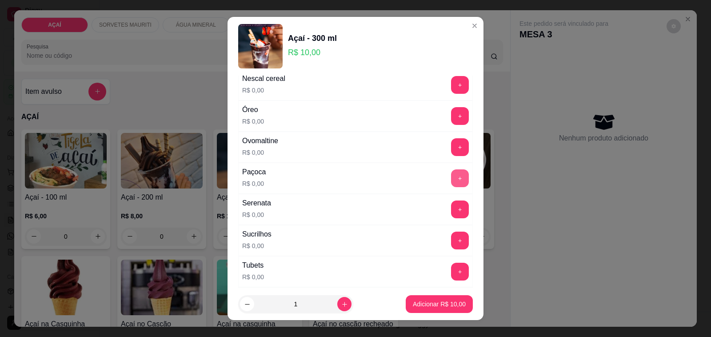
click at [451, 187] on button "+" at bounding box center [460, 178] width 18 height 18
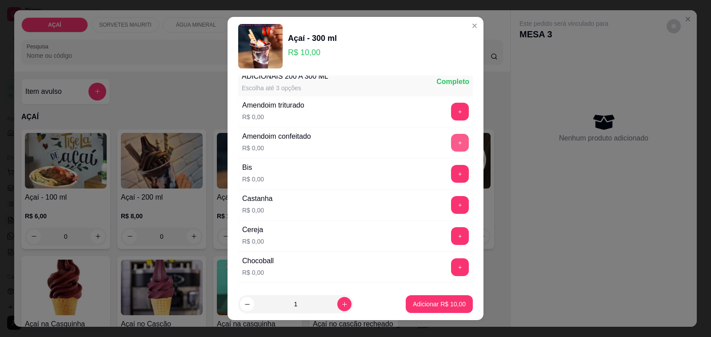
scroll to position [0, 0]
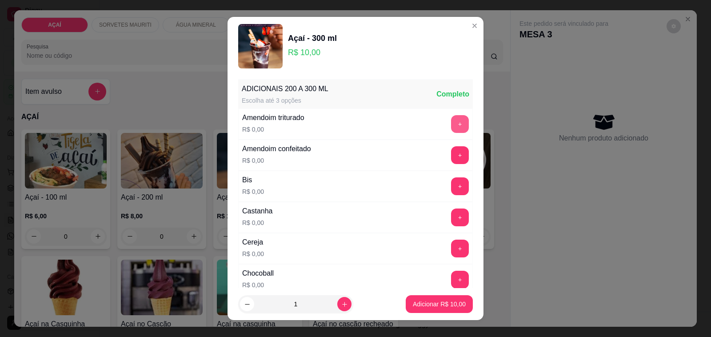
click at [452, 127] on button "+" at bounding box center [460, 124] width 17 height 17
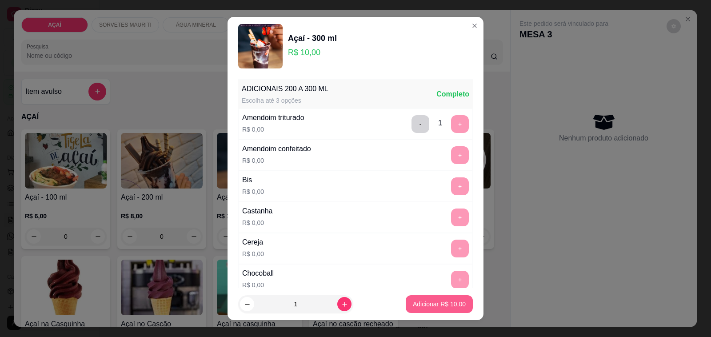
click at [414, 301] on p "Adicionar R$ 10,00" at bounding box center [439, 304] width 53 height 9
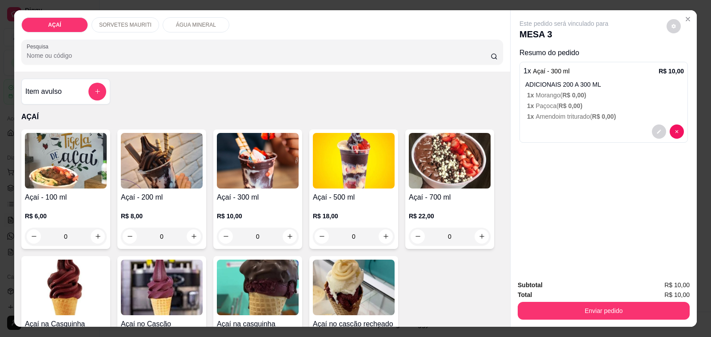
click at [247, 182] on img at bounding box center [258, 161] width 82 height 56
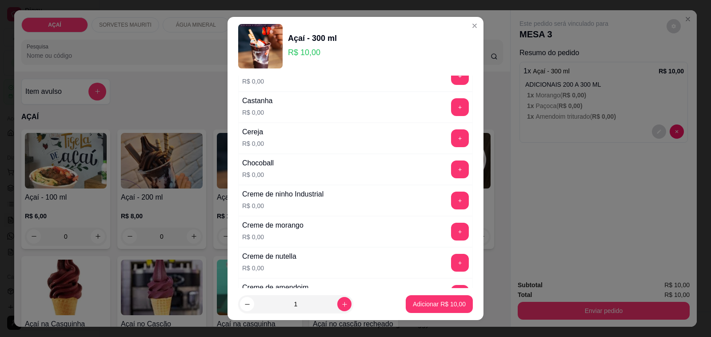
scroll to position [111, 0]
click at [451, 107] on button "+" at bounding box center [460, 106] width 18 height 18
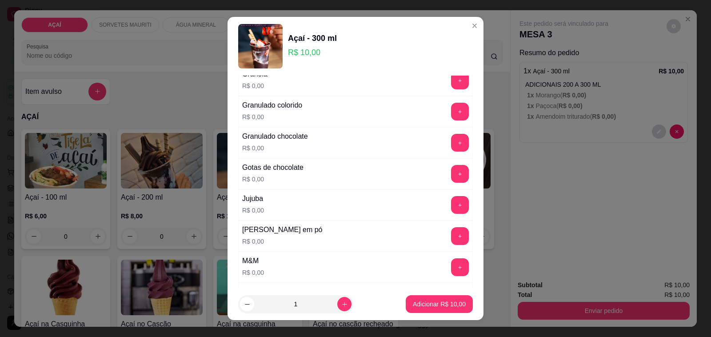
scroll to position [778, 0]
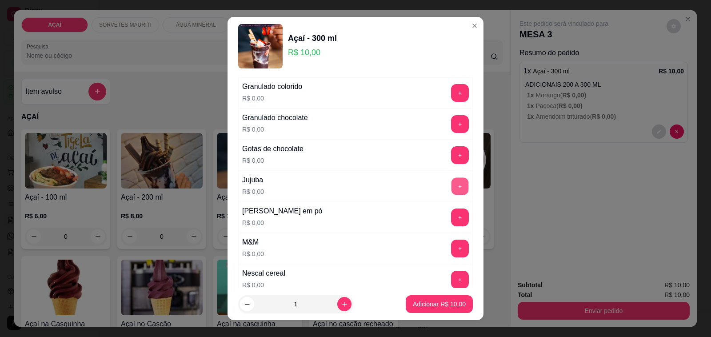
click at [452, 195] on button "+" at bounding box center [460, 186] width 17 height 17
click at [452, 214] on button "+" at bounding box center [460, 217] width 17 height 17
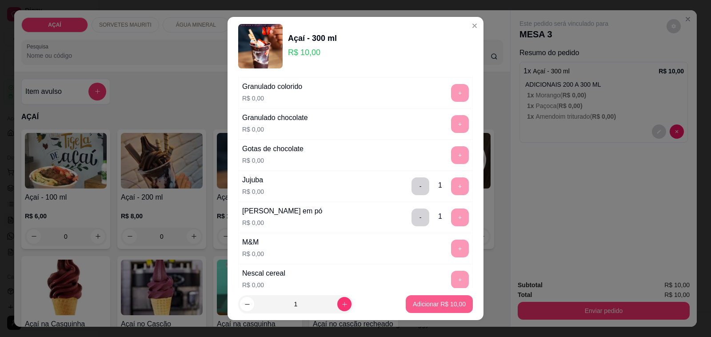
click at [426, 298] on button "Adicionar R$ 10,00" at bounding box center [439, 304] width 67 height 18
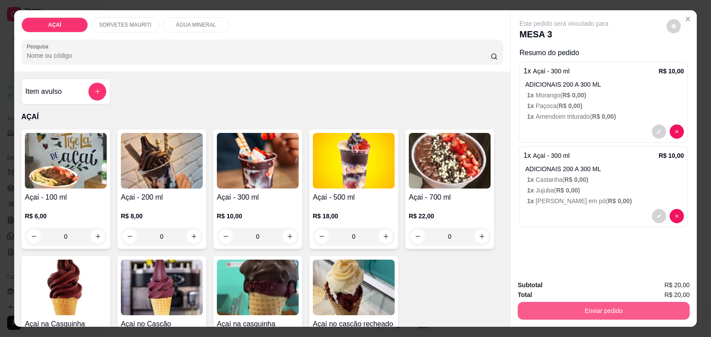
click at [570, 302] on button "Enviar pedido" at bounding box center [604, 311] width 172 height 18
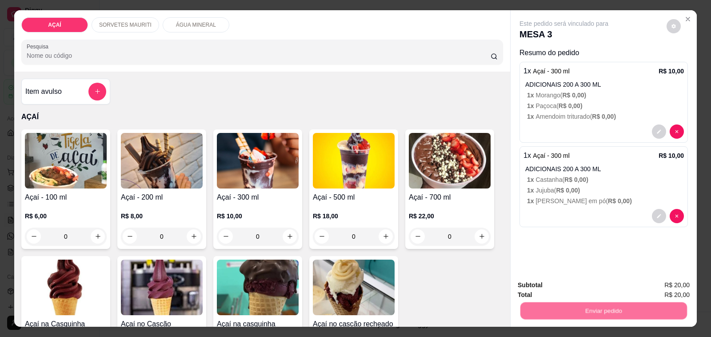
click at [560, 286] on button "Não registrar e enviar pedido" at bounding box center [574, 285] width 92 height 17
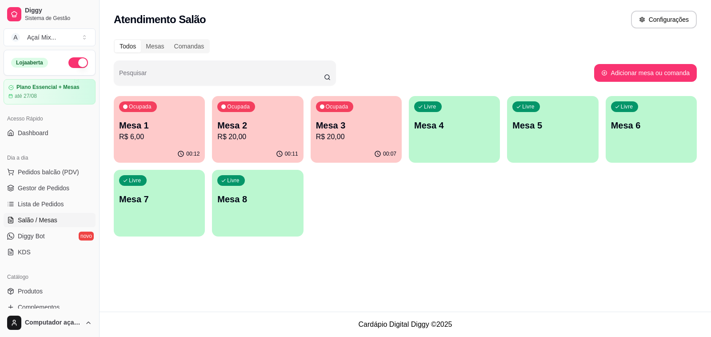
click at [167, 117] on div "Ocupada Mesa 1 R$ 6,00" at bounding box center [159, 120] width 91 height 49
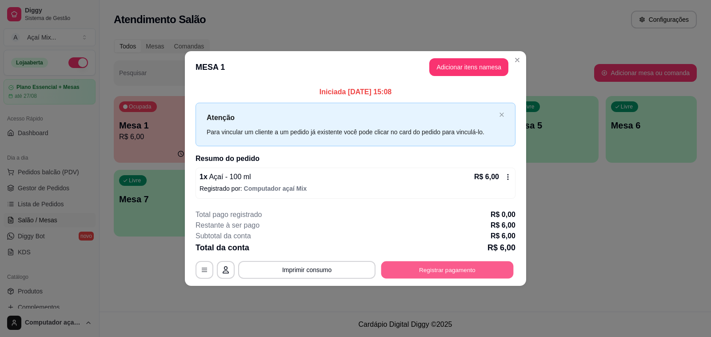
click at [436, 270] on button "Registrar pagamento" at bounding box center [448, 269] width 133 height 17
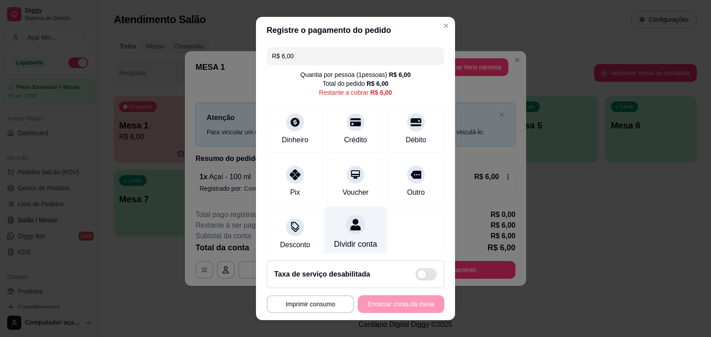
drag, startPoint x: 287, startPoint y: 177, endPoint x: 334, endPoint y: 246, distance: 83.5
click at [290, 177] on icon at bounding box center [295, 174] width 11 height 11
click at [370, 307] on div "**********" at bounding box center [356, 304] width 178 height 18
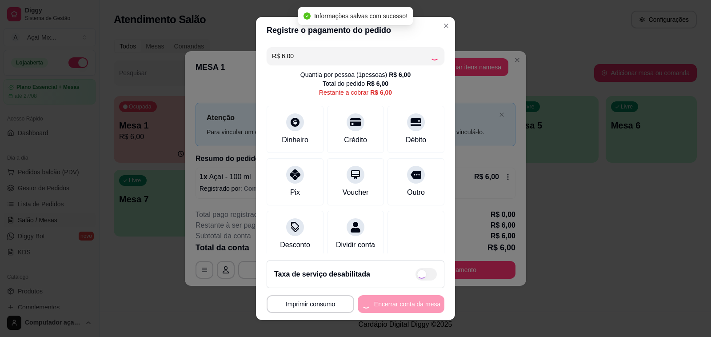
type input "R$ 0,00"
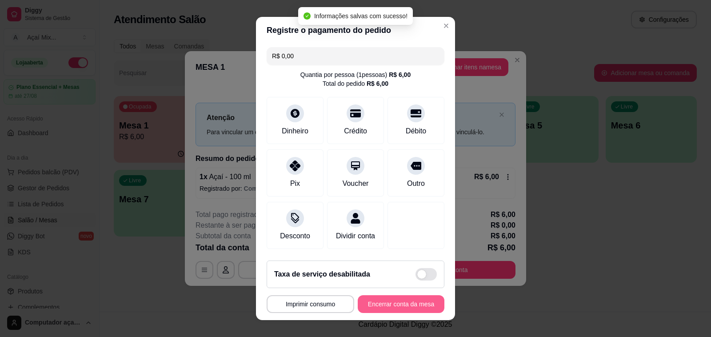
click at [397, 307] on button "Encerrar conta da mesa" at bounding box center [401, 304] width 87 height 18
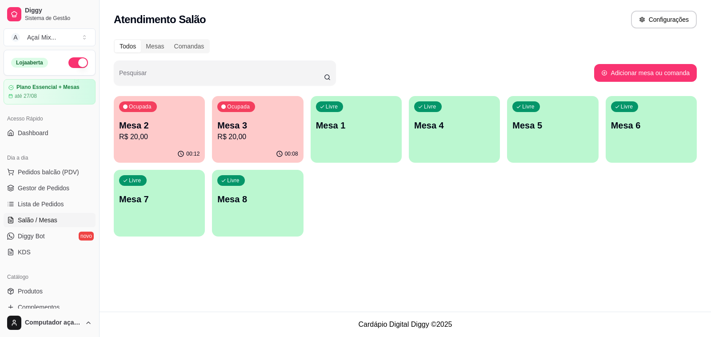
click at [318, 145] on div "Livre Mesa 1" at bounding box center [356, 124] width 91 height 56
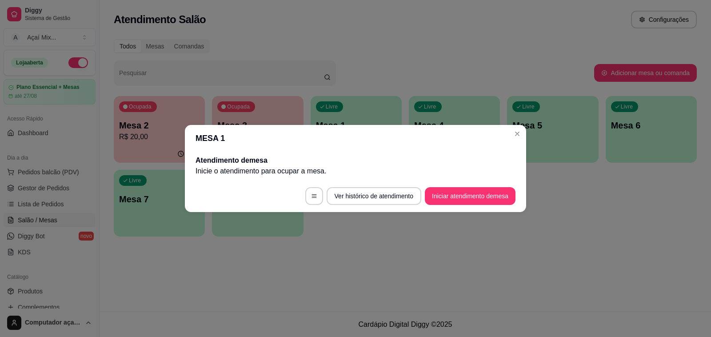
click at [470, 206] on footer "Ver histórico de atendimento Iniciar atendimento de mesa" at bounding box center [356, 196] width 342 height 32
click at [468, 191] on button "Iniciar atendimento de mesa" at bounding box center [470, 196] width 91 height 18
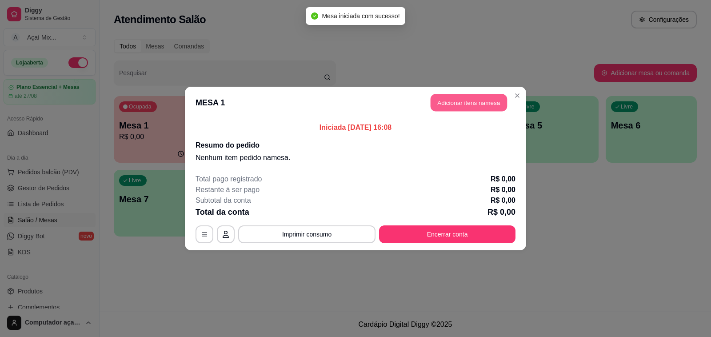
click at [442, 110] on button "Adicionar itens na mesa" at bounding box center [469, 102] width 76 height 17
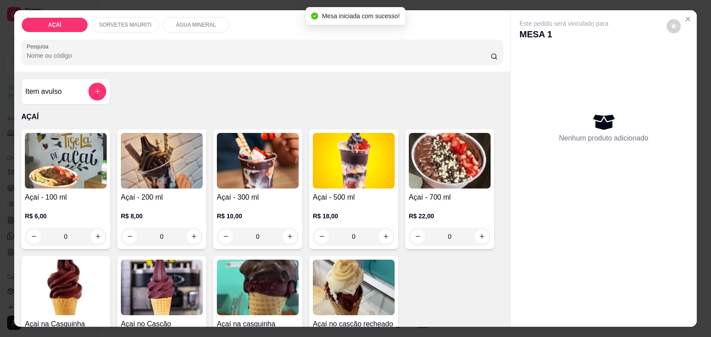
click at [254, 192] on h4 "Açaí - 300 ml" at bounding box center [258, 197] width 82 height 11
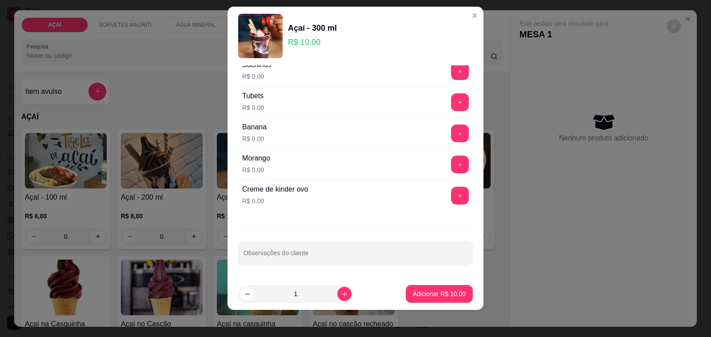
scroll to position [12, 0]
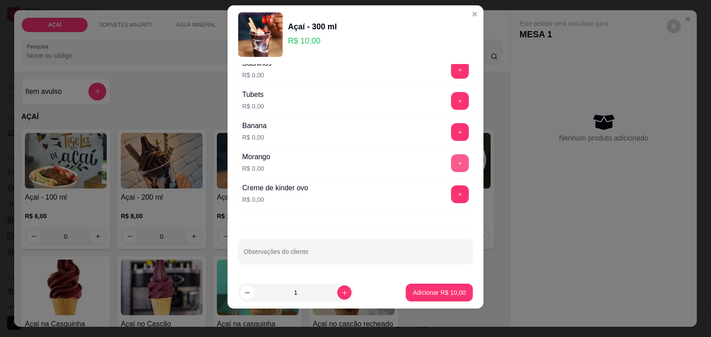
click at [451, 165] on button "+" at bounding box center [460, 163] width 18 height 18
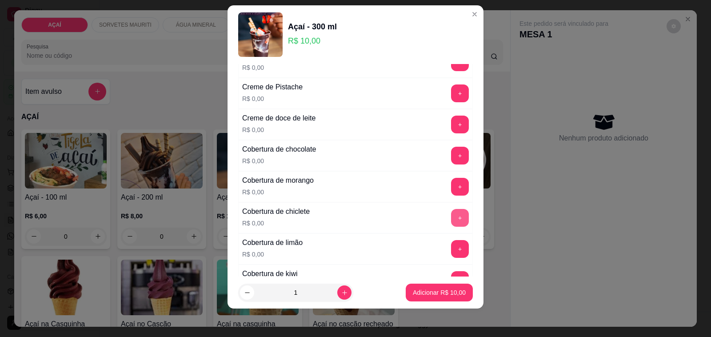
scroll to position [306, 0]
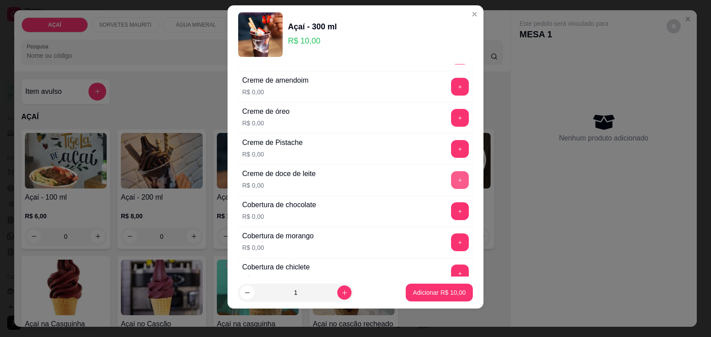
click at [451, 178] on button "+" at bounding box center [460, 180] width 18 height 18
click at [451, 122] on button "+" at bounding box center [460, 118] width 18 height 18
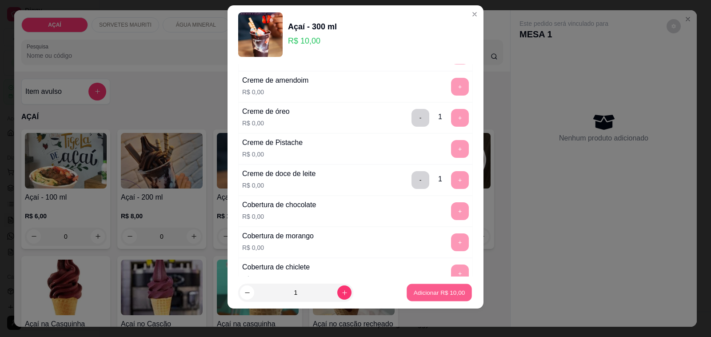
click at [441, 295] on p "Adicionar R$ 10,00" at bounding box center [440, 292] width 52 height 8
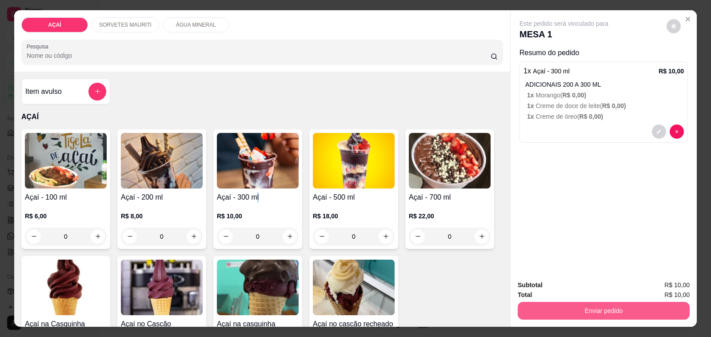
click at [548, 302] on button "Enviar pedido" at bounding box center [604, 311] width 172 height 18
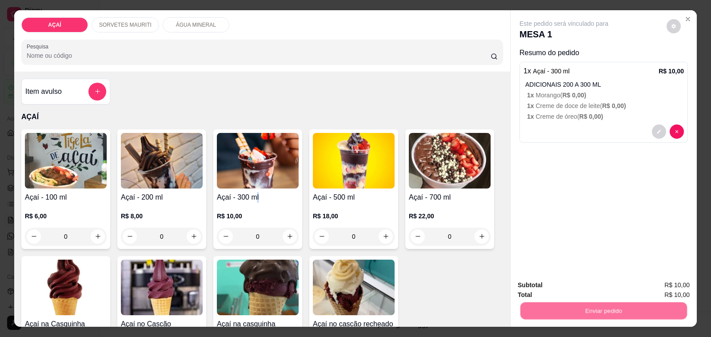
click at [555, 285] on button "Não registrar e enviar pedido" at bounding box center [574, 285] width 90 height 16
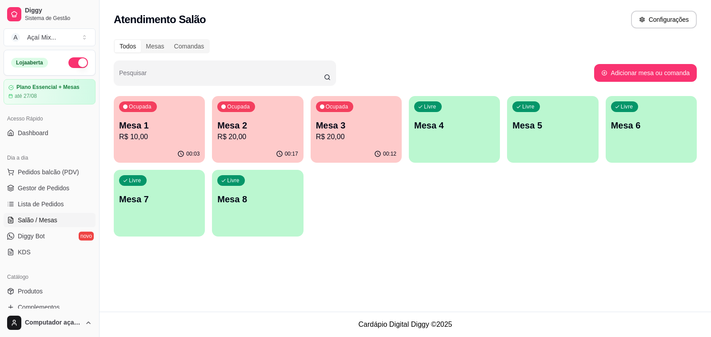
click at [266, 136] on p "R$ 20,00" at bounding box center [257, 137] width 80 height 11
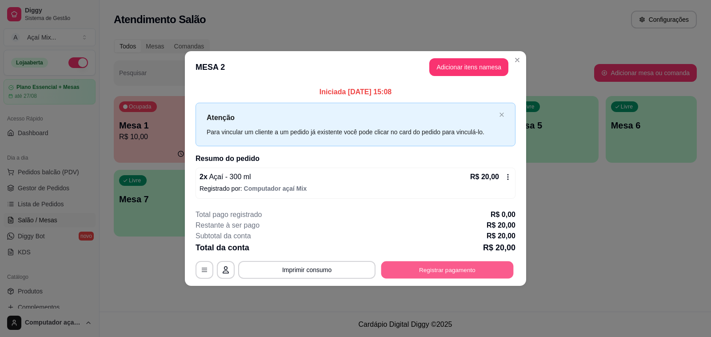
click at [410, 274] on button "Registrar pagamento" at bounding box center [448, 269] width 133 height 17
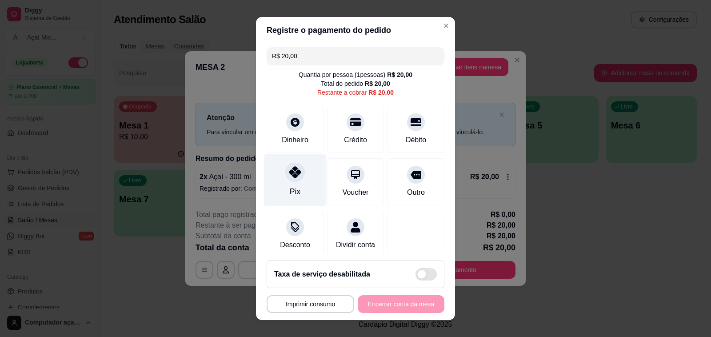
click at [289, 178] on icon at bounding box center [295, 172] width 12 height 12
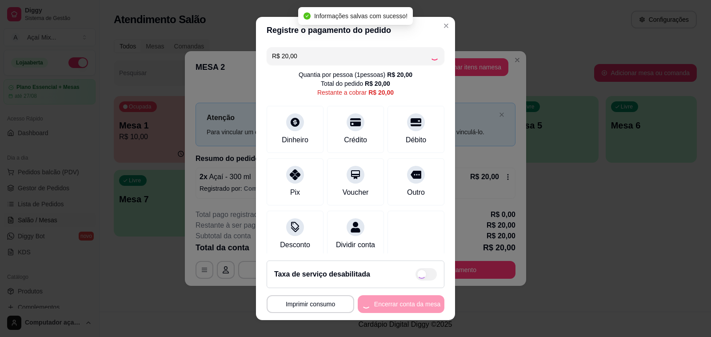
type input "R$ 0,00"
click at [396, 305] on div "**********" at bounding box center [356, 304] width 178 height 18
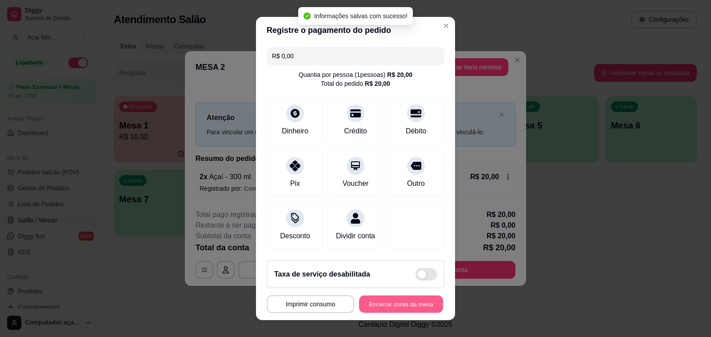
click at [396, 305] on button "Encerrar conta da mesa" at bounding box center [401, 304] width 84 height 17
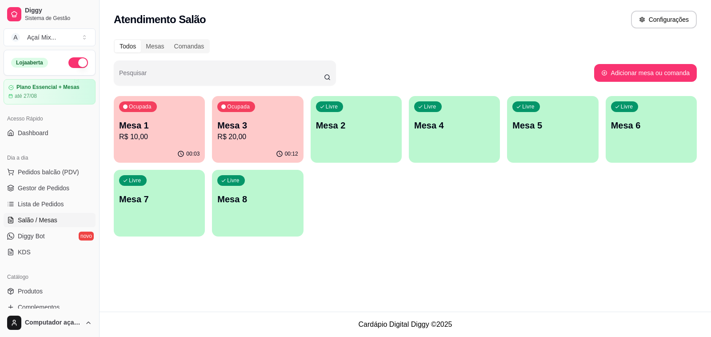
click at [187, 150] on p "00:03" at bounding box center [192, 153] width 13 height 7
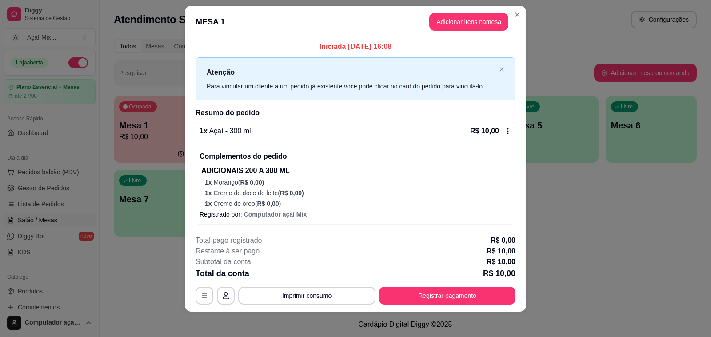
scroll to position [12, 0]
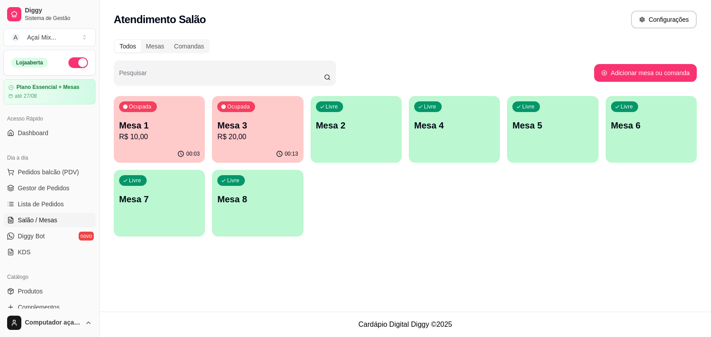
click at [283, 147] on div "00:13" at bounding box center [257, 153] width 91 height 17
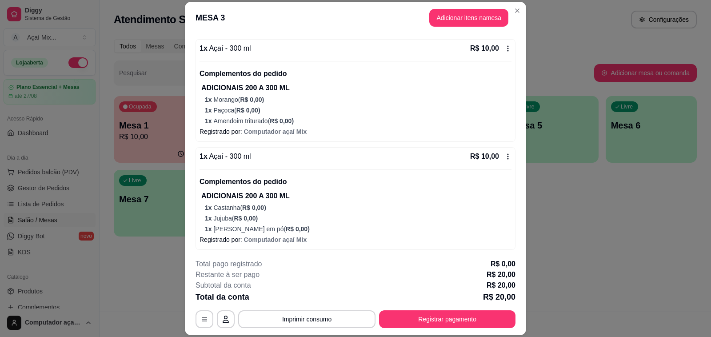
scroll to position [80, 0]
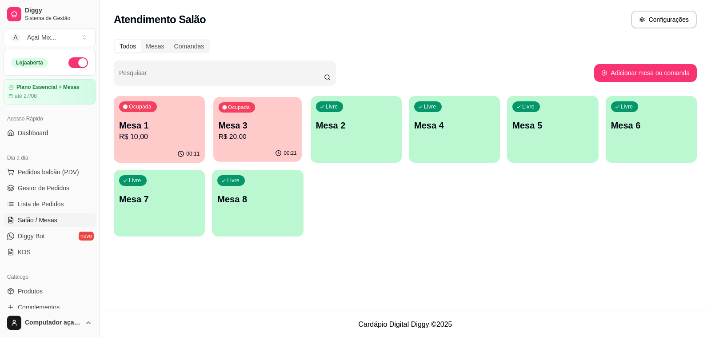
click at [227, 124] on p "Mesa 3" at bounding box center [258, 126] width 78 height 12
click at [248, 155] on div "00:21" at bounding box center [257, 153] width 91 height 17
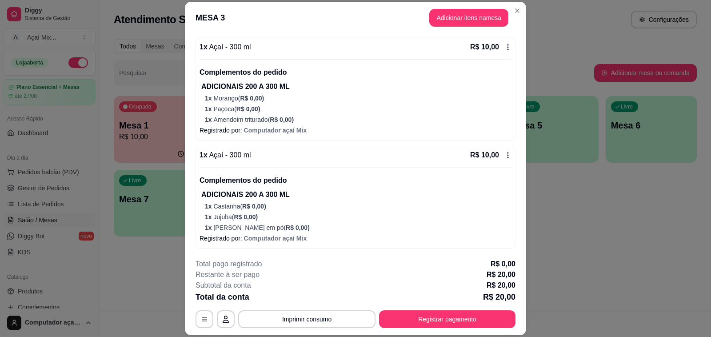
scroll to position [27, 0]
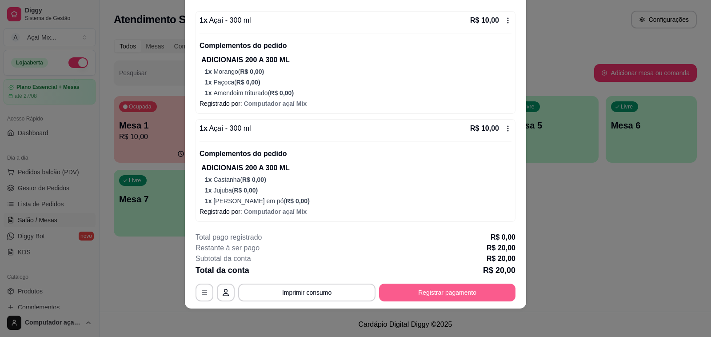
click at [417, 290] on button "Registrar pagamento" at bounding box center [447, 293] width 137 height 18
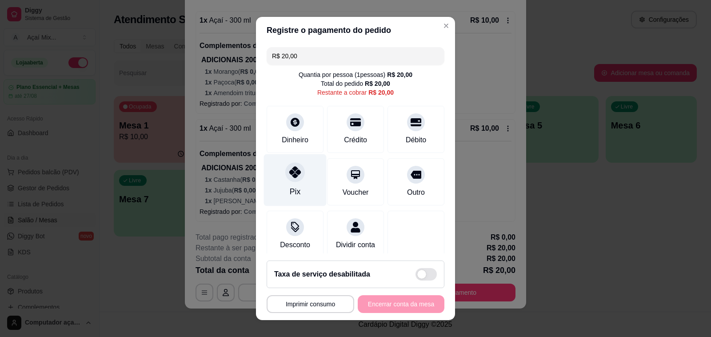
click at [297, 181] on div "Pix" at bounding box center [295, 180] width 63 height 52
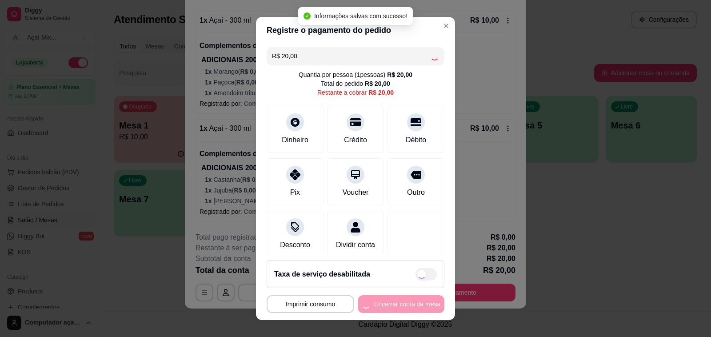
type input "R$ 0,00"
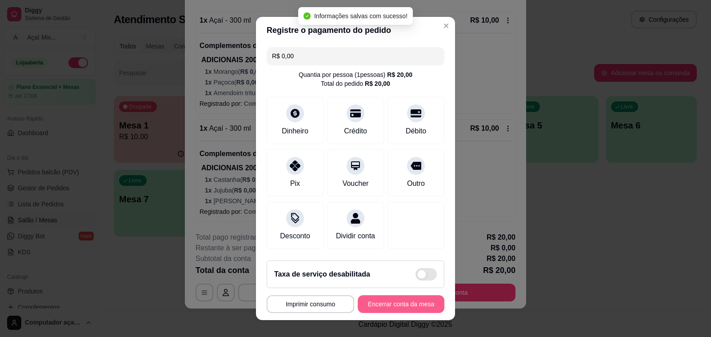
click at [403, 312] on button "Encerrar conta da mesa" at bounding box center [401, 304] width 87 height 18
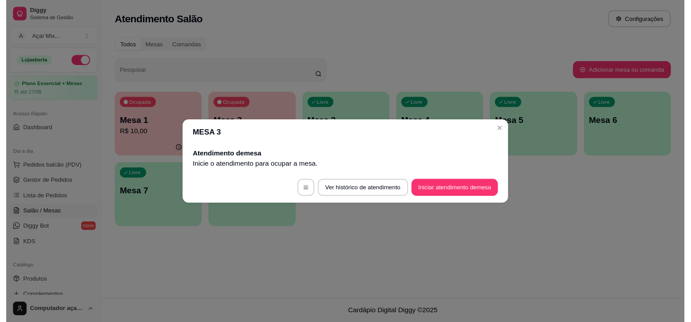
scroll to position [0, 0]
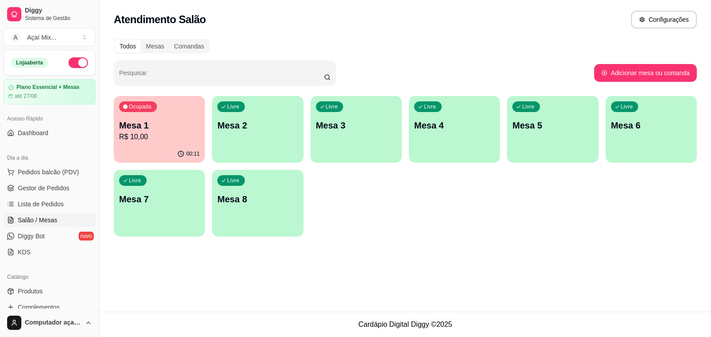
click at [183, 155] on icon "button" at bounding box center [180, 153] width 7 height 7
click at [71, 193] on link "Gestor de Pedidos" at bounding box center [50, 188] width 92 height 14
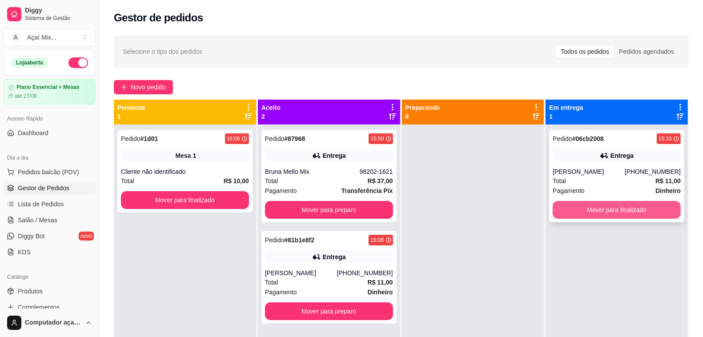
click at [595, 214] on button "Mover para finalizado" at bounding box center [617, 210] width 128 height 18
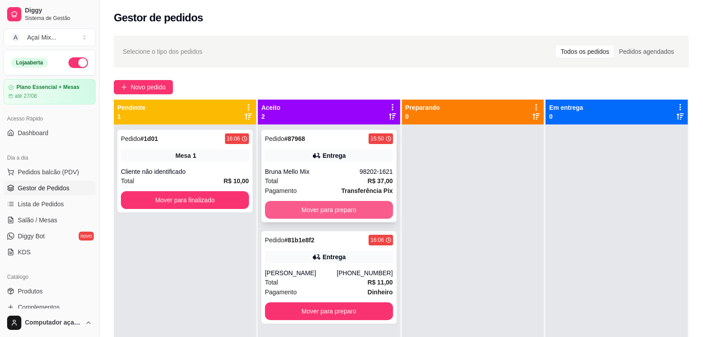
click at [369, 203] on button "Mover para preparo" at bounding box center [329, 210] width 128 height 18
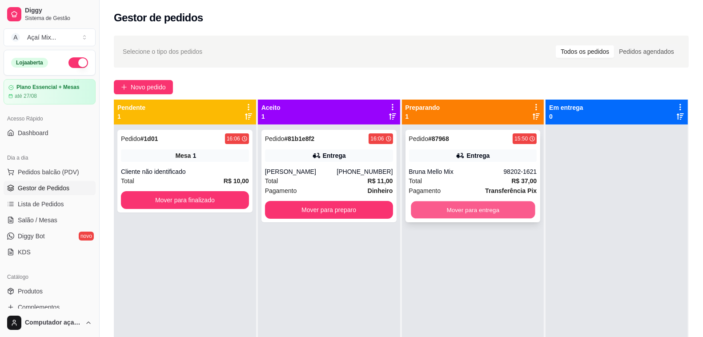
click at [479, 212] on button "Mover para entrega" at bounding box center [473, 209] width 124 height 17
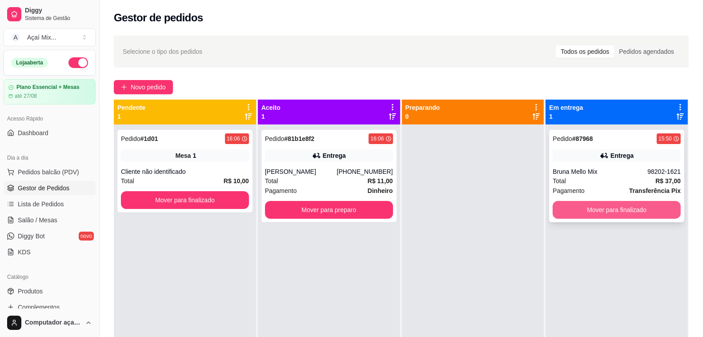
click at [659, 204] on button "Mover para finalizado" at bounding box center [617, 210] width 128 height 18
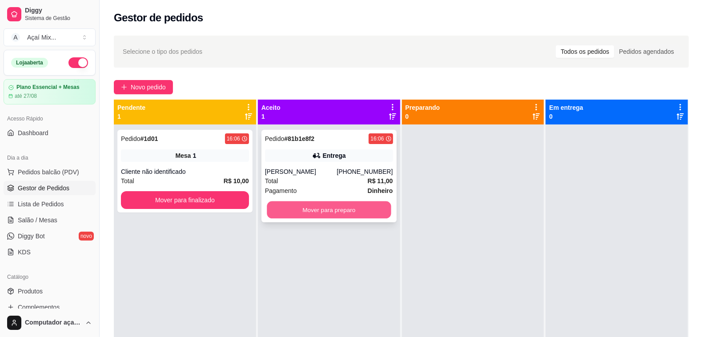
click at [382, 206] on button "Mover para preparo" at bounding box center [329, 209] width 124 height 17
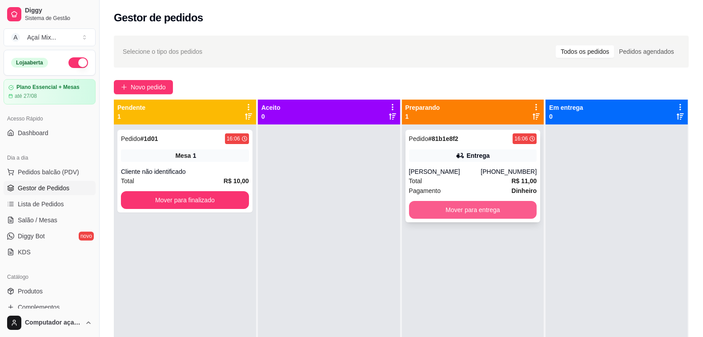
click at [456, 214] on button "Mover para entrega" at bounding box center [473, 210] width 128 height 18
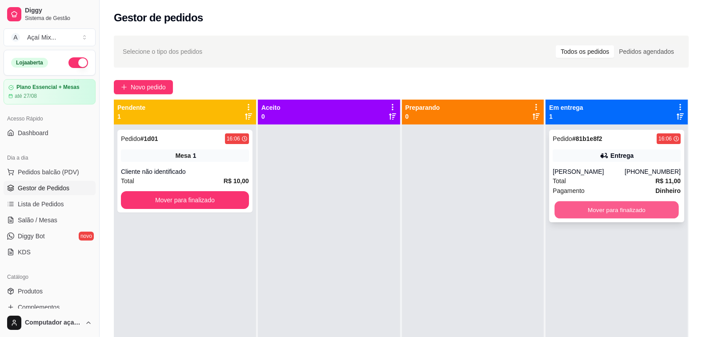
click at [616, 205] on button "Mover para finalizado" at bounding box center [617, 209] width 124 height 17
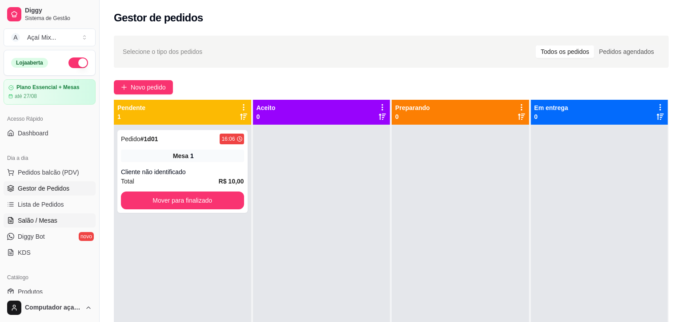
click at [38, 221] on span "Salão / Mesas" at bounding box center [38, 220] width 40 height 9
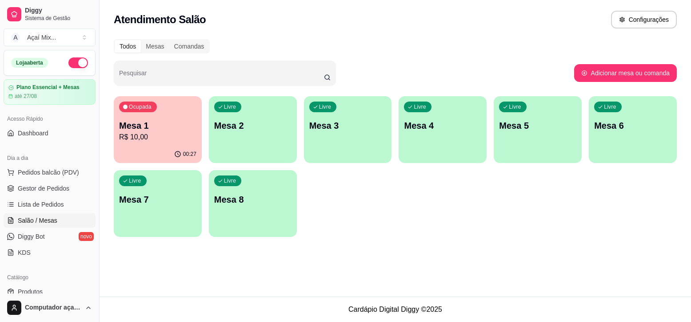
click at [227, 139] on div "Livre Mesa 2" at bounding box center [253, 124] width 88 height 56
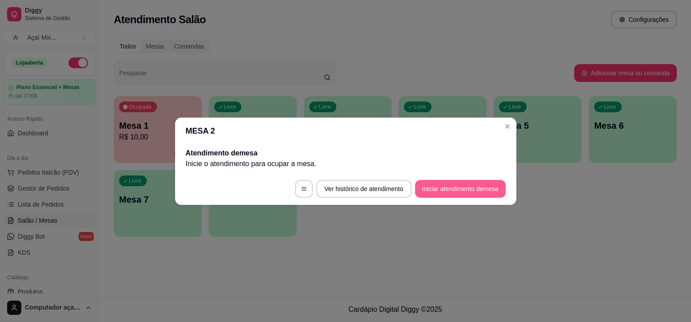
click at [485, 194] on button "Iniciar atendimento de mesa" at bounding box center [460, 189] width 91 height 18
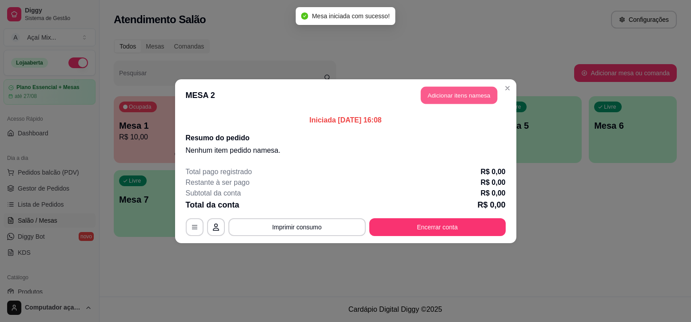
click at [442, 92] on button "Adicionar itens na mesa" at bounding box center [459, 94] width 76 height 17
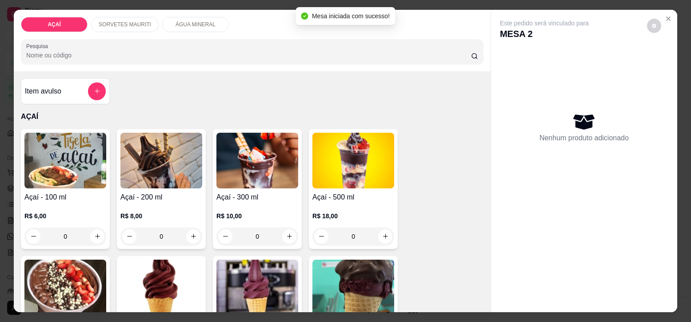
click at [243, 215] on p "R$ 10,00" at bounding box center [258, 215] width 82 height 9
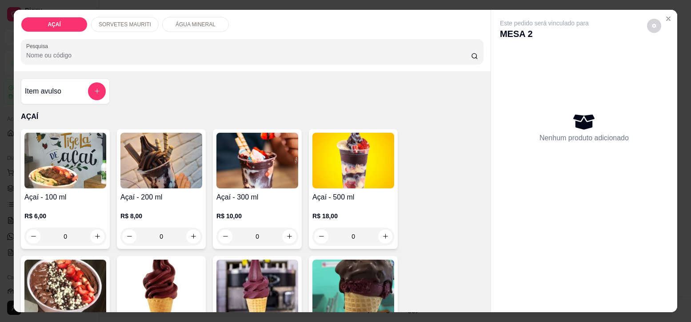
click at [285, 185] on div "Açaí - 300 ml R$ 10,00 0" at bounding box center [257, 189] width 89 height 120
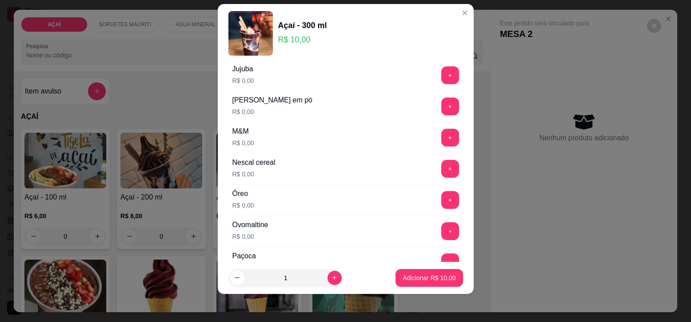
scroll to position [876, 0]
click at [442, 114] on button "+" at bounding box center [451, 107] width 18 height 18
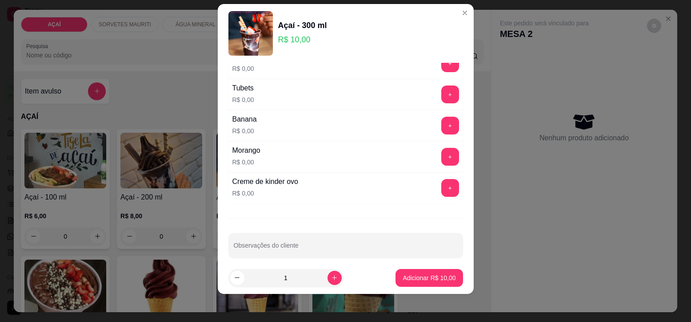
scroll to position [1154, 0]
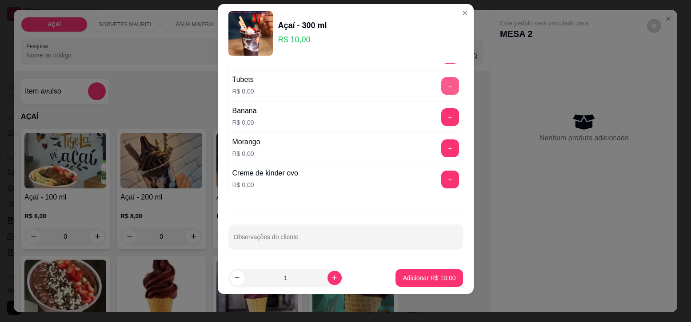
click at [442, 89] on button "+" at bounding box center [451, 86] width 18 height 18
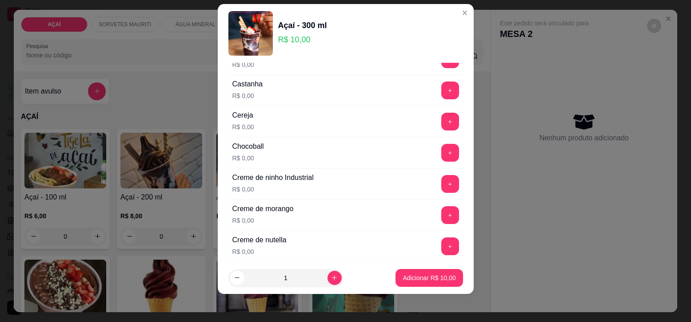
scroll to position [98, 0]
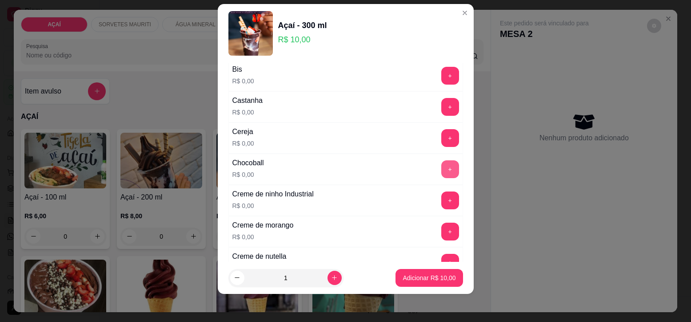
click at [442, 172] on button "+" at bounding box center [451, 169] width 18 height 18
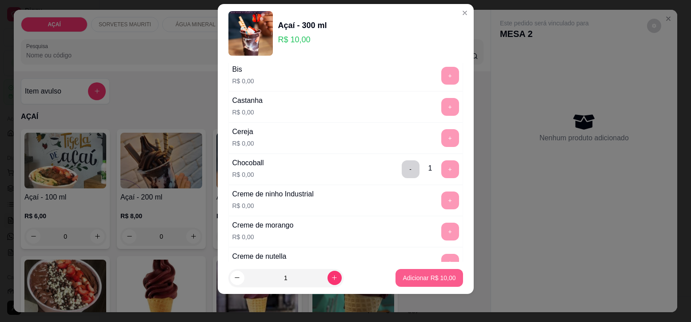
click at [419, 272] on button "Adicionar R$ 10,00" at bounding box center [429, 278] width 67 height 18
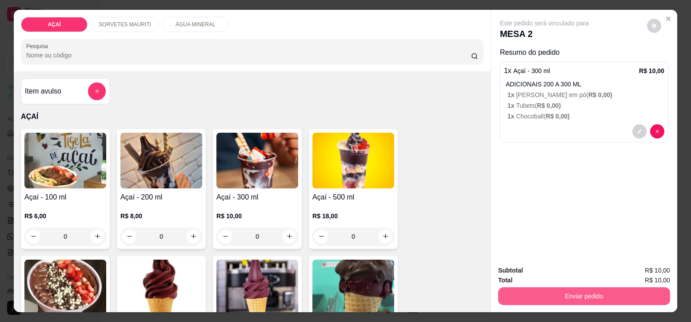
click at [560, 289] on button "Enviar pedido" at bounding box center [584, 296] width 172 height 18
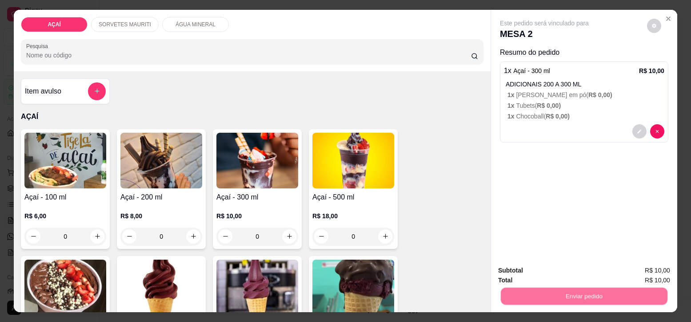
click at [563, 267] on button "Não registrar e enviar pedido" at bounding box center [555, 270] width 90 height 16
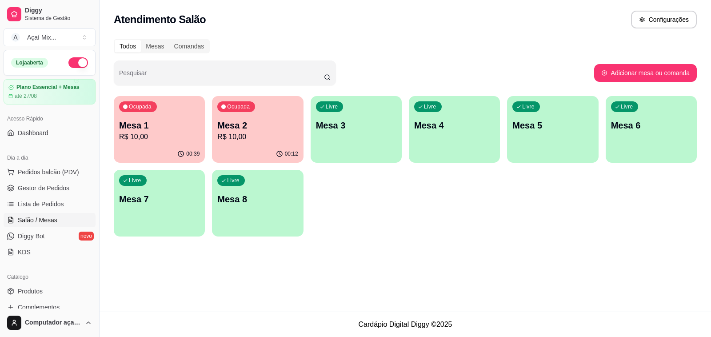
click at [172, 143] on div "Ocupada Mesa 1 R$ 10,00" at bounding box center [159, 120] width 91 height 49
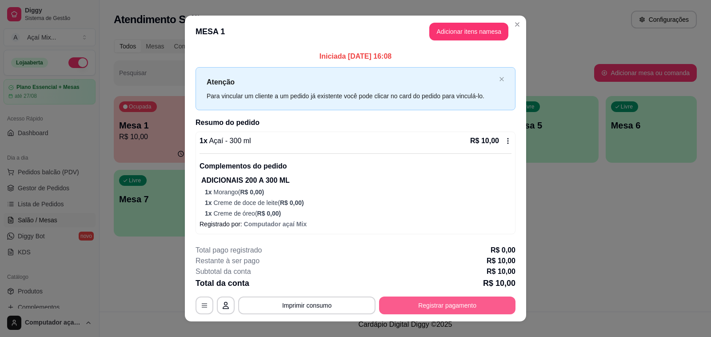
click at [468, 301] on button "Registrar pagamento" at bounding box center [447, 306] width 137 height 18
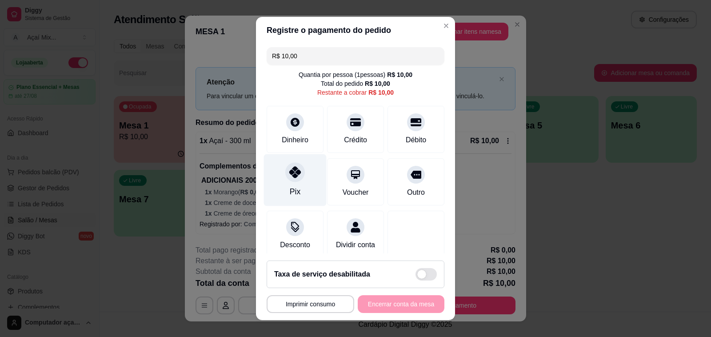
click at [281, 161] on div "Pix" at bounding box center [295, 180] width 63 height 52
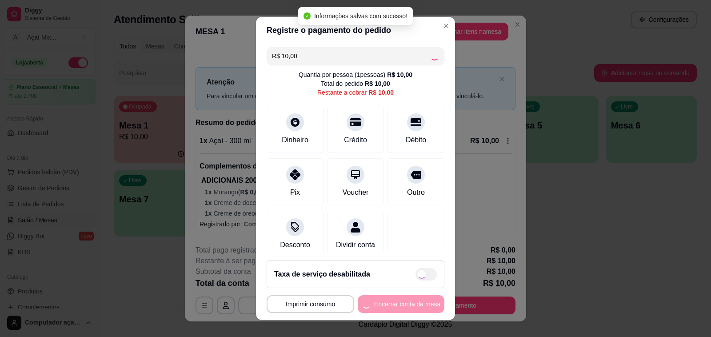
type input "R$ 0,00"
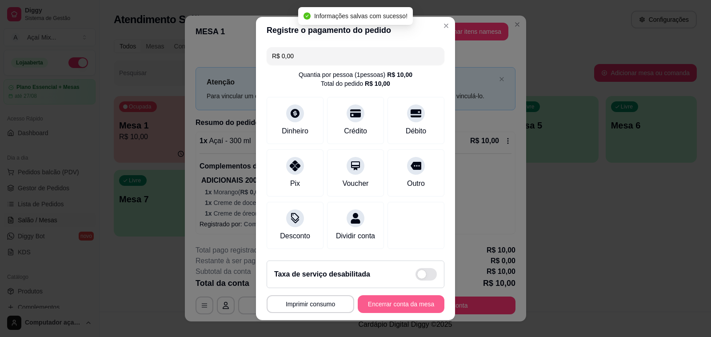
click at [398, 296] on button "Encerrar conta da mesa" at bounding box center [401, 304] width 87 height 18
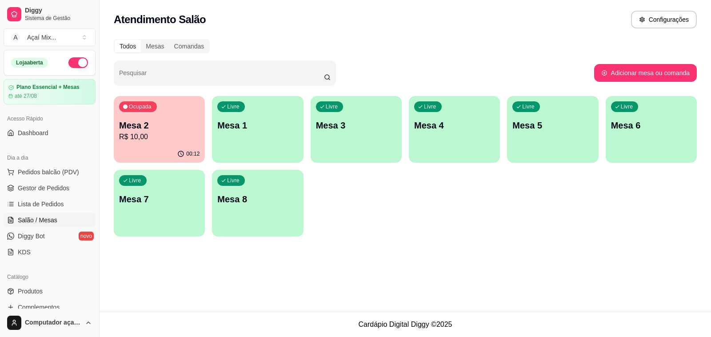
click at [123, 138] on p "R$ 10,00" at bounding box center [159, 137] width 80 height 11
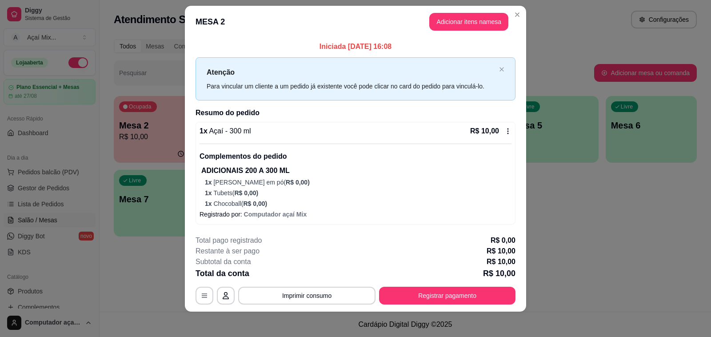
scroll to position [12, 0]
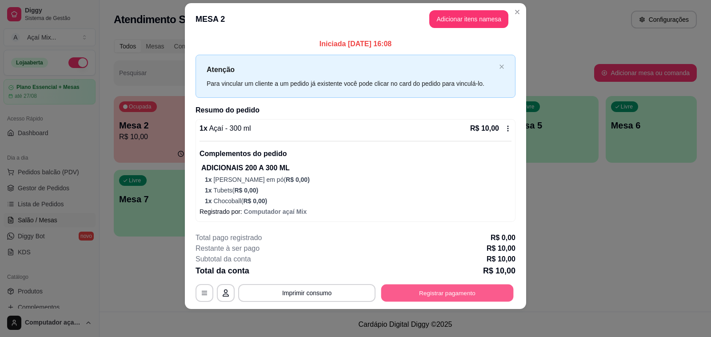
click at [407, 292] on button "Registrar pagamento" at bounding box center [448, 293] width 133 height 17
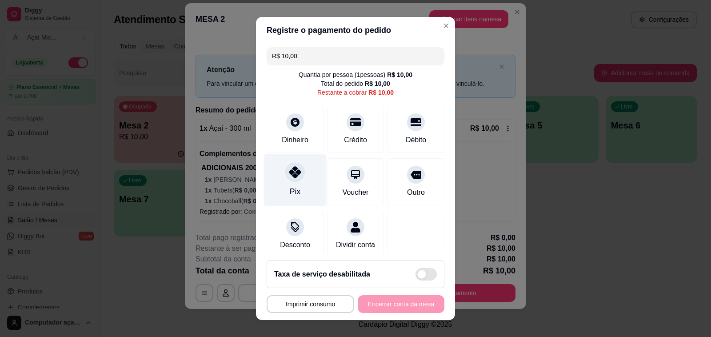
click at [285, 176] on div at bounding box center [295, 172] width 20 height 20
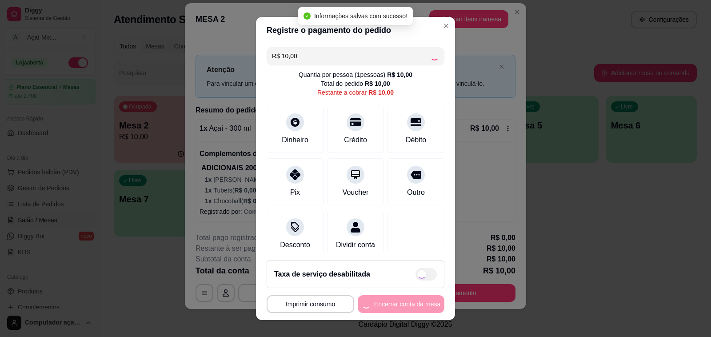
type input "R$ 0,00"
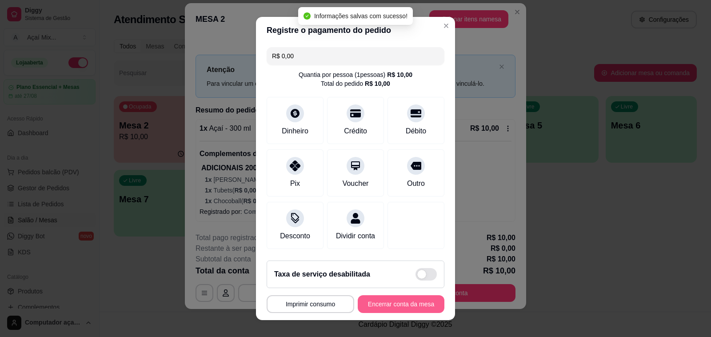
click at [385, 311] on button "Encerrar conta da mesa" at bounding box center [401, 304] width 87 height 18
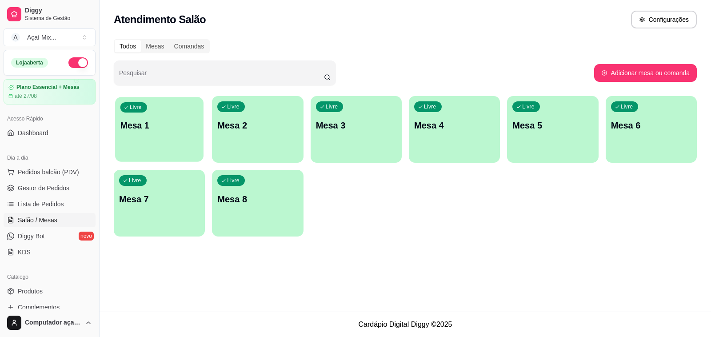
click at [148, 141] on div "Livre Mesa 1" at bounding box center [159, 124] width 88 height 54
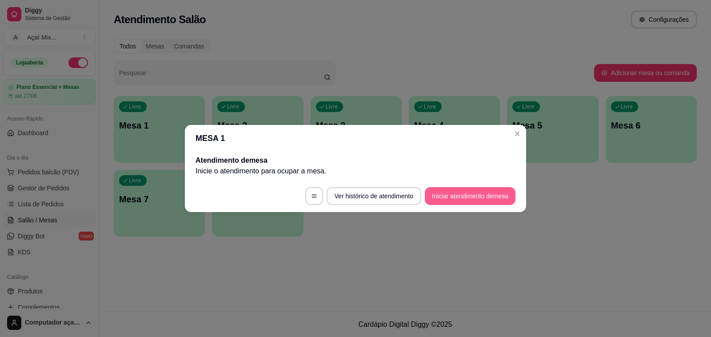
click at [490, 204] on button "Iniciar atendimento de mesa" at bounding box center [470, 196] width 91 height 18
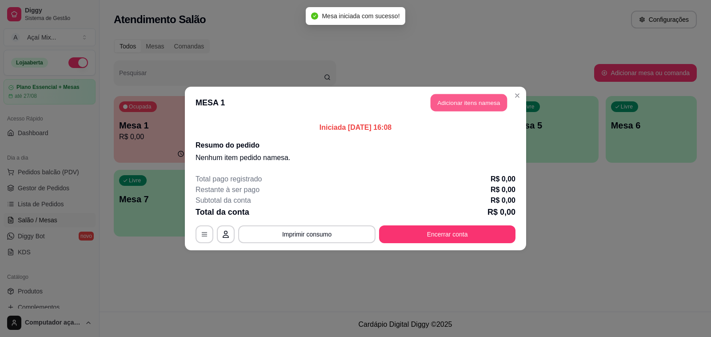
click at [465, 105] on button "Adicionar itens na mesa" at bounding box center [469, 102] width 76 height 17
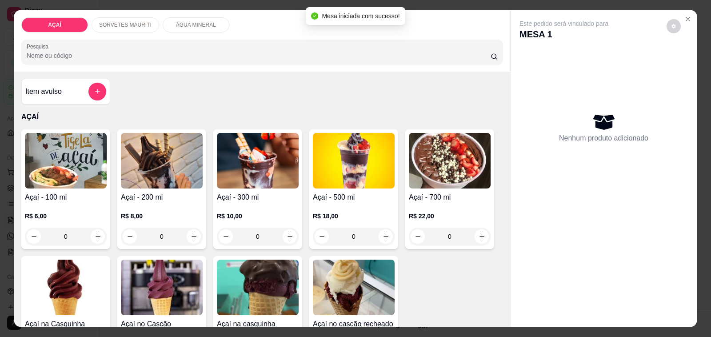
click at [238, 212] on p "R$ 10,00" at bounding box center [258, 216] width 82 height 9
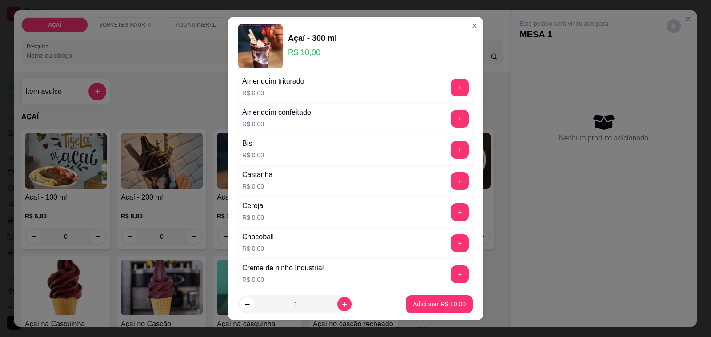
scroll to position [56, 0]
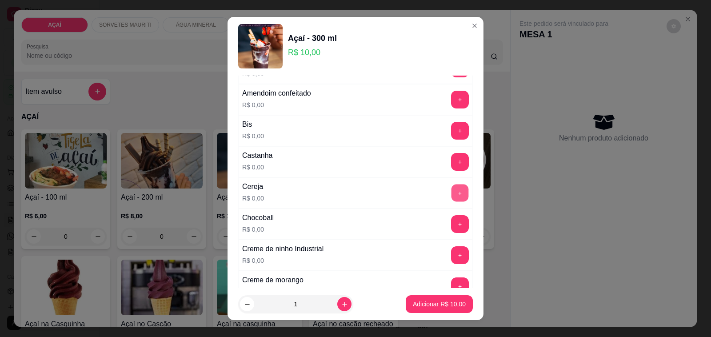
click at [452, 195] on button "+" at bounding box center [460, 193] width 17 height 17
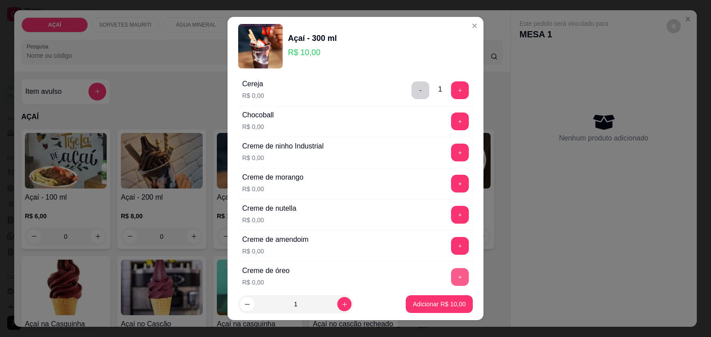
scroll to position [139, 0]
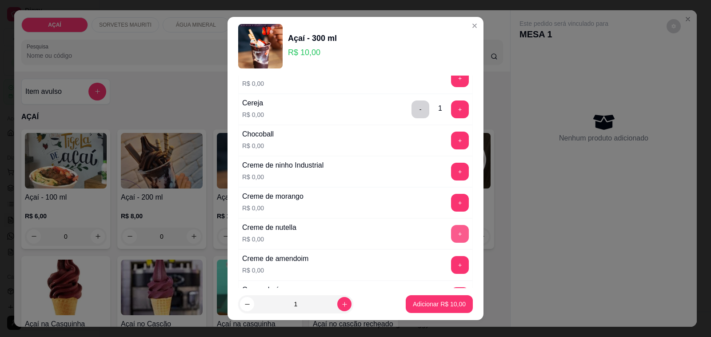
click at [451, 231] on button "+" at bounding box center [460, 234] width 18 height 18
click at [439, 299] on button "Adicionar R$ 10,00" at bounding box center [439, 304] width 67 height 18
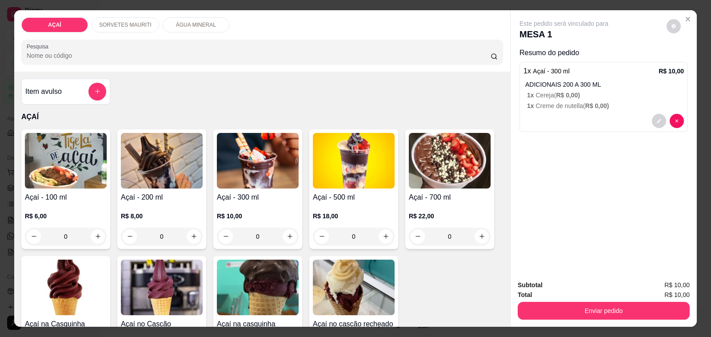
click at [237, 203] on div "R$ 10,00 0" at bounding box center [258, 224] width 82 height 43
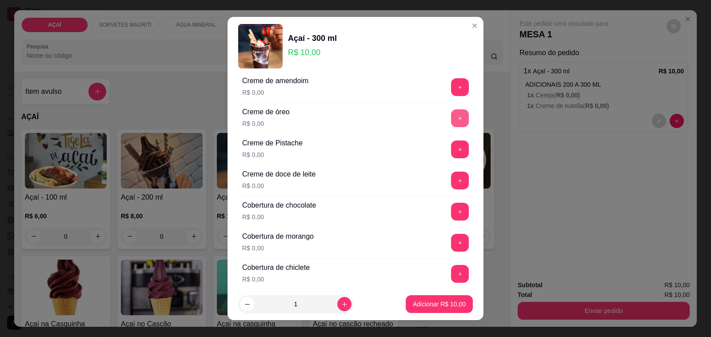
scroll to position [334, 0]
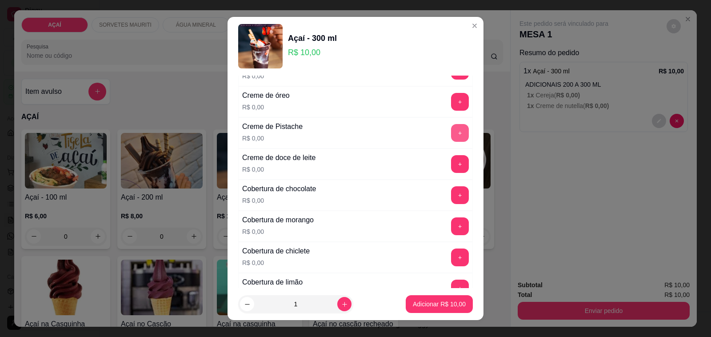
click at [451, 138] on button "+" at bounding box center [460, 133] width 18 height 18
click at [462, 145] on div "ADICIONAIS 200 A 300 ML Escolha até 3 opções Completo Amendoim triturado R$ 0,0…" at bounding box center [356, 182] width 256 height 213
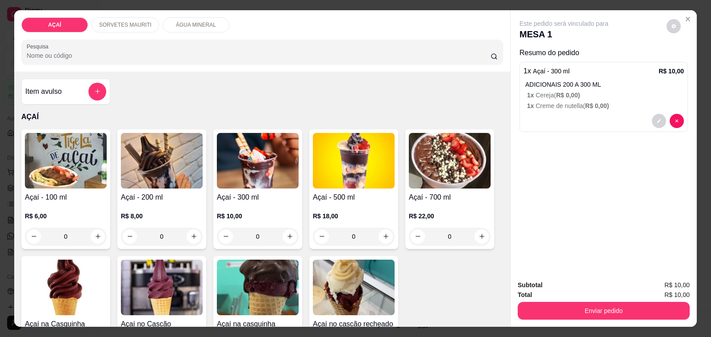
click at [559, 120] on div at bounding box center [604, 121] width 161 height 14
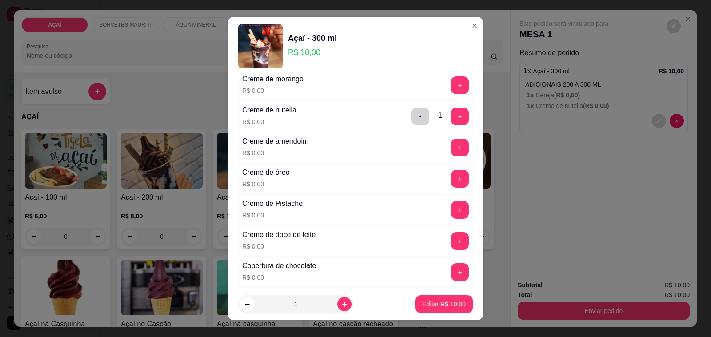
scroll to position [278, 0]
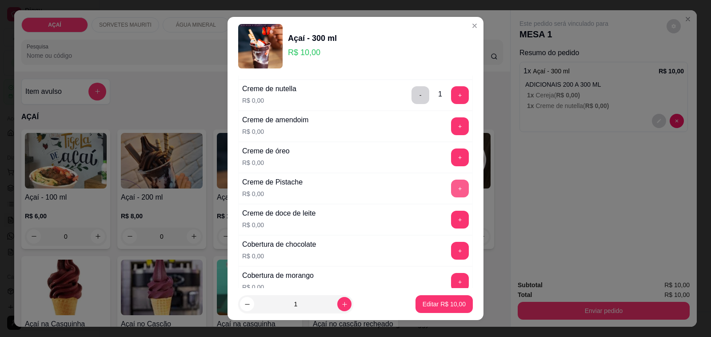
click at [451, 190] on button "+" at bounding box center [460, 189] width 18 height 18
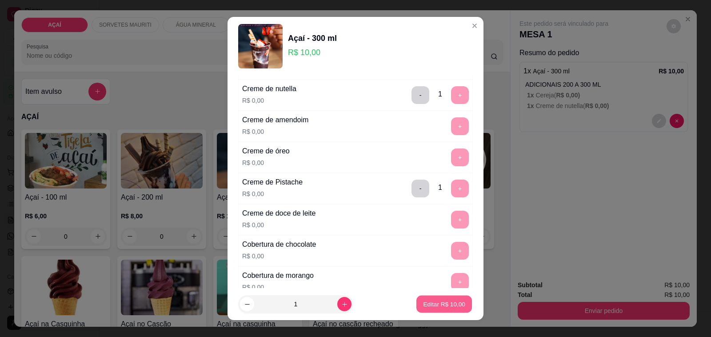
click at [438, 306] on p "Editar R$ 10,00" at bounding box center [444, 304] width 42 height 8
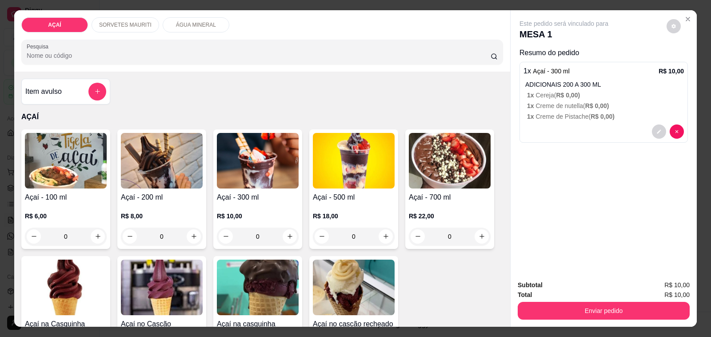
click at [261, 212] on p "R$ 10,00" at bounding box center [258, 216] width 82 height 9
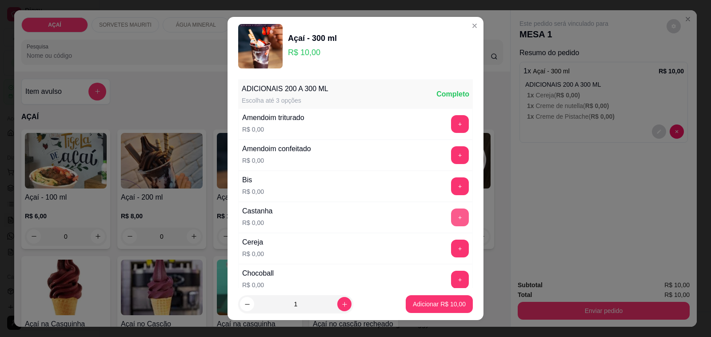
click at [451, 214] on button "+" at bounding box center [460, 218] width 18 height 18
click at [451, 250] on button "+" at bounding box center [460, 249] width 18 height 18
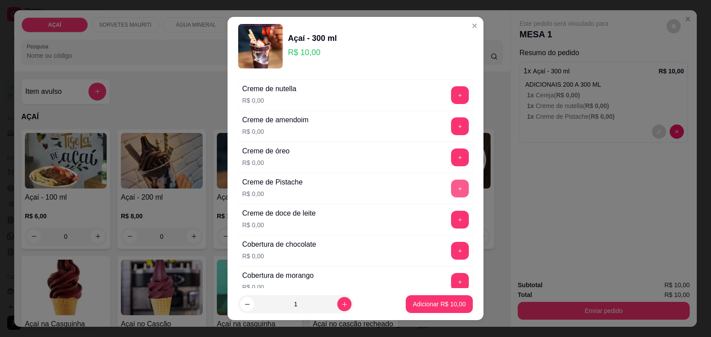
click at [451, 193] on button "+" at bounding box center [460, 189] width 18 height 18
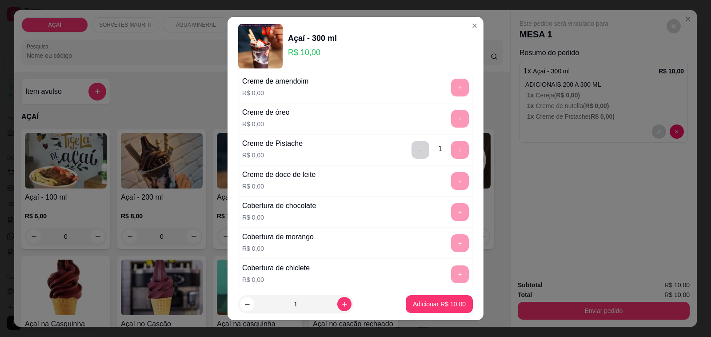
scroll to position [334, 0]
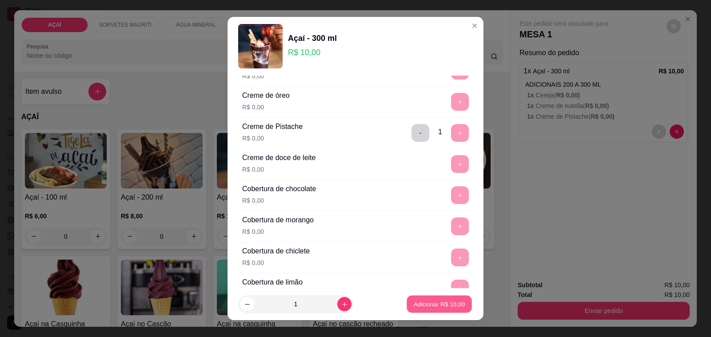
click at [414, 302] on p "Adicionar R$ 10,00" at bounding box center [440, 304] width 52 height 8
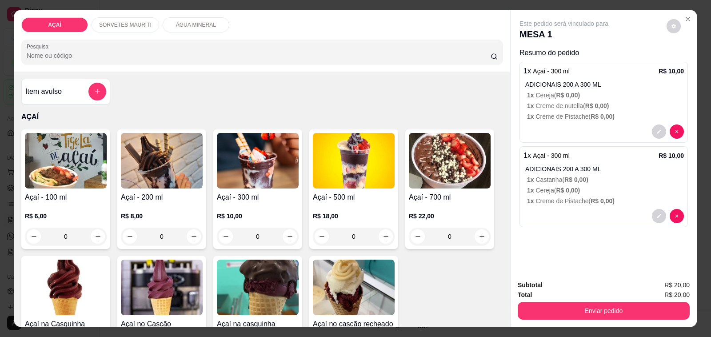
click at [283, 193] on h4 "Açaí - 300 ml" at bounding box center [258, 197] width 82 height 11
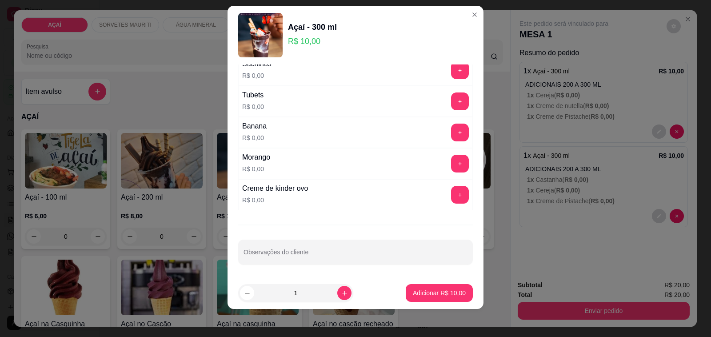
scroll to position [12, 0]
click at [452, 159] on button "+" at bounding box center [460, 163] width 17 height 17
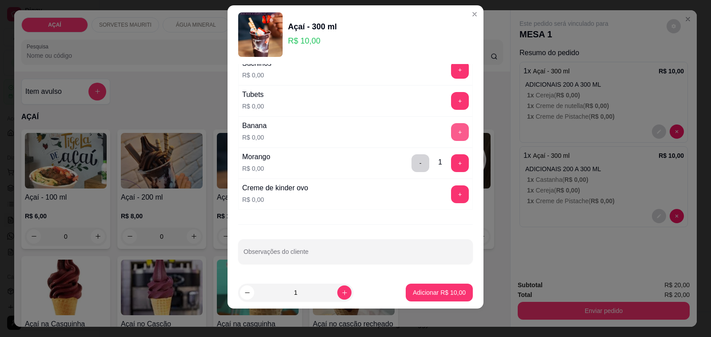
click at [451, 137] on button "+" at bounding box center [460, 132] width 18 height 18
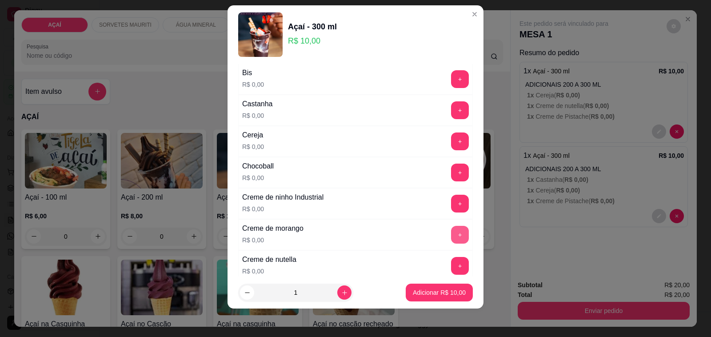
scroll to position [28, 0]
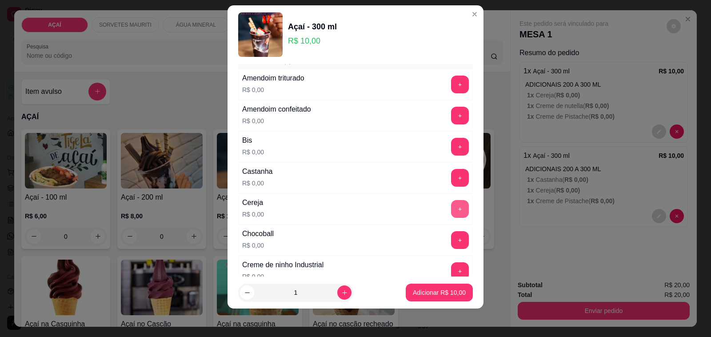
click at [451, 204] on button "+" at bounding box center [460, 209] width 18 height 18
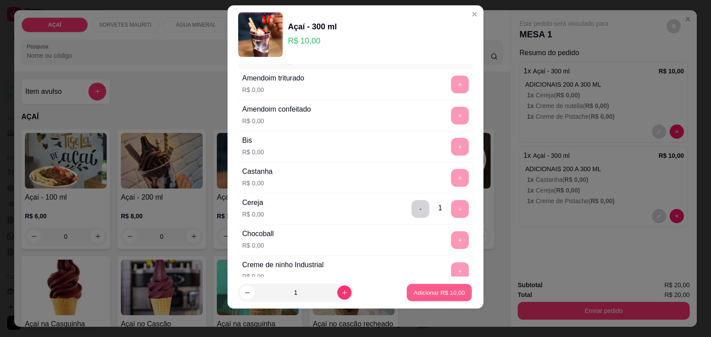
click at [447, 290] on p "Adicionar R$ 10,00" at bounding box center [440, 292] width 52 height 8
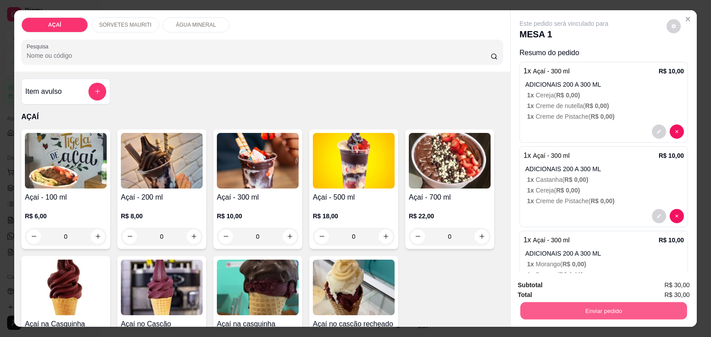
click at [579, 311] on button "Enviar pedido" at bounding box center [604, 310] width 167 height 17
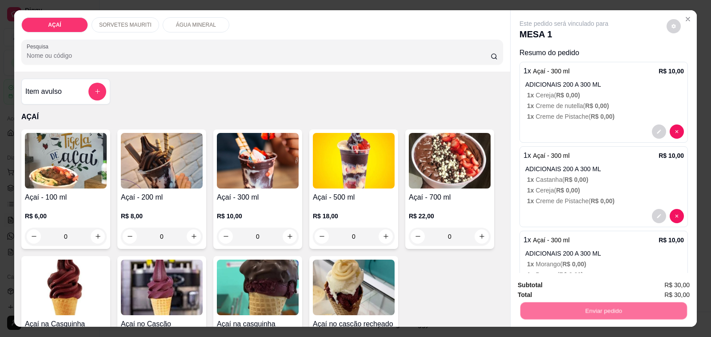
click at [580, 286] on button "Não registrar e enviar pedido" at bounding box center [574, 285] width 92 height 17
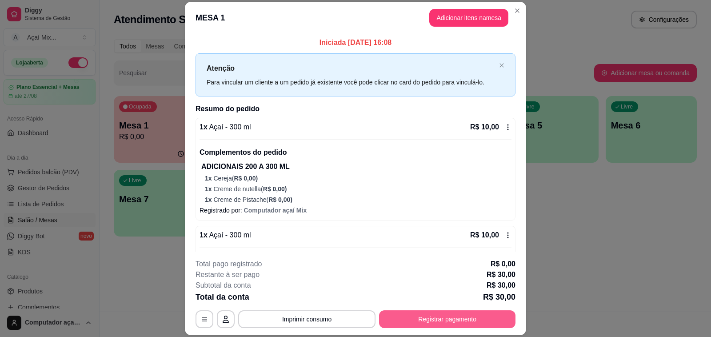
click at [452, 316] on button "Registrar pagamento" at bounding box center [447, 319] width 137 height 18
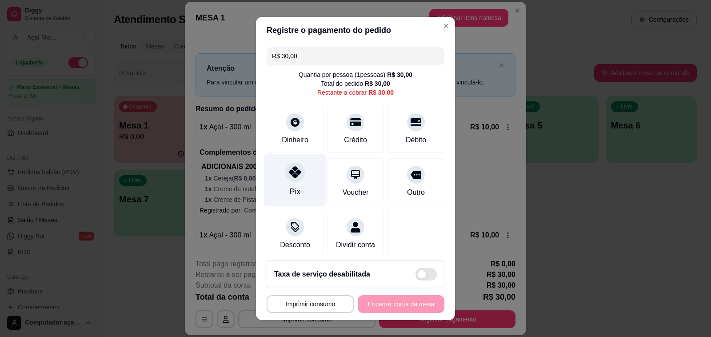
click at [285, 171] on div at bounding box center [295, 172] width 20 height 20
click at [395, 302] on div "**********" at bounding box center [356, 304] width 178 height 18
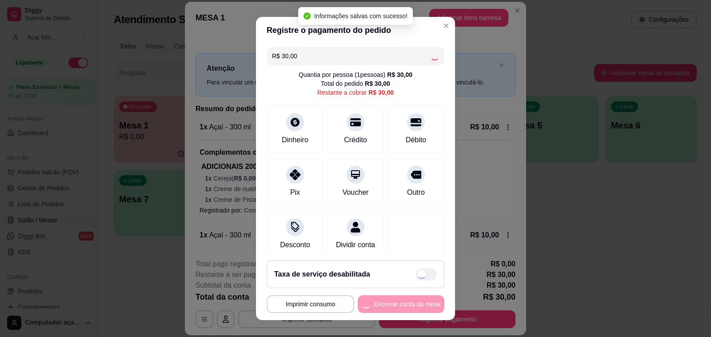
type input "R$ 0,00"
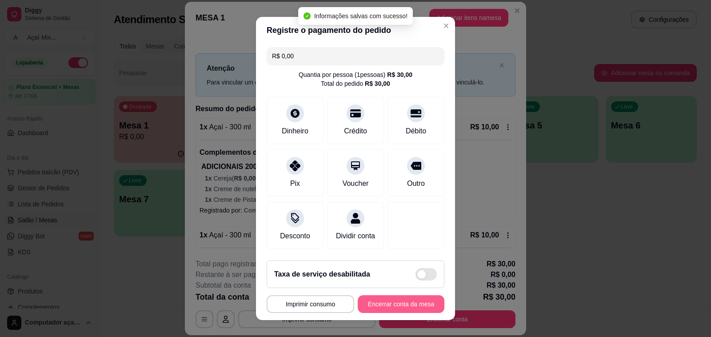
click at [395, 302] on button "Encerrar conta da mesa" at bounding box center [401, 304] width 87 height 18
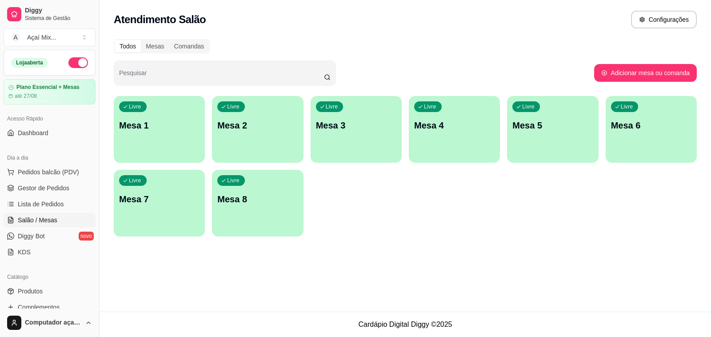
click at [236, 89] on div "Todos Mesas Comandas Pesquisar Adicionar mesa ou comanda Livre Mesa 1 Livre Mes…" at bounding box center [406, 140] width 612 height 213
click at [181, 129] on p "Mesa 1" at bounding box center [160, 126] width 78 height 12
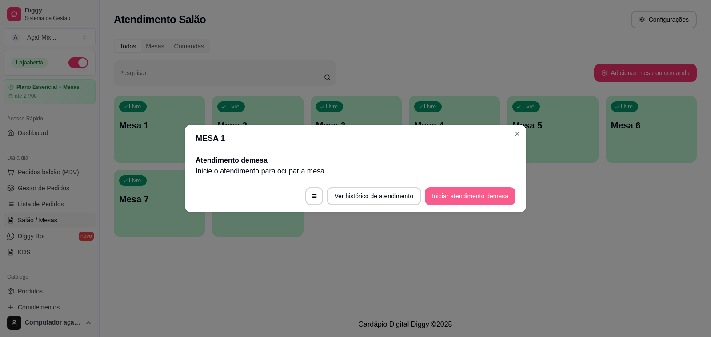
click at [476, 205] on button "Iniciar atendimento de mesa" at bounding box center [470, 196] width 91 height 18
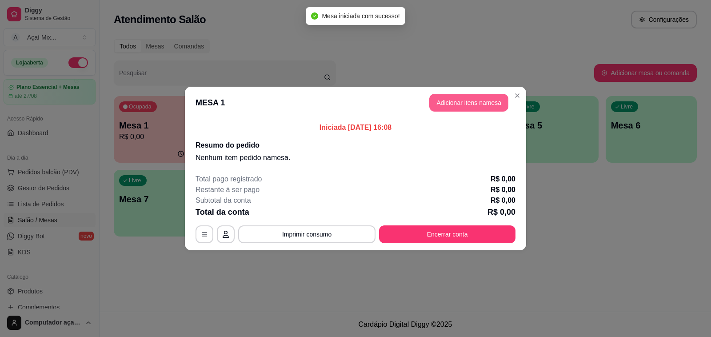
click at [461, 101] on button "Adicionar itens na mesa" at bounding box center [469, 103] width 79 height 18
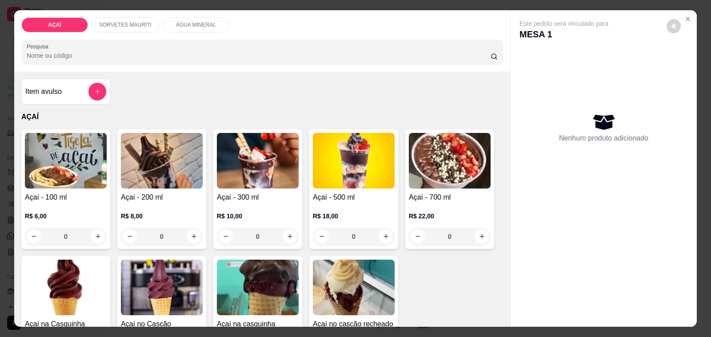
click at [136, 23] on p "SORVETES MAURITI" at bounding box center [125, 24] width 52 height 7
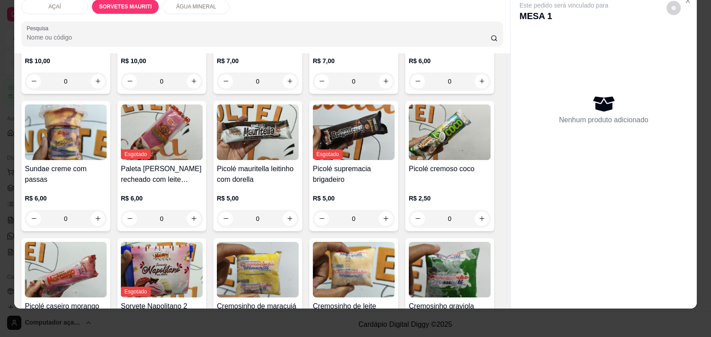
scroll to position [433, 0]
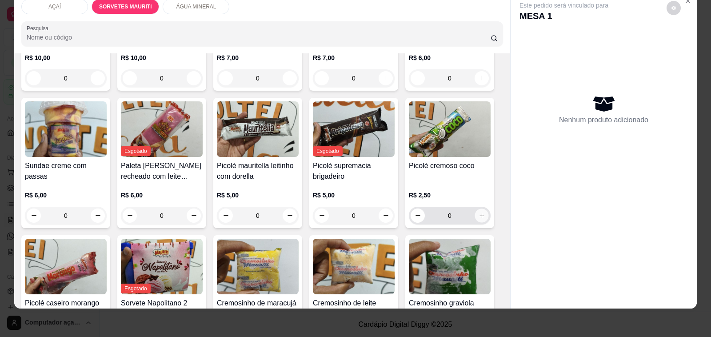
click at [475, 210] on button "increase-product-quantity" at bounding box center [482, 216] width 14 height 14
type input "1"
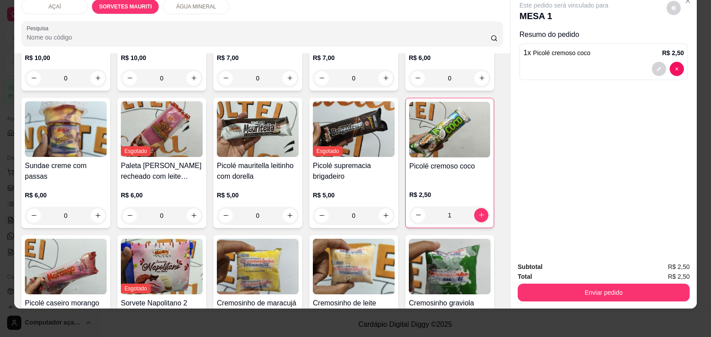
click at [547, 272] on div "Total R$ 2,50" at bounding box center [604, 277] width 172 height 10
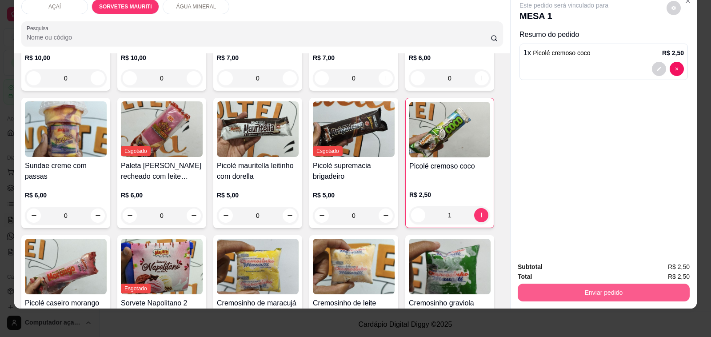
click at [548, 286] on button "Enviar pedido" at bounding box center [604, 293] width 172 height 18
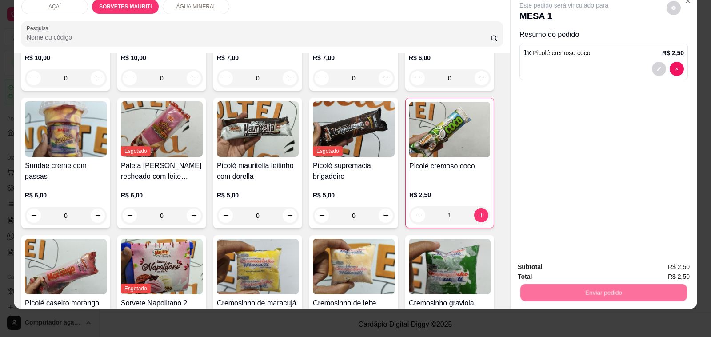
click at [552, 264] on button "Não registrar e enviar pedido" at bounding box center [574, 263] width 90 height 16
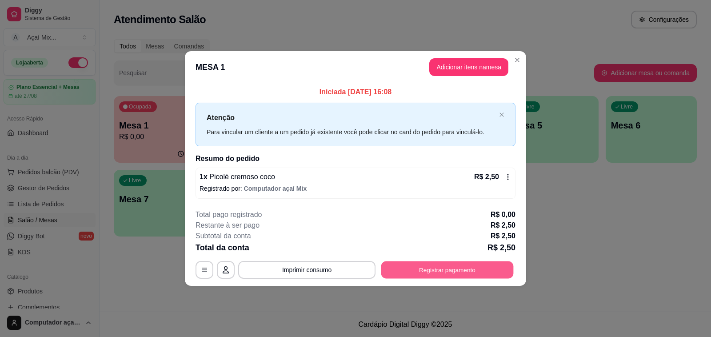
click at [506, 273] on button "Registrar pagamento" at bounding box center [448, 269] width 133 height 17
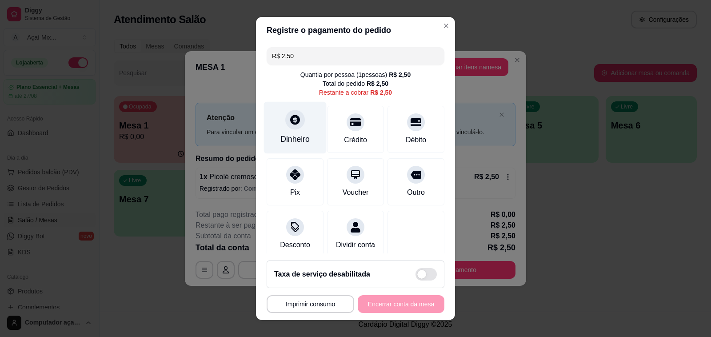
click at [298, 130] on div "Dinheiro" at bounding box center [295, 128] width 63 height 52
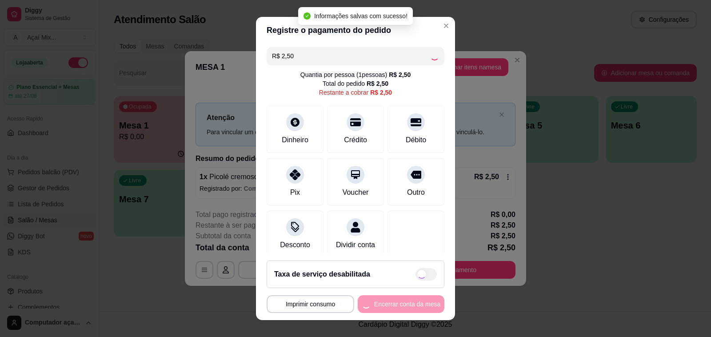
type input "R$ 0,00"
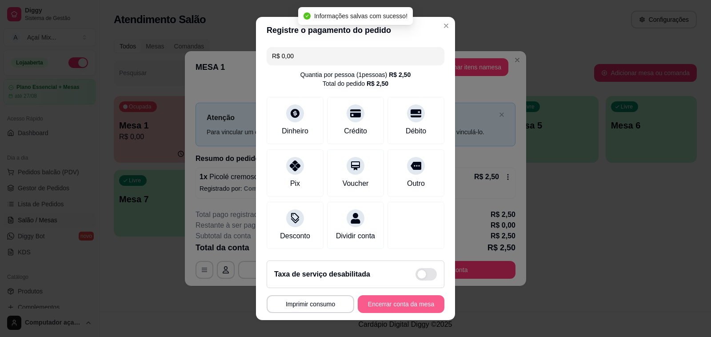
click at [414, 306] on button "Encerrar conta da mesa" at bounding box center [401, 304] width 87 height 18
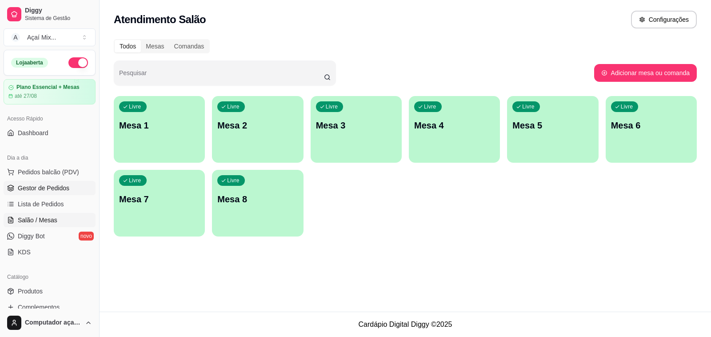
drag, startPoint x: 43, startPoint y: 190, endPoint x: 80, endPoint y: 184, distance: 37.9
click at [45, 190] on span "Gestor de Pedidos" at bounding box center [44, 188] width 52 height 9
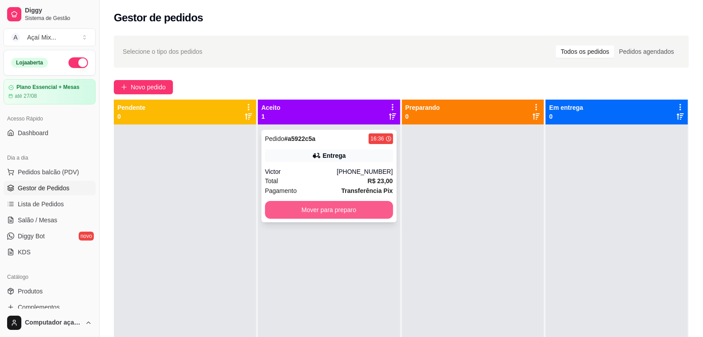
click at [386, 212] on button "Mover para preparo" at bounding box center [329, 210] width 128 height 18
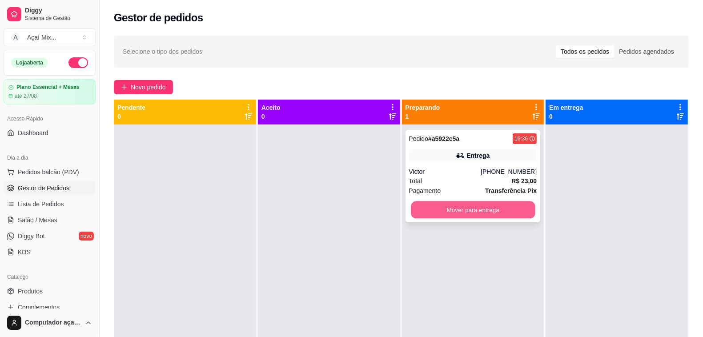
click at [448, 205] on button "Mover para entrega" at bounding box center [473, 209] width 124 height 17
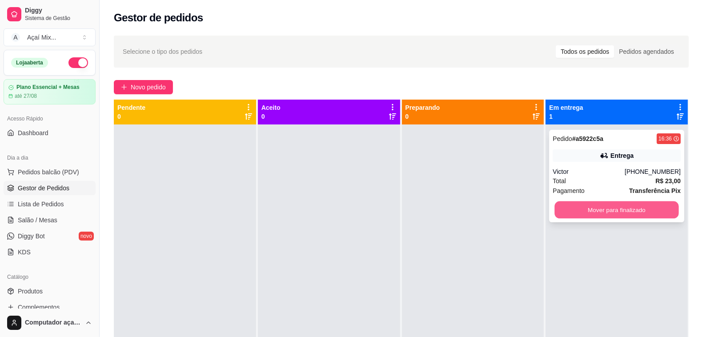
click at [575, 202] on button "Mover para finalizado" at bounding box center [617, 209] width 124 height 17
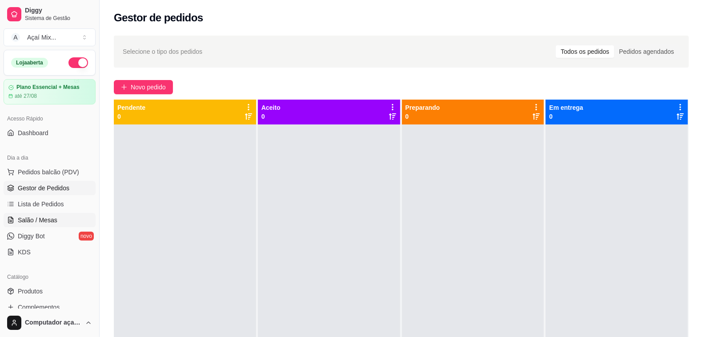
click at [48, 223] on span "Salão / Mesas" at bounding box center [38, 220] width 40 height 9
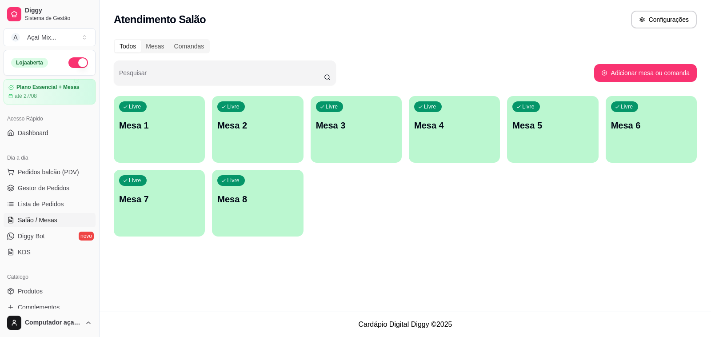
click at [152, 153] on div "button" at bounding box center [159, 157] width 91 height 11
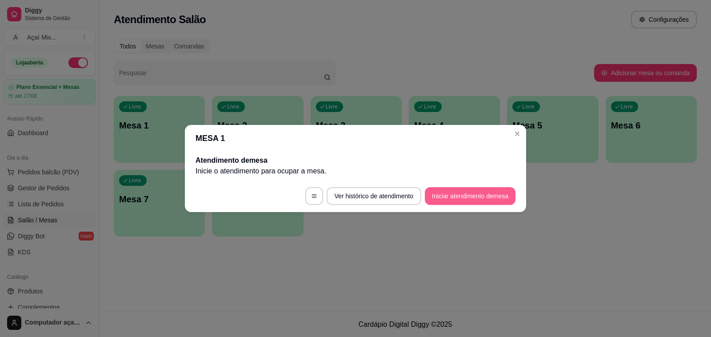
click at [466, 198] on button "Iniciar atendimento de mesa" at bounding box center [470, 196] width 91 height 18
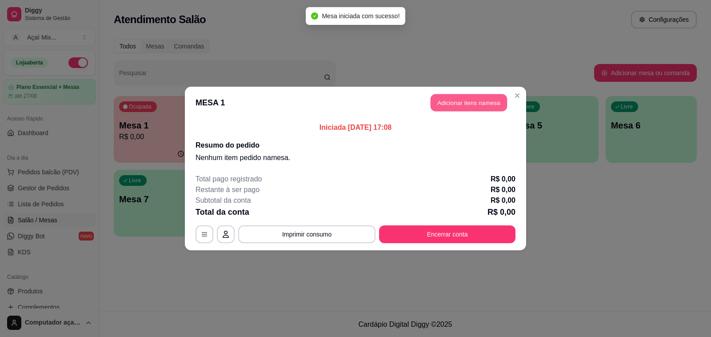
click at [447, 99] on button "Adicionar itens na mesa" at bounding box center [469, 102] width 76 height 17
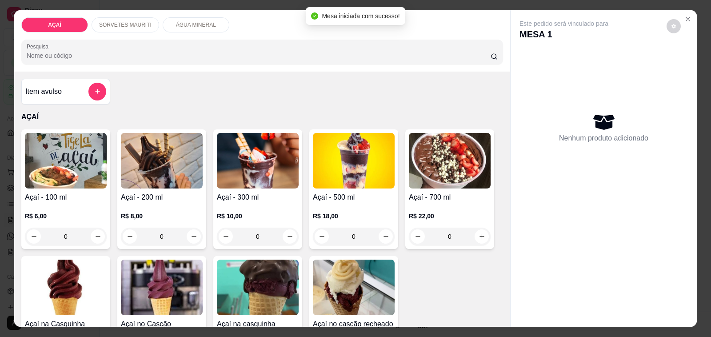
click at [45, 212] on p "R$ 6,00" at bounding box center [66, 216] width 82 height 9
click at [687, 17] on icon "Close" at bounding box center [689, 19] width 4 height 4
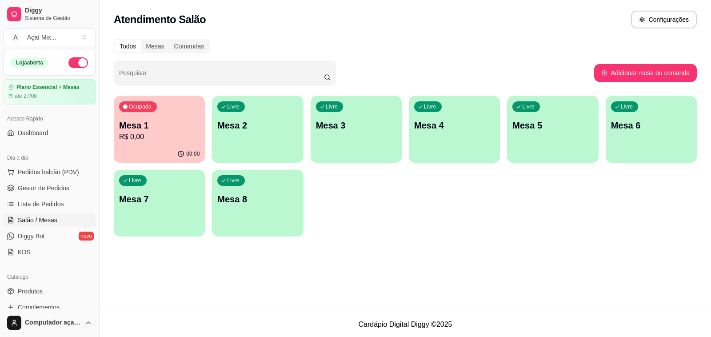
click at [32, 217] on span "Salão / Mesas" at bounding box center [38, 220] width 40 height 9
click at [30, 185] on span "Gestor de Pedidos" at bounding box center [44, 188] width 52 height 9
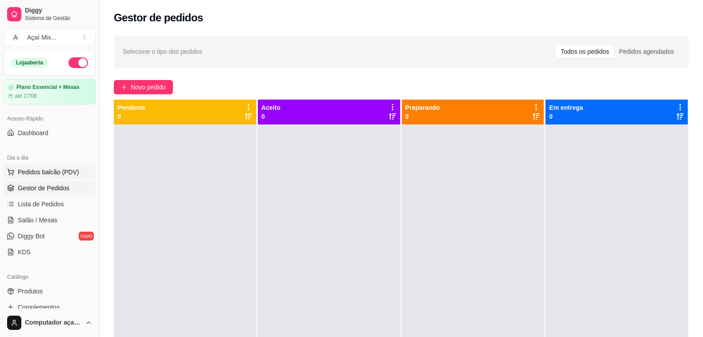
click at [50, 174] on span "Pedidos balcão (PDV)" at bounding box center [48, 172] width 61 height 9
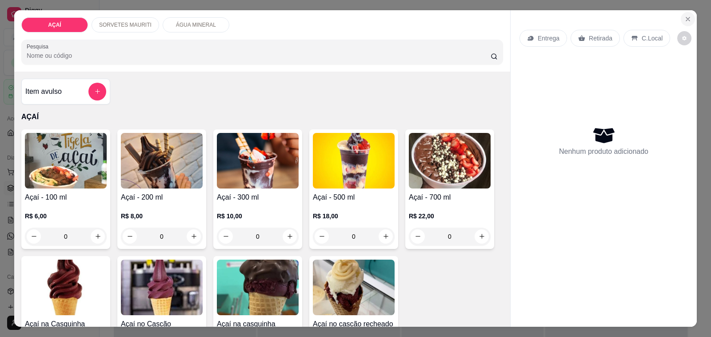
click at [690, 12] on button "Close" at bounding box center [688, 19] width 14 height 14
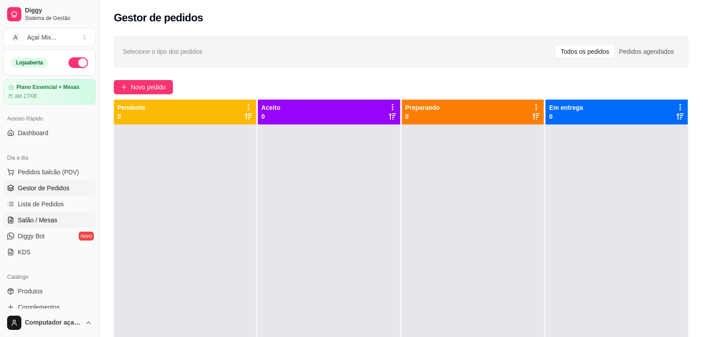
click at [48, 216] on span "Salão / Mesas" at bounding box center [38, 220] width 40 height 9
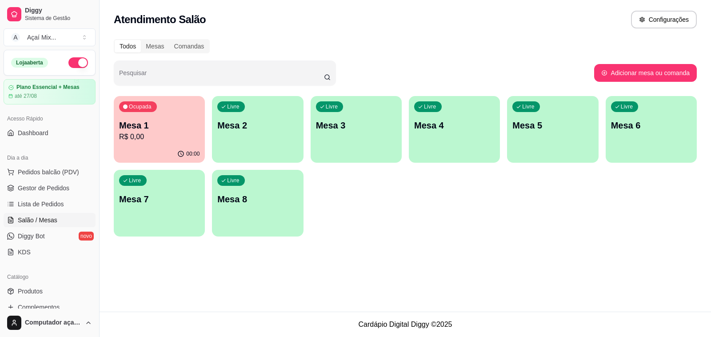
click at [159, 134] on p "R$ 0,00" at bounding box center [159, 137] width 80 height 11
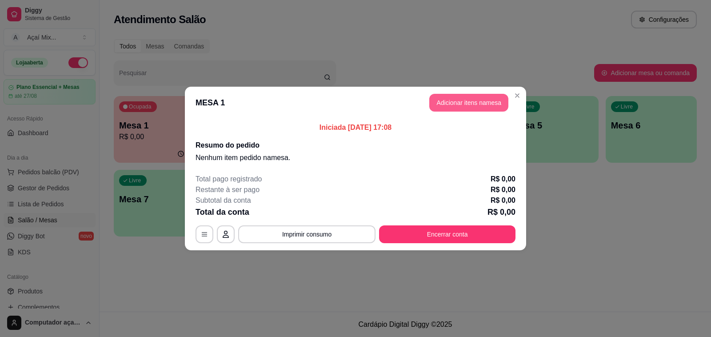
click at [455, 106] on button "Adicionar itens na mesa" at bounding box center [469, 103] width 79 height 18
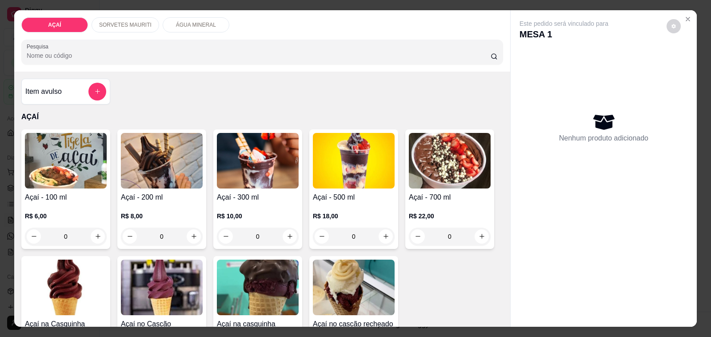
click at [76, 195] on h4 "Açaí - 100 ml" at bounding box center [66, 197] width 82 height 11
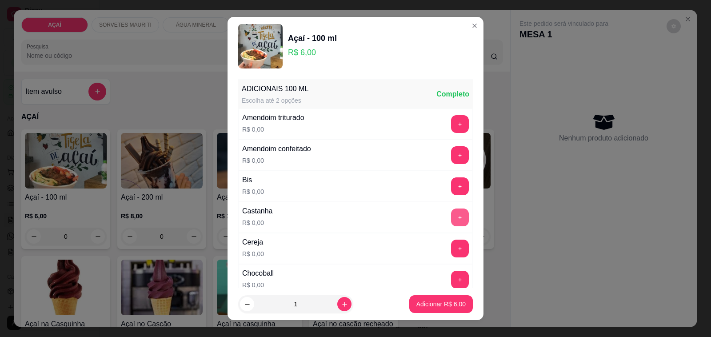
click at [451, 225] on button "+" at bounding box center [460, 218] width 18 height 18
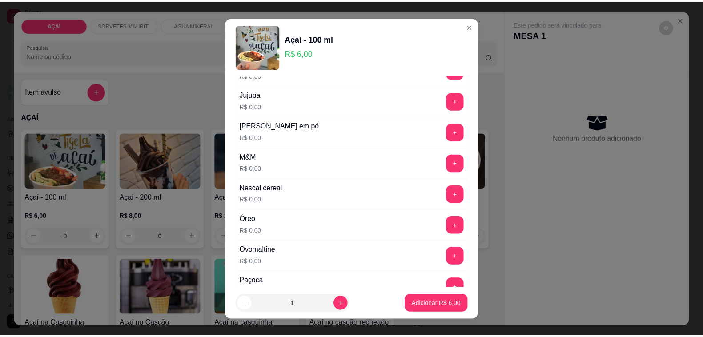
scroll to position [806, 0]
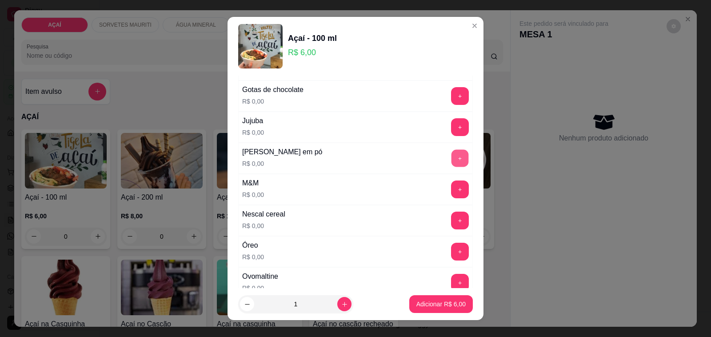
click at [452, 167] on button "+" at bounding box center [460, 158] width 17 height 17
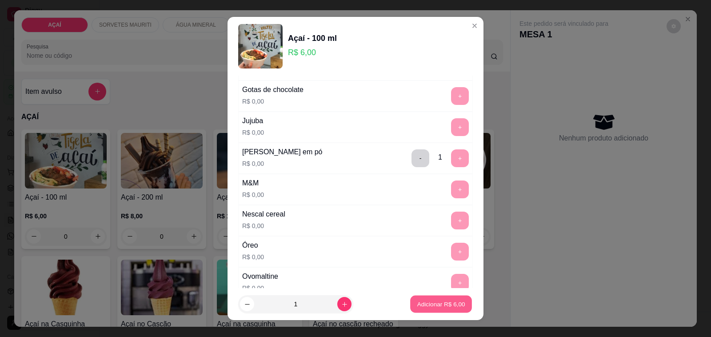
click at [430, 297] on button "Adicionar R$ 6,00" at bounding box center [441, 304] width 62 height 17
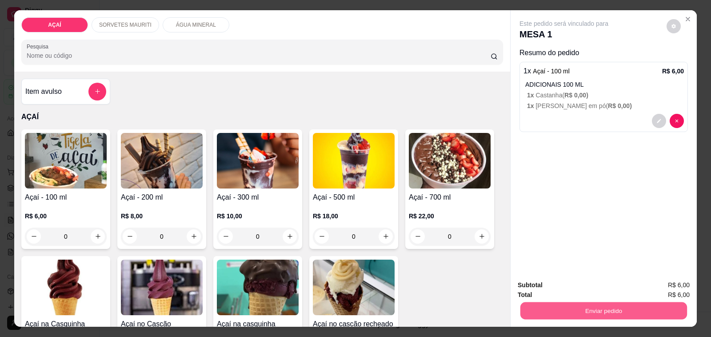
click at [540, 308] on button "Enviar pedido" at bounding box center [604, 310] width 167 height 17
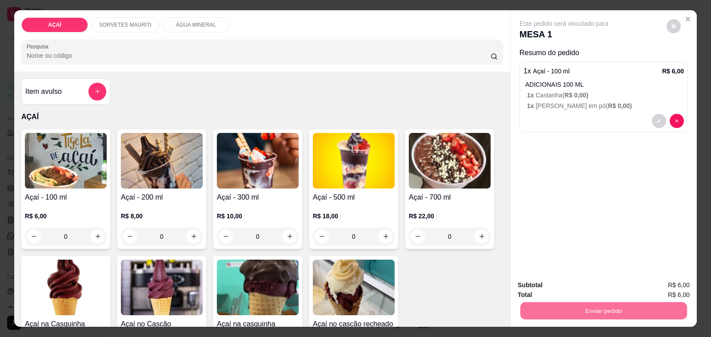
click at [570, 283] on button "Não registrar e enviar pedido" at bounding box center [574, 285] width 92 height 17
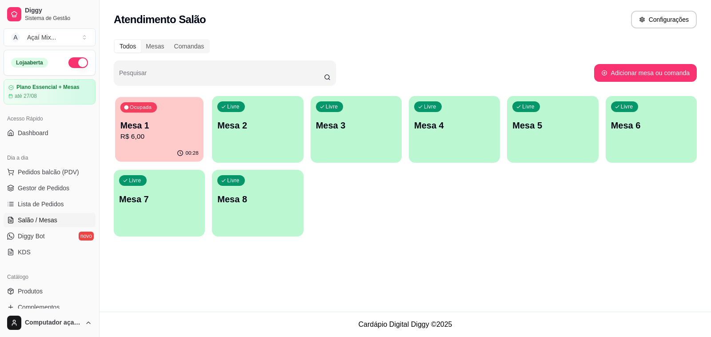
click at [144, 153] on div "00:28" at bounding box center [159, 153] width 88 height 17
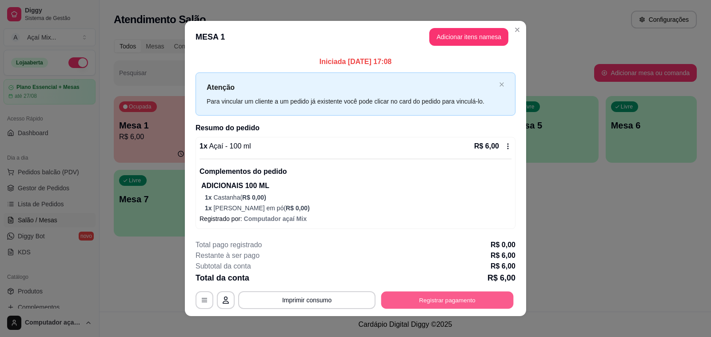
click at [386, 305] on button "Registrar pagamento" at bounding box center [448, 300] width 133 height 17
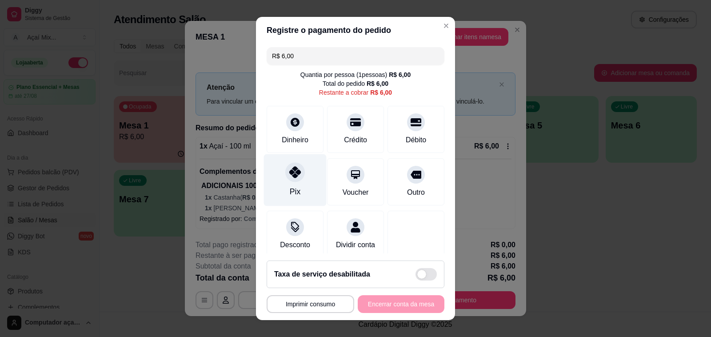
click at [286, 185] on div "Pix" at bounding box center [295, 180] width 63 height 52
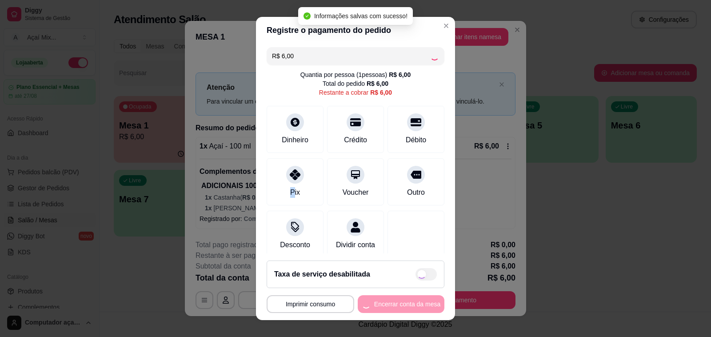
type input "R$ 0,00"
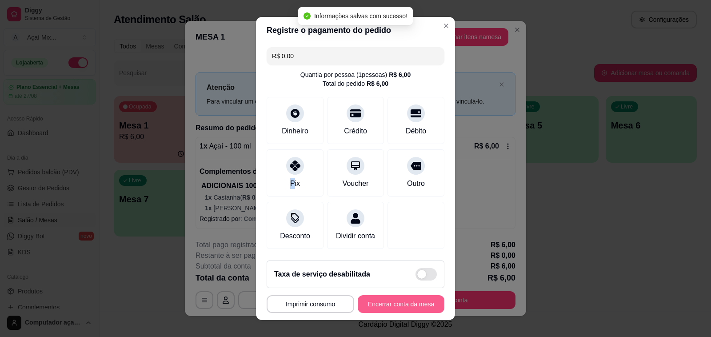
click at [407, 302] on button "Encerrar conta da mesa" at bounding box center [401, 304] width 87 height 18
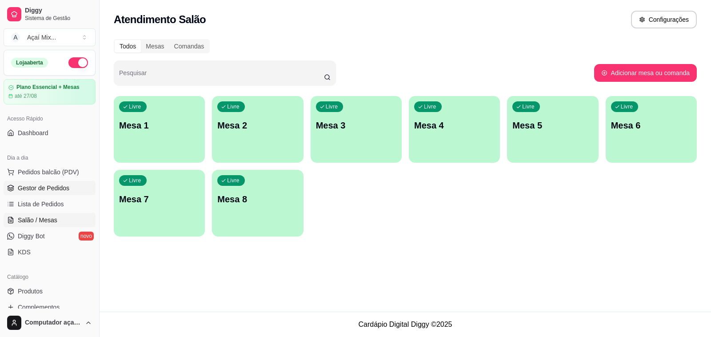
drag, startPoint x: 38, startPoint y: 192, endPoint x: 221, endPoint y: 172, distance: 184.7
click at [39, 191] on span "Gestor de Pedidos" at bounding box center [44, 188] width 52 height 9
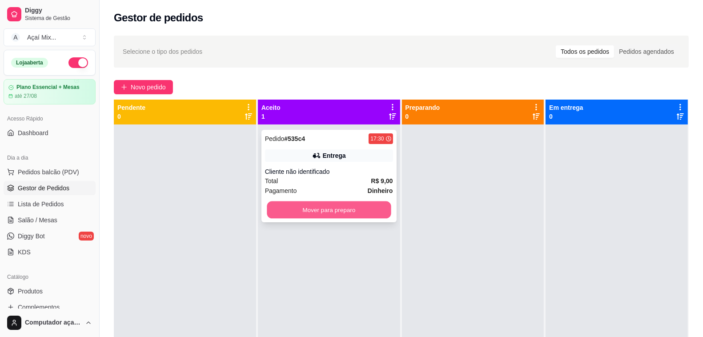
click at [360, 209] on button "Mover para preparo" at bounding box center [329, 209] width 124 height 17
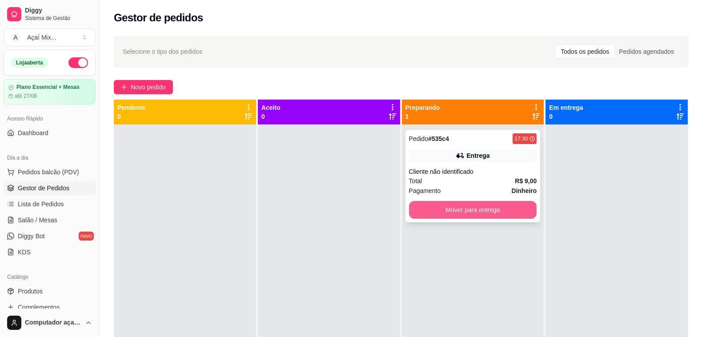
click at [448, 215] on button "Mover para entrega" at bounding box center [473, 210] width 128 height 18
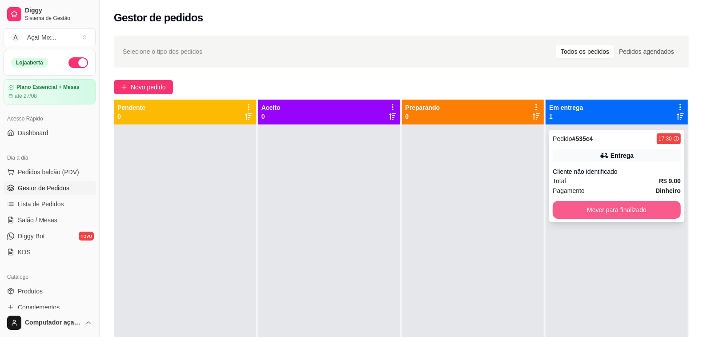
click at [561, 213] on button "Mover para finalizado" at bounding box center [617, 210] width 128 height 18
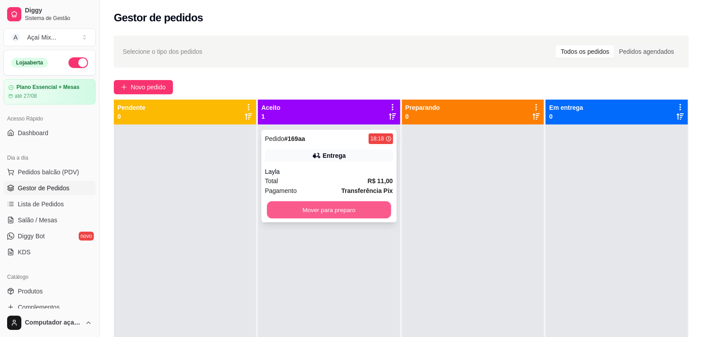
click at [270, 209] on button "Mover para preparo" at bounding box center [329, 209] width 124 height 17
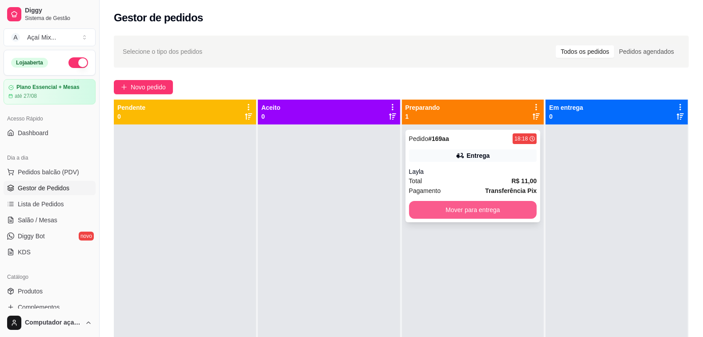
click at [433, 210] on button "Mover para entrega" at bounding box center [473, 210] width 128 height 18
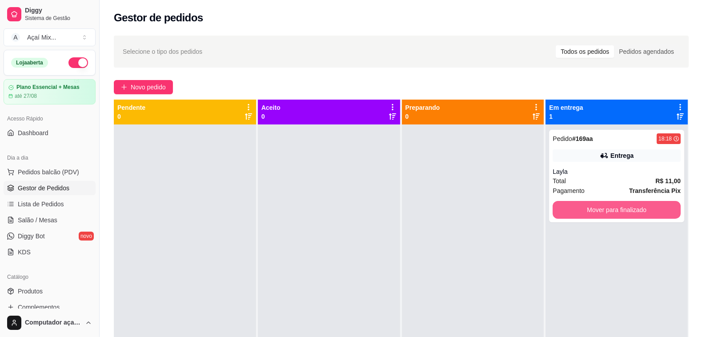
click at [601, 216] on button "Mover para finalizado" at bounding box center [617, 210] width 128 height 18
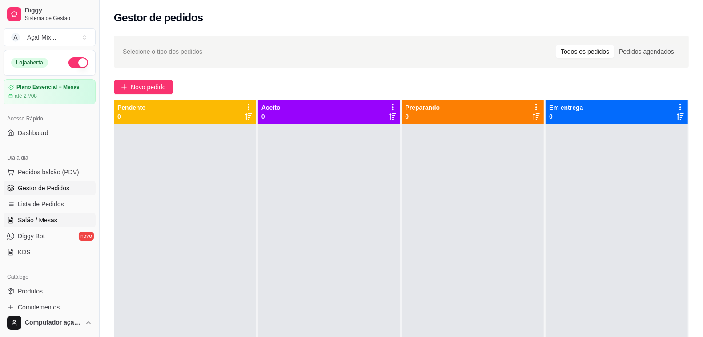
click at [41, 225] on link "Salão / Mesas" at bounding box center [50, 220] width 92 height 14
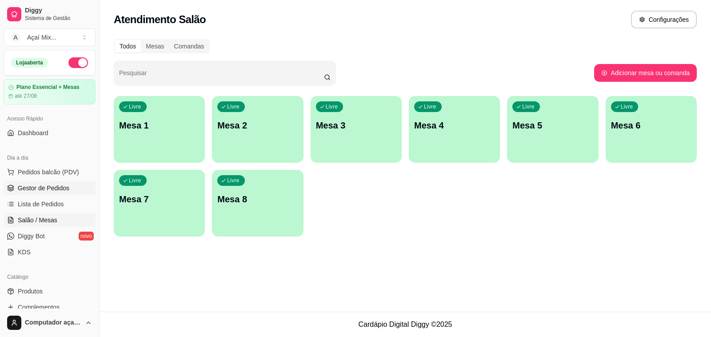
click at [39, 194] on link "Gestor de Pedidos" at bounding box center [50, 188] width 92 height 14
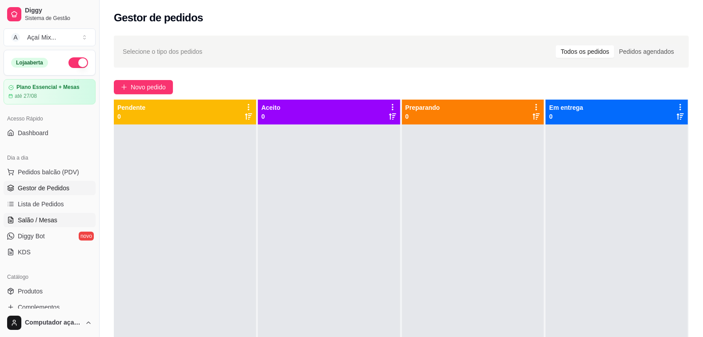
click at [61, 224] on link "Salão / Mesas" at bounding box center [50, 220] width 92 height 14
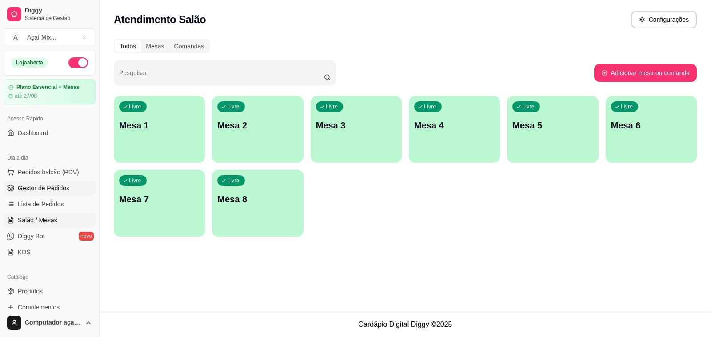
click at [61, 192] on span "Gestor de Pedidos" at bounding box center [44, 188] width 52 height 9
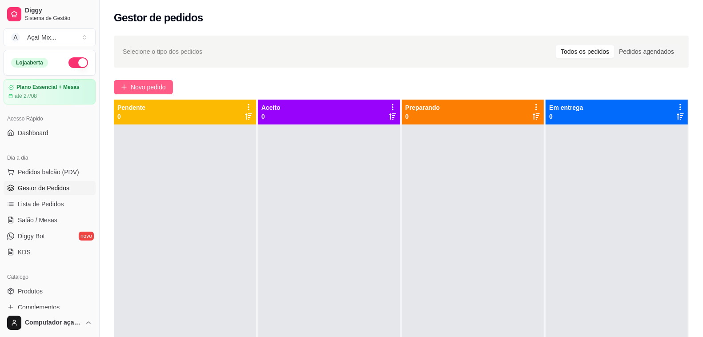
click at [157, 84] on span "Novo pedido" at bounding box center [148, 87] width 35 height 10
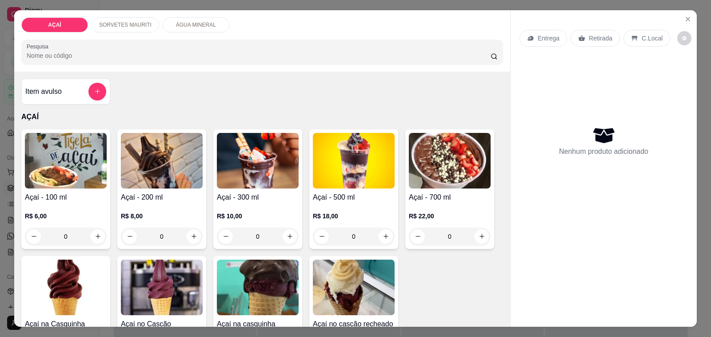
click at [384, 230] on div "0" at bounding box center [354, 237] width 82 height 18
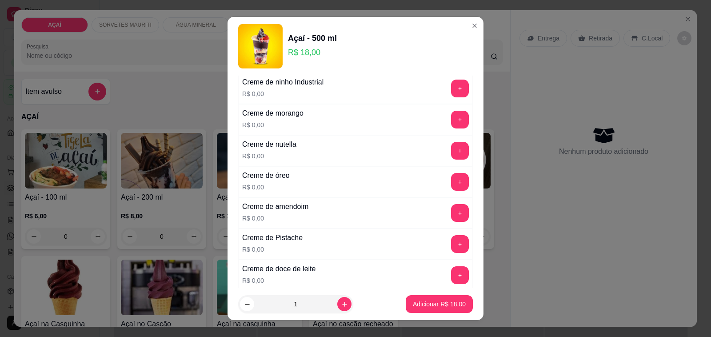
scroll to position [278, 0]
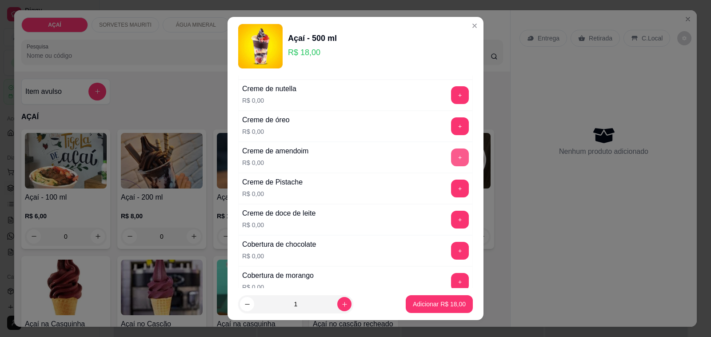
click at [451, 156] on button "+" at bounding box center [460, 158] width 18 height 18
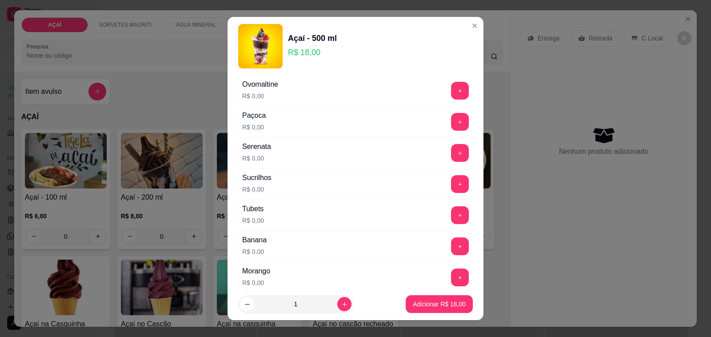
scroll to position [1001, 0]
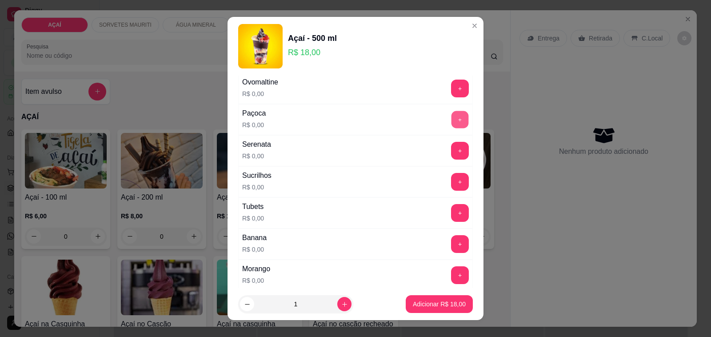
click at [452, 124] on button "+" at bounding box center [460, 119] width 17 height 17
click at [452, 96] on button "+" at bounding box center [460, 88] width 17 height 17
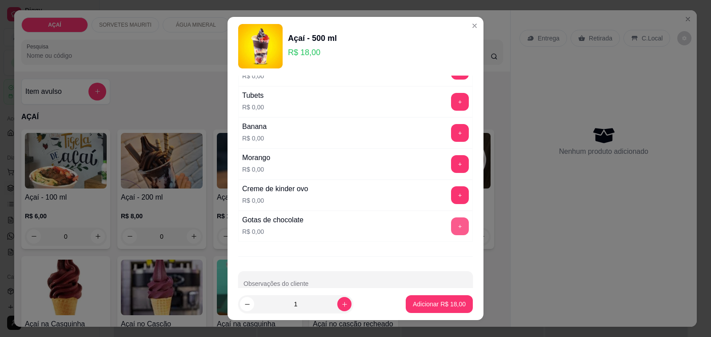
click at [451, 232] on button "+" at bounding box center [460, 226] width 18 height 18
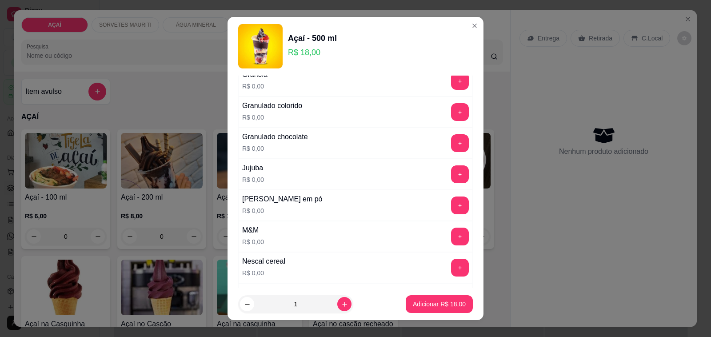
scroll to position [778, 0]
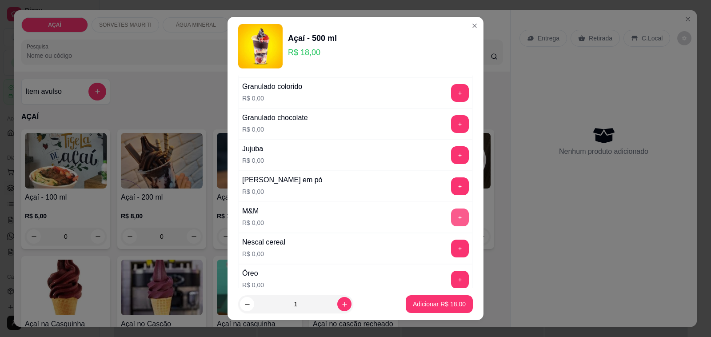
click at [451, 219] on button "+" at bounding box center [460, 218] width 18 height 18
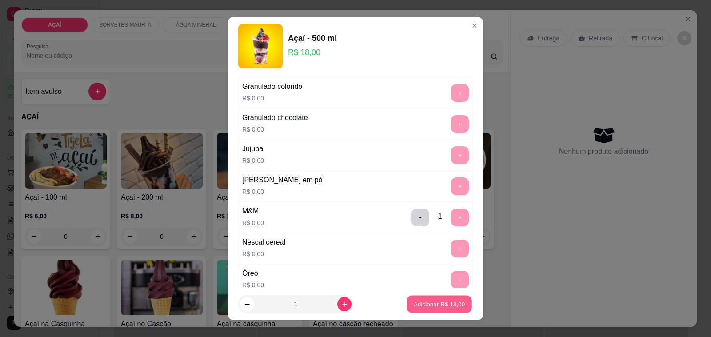
click at [453, 305] on p "Adicionar R$ 18,00" at bounding box center [440, 304] width 52 height 8
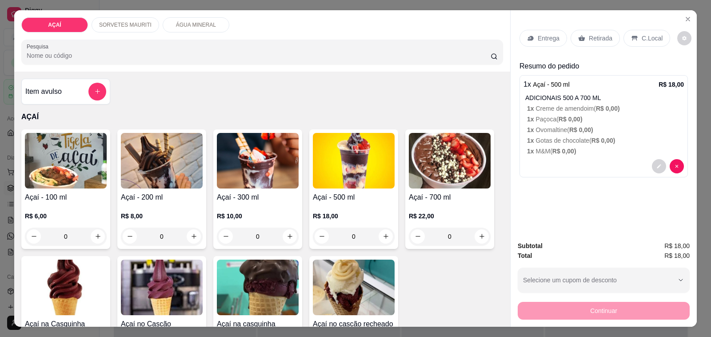
click at [546, 34] on p "Entrega" at bounding box center [549, 38] width 22 height 9
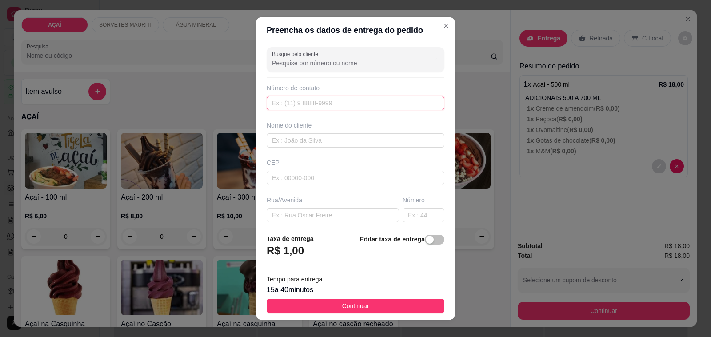
click at [290, 102] on input "text" at bounding box center [356, 103] width 178 height 14
type input "(82) 98192-7664"
click at [300, 150] on div "Busque pelo cliente Número de contato (82) 98192-7664 Nome do cliente CEP Rua/A…" at bounding box center [355, 135] width 199 height 183
click at [305, 145] on input "text" at bounding box center [356, 140] width 178 height 14
type input "n. brandão"
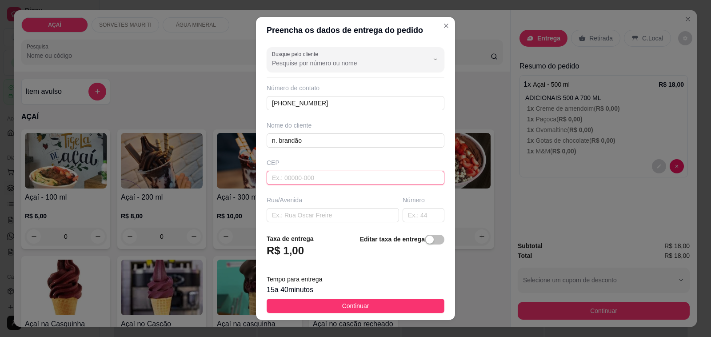
click at [283, 177] on input "text" at bounding box center [356, 178] width 178 height 14
type input "57520000"
type input "Maravilha"
type input "57520000"
click at [299, 216] on input "text" at bounding box center [333, 215] width 133 height 14
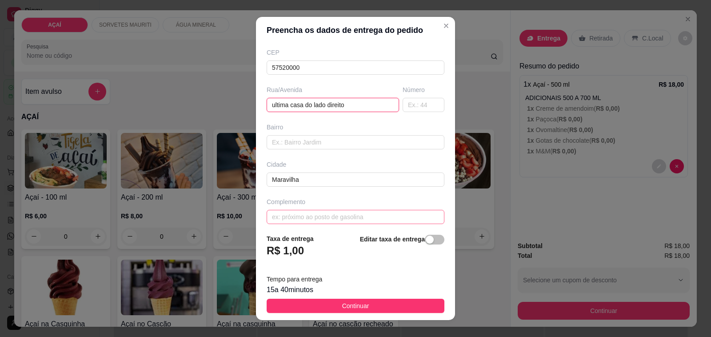
scroll to position [118, 0]
click at [301, 127] on div "Bairro" at bounding box center [355, 130] width 181 height 27
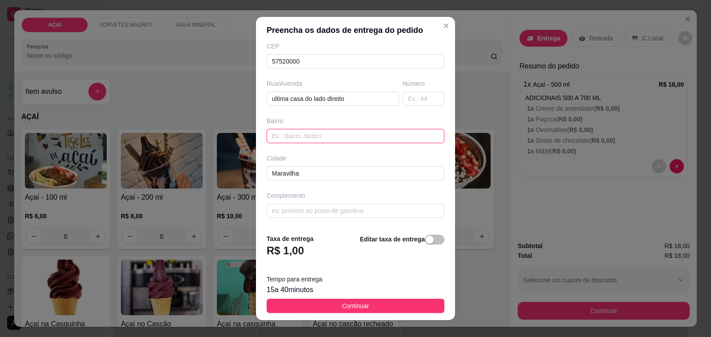
click at [301, 131] on input "text" at bounding box center [356, 136] width 178 height 14
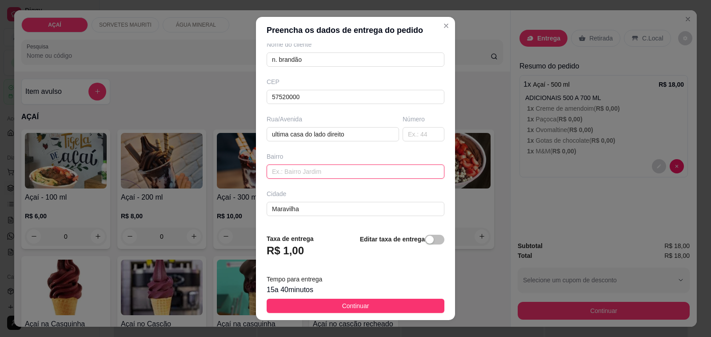
scroll to position [62, 0]
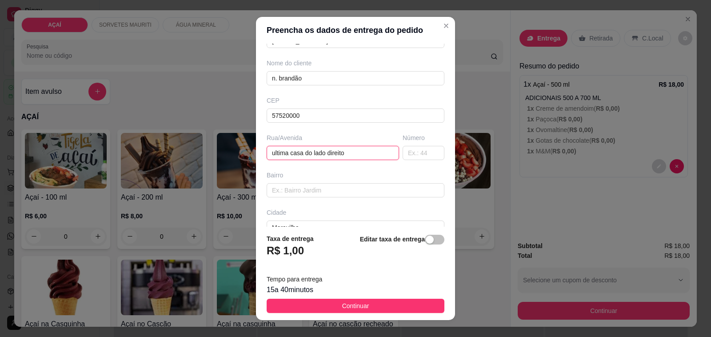
click at [348, 151] on input "ultima casa do lado direito" at bounding box center [333, 153] width 133 height 14
type input "ultima casa do lado direito saida para cachoeira"
click at [322, 225] on input "Maravilha" at bounding box center [356, 228] width 178 height 14
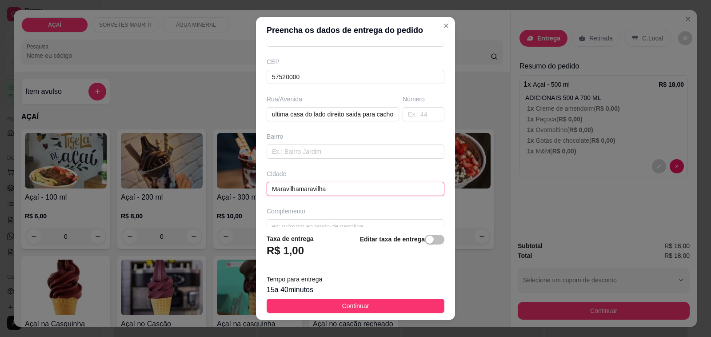
scroll to position [118, 0]
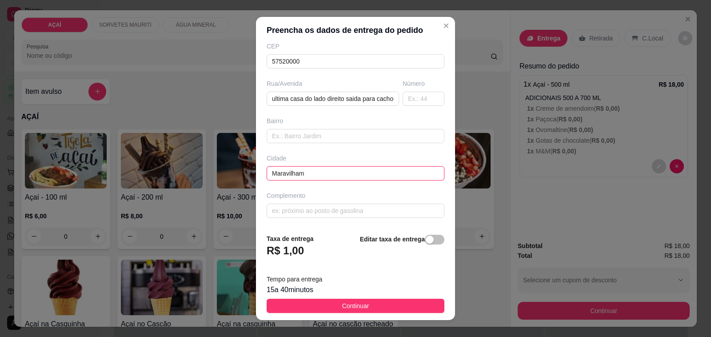
type input "Maravilha"
click at [328, 133] on input "text" at bounding box center [356, 136] width 178 height 14
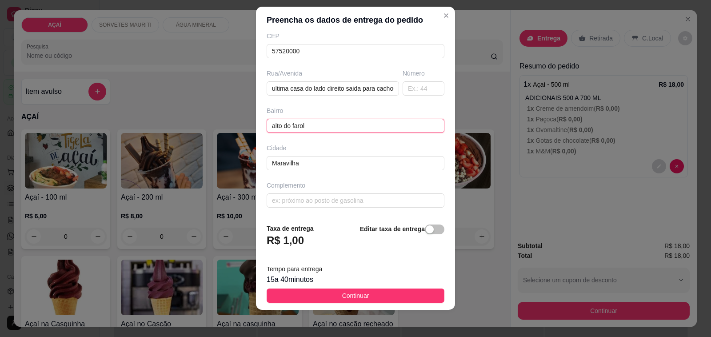
scroll to position [12, 0]
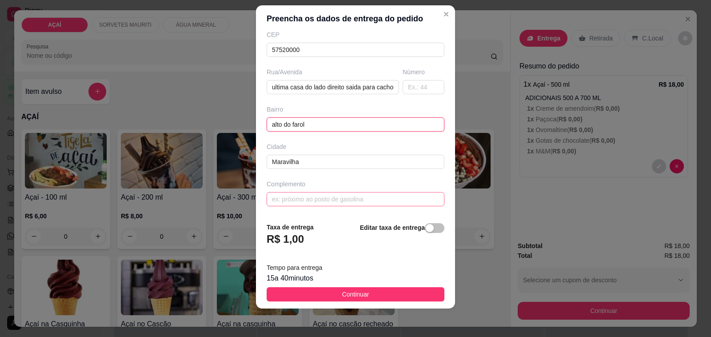
type input "alto do farol"
click at [310, 199] on input "text" at bounding box center [356, 199] width 178 height 14
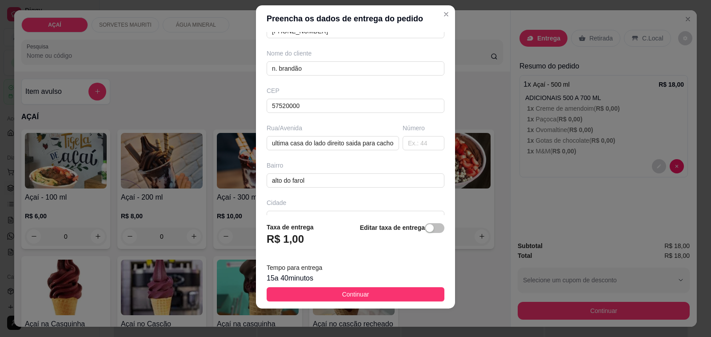
scroll to position [118, 0]
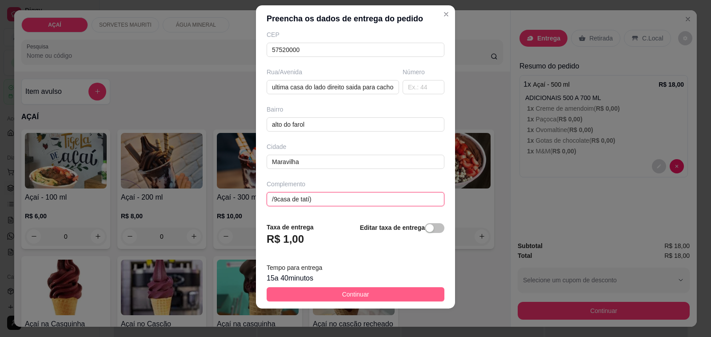
type input "/9casa de tatí)"
click at [330, 290] on button "Continuar" at bounding box center [356, 294] width 178 height 14
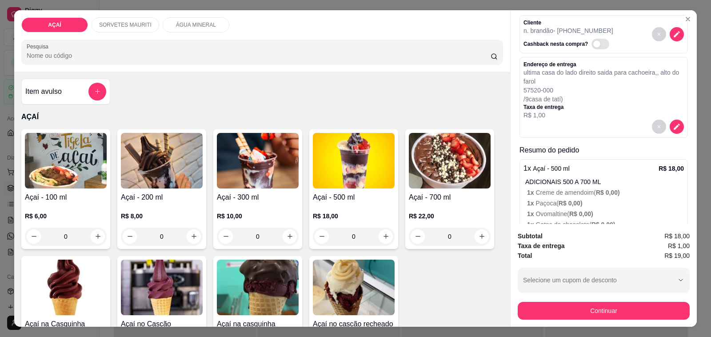
scroll to position [88, 0]
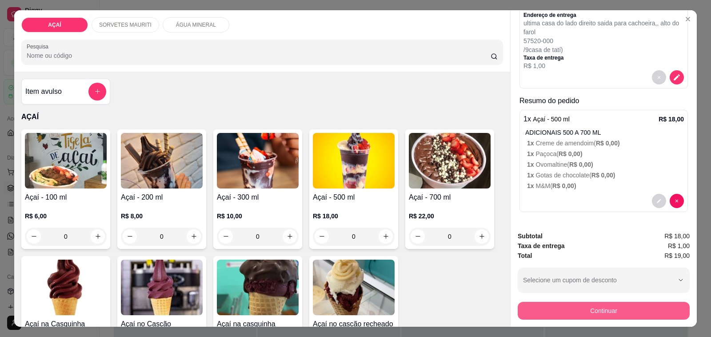
click at [601, 307] on button "Continuar" at bounding box center [604, 311] width 172 height 18
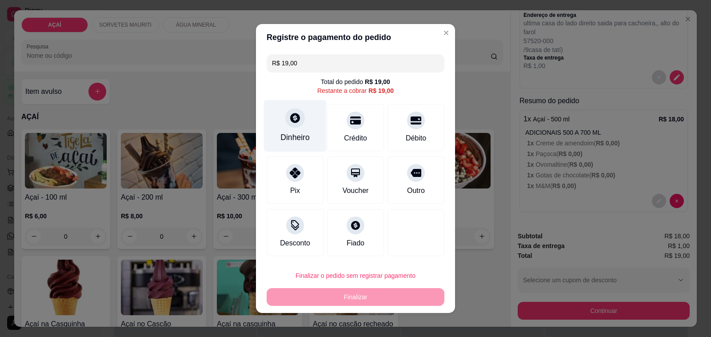
click at [272, 117] on div "Dinheiro" at bounding box center [295, 126] width 63 height 52
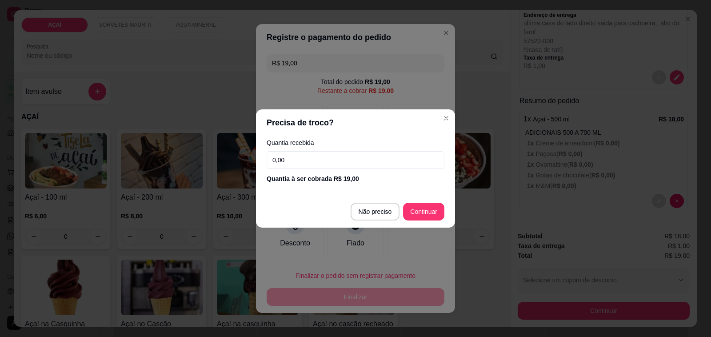
click at [297, 156] on input "0,00" at bounding box center [356, 160] width 178 height 18
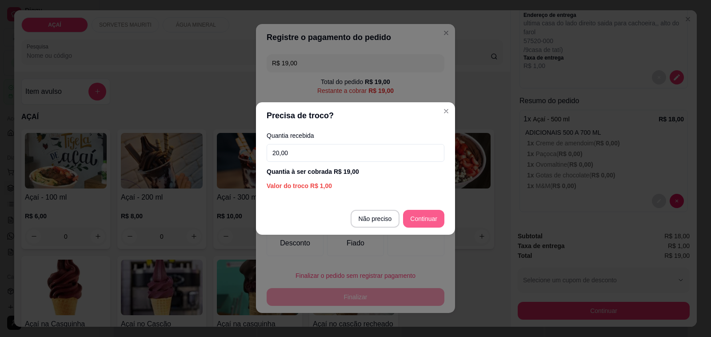
type input "20,00"
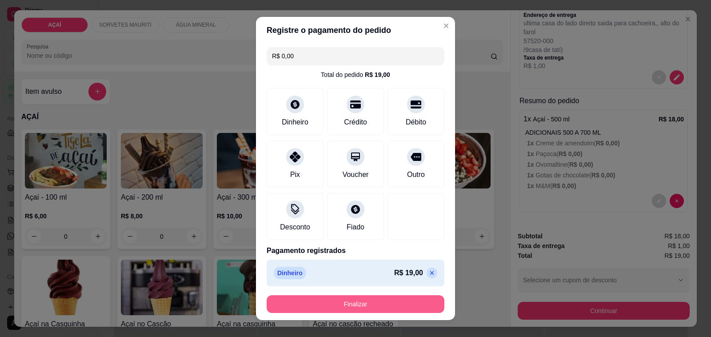
click at [399, 298] on button "Finalizar" at bounding box center [356, 304] width 178 height 18
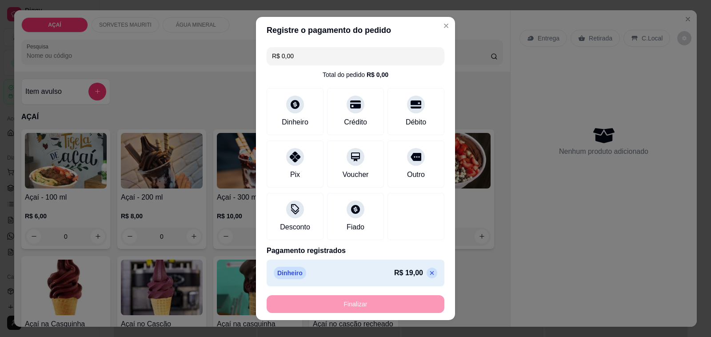
type input "-R$ 19,00"
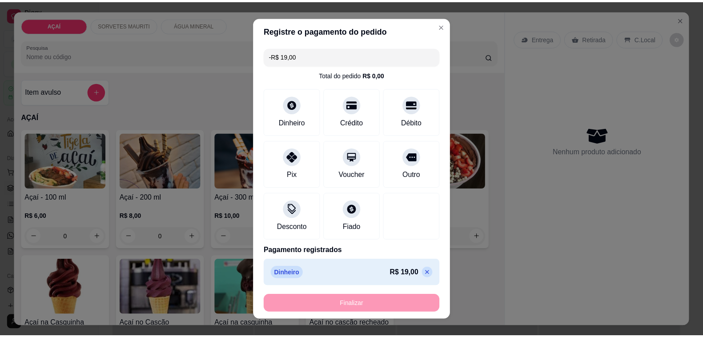
scroll to position [0, 0]
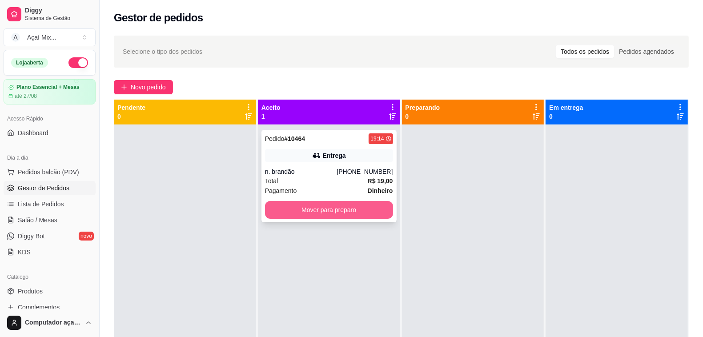
click at [326, 214] on button "Mover para preparo" at bounding box center [329, 210] width 128 height 18
